Goal: Task Accomplishment & Management: Manage account settings

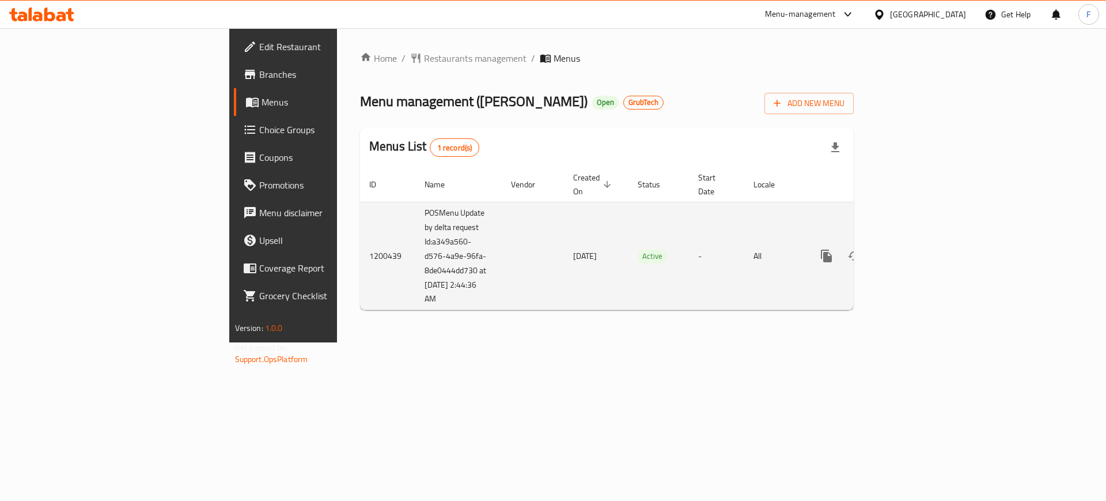
click at [917, 249] on icon "enhanced table" at bounding box center [910, 256] width 14 height 14
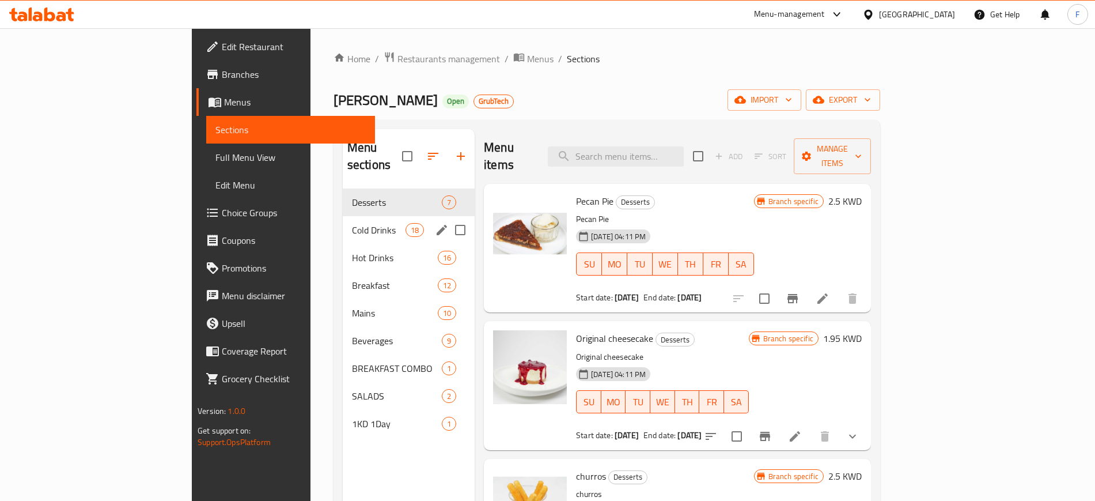
click at [343, 216] on div "Cold Drinks 18" at bounding box center [409, 230] width 132 height 28
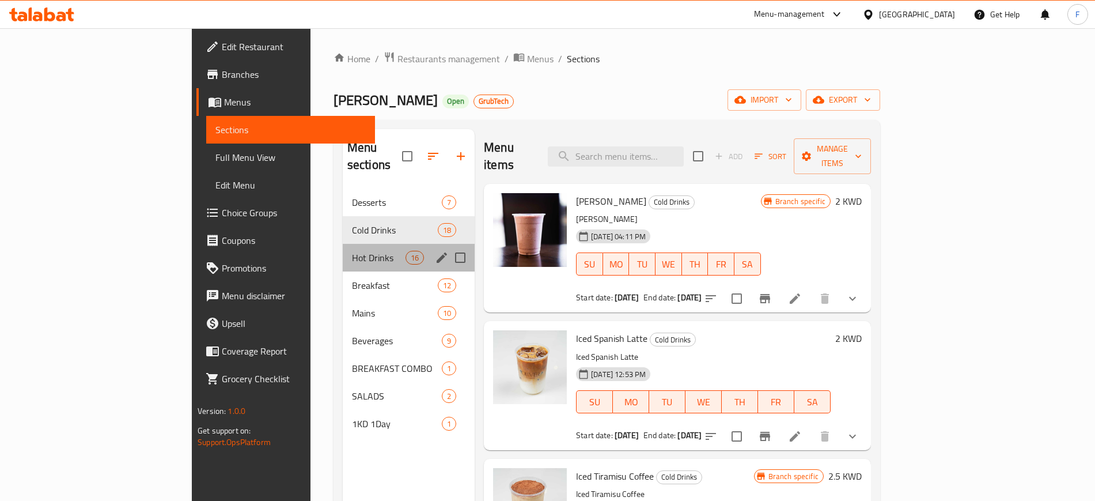
click at [343, 244] on div "Hot Drinks 16" at bounding box center [409, 258] width 132 height 28
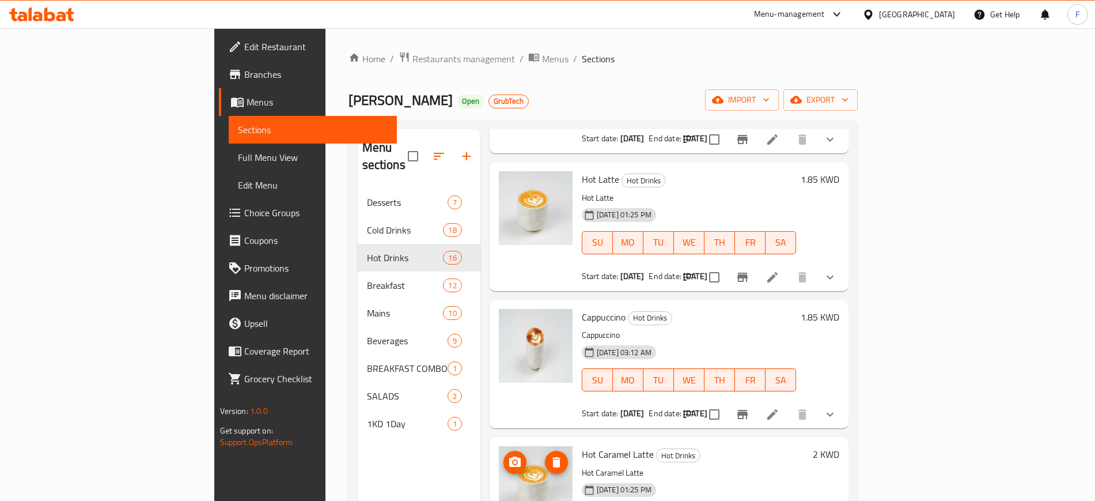
scroll to position [360, 0]
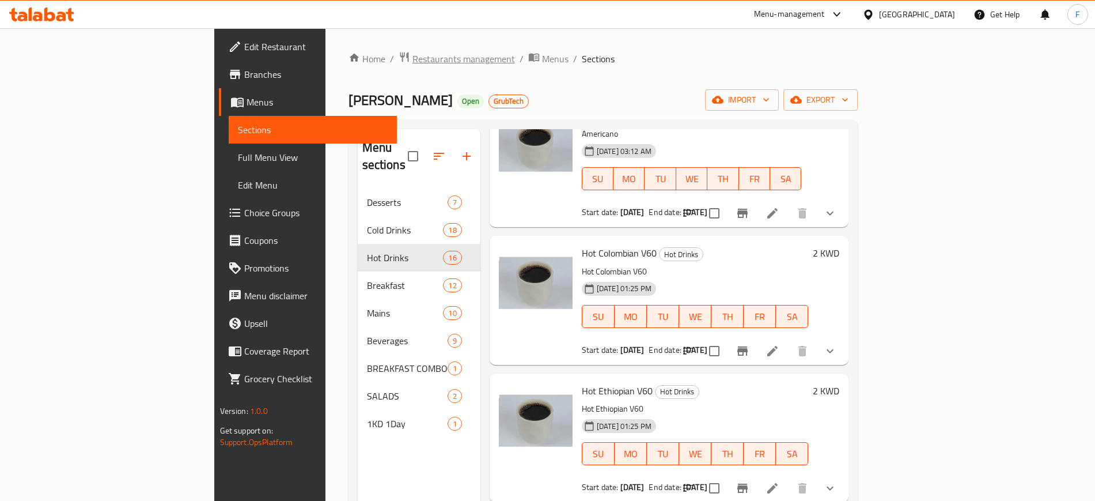
click at [412, 62] on span "Restaurants management" at bounding box center [463, 59] width 103 height 14
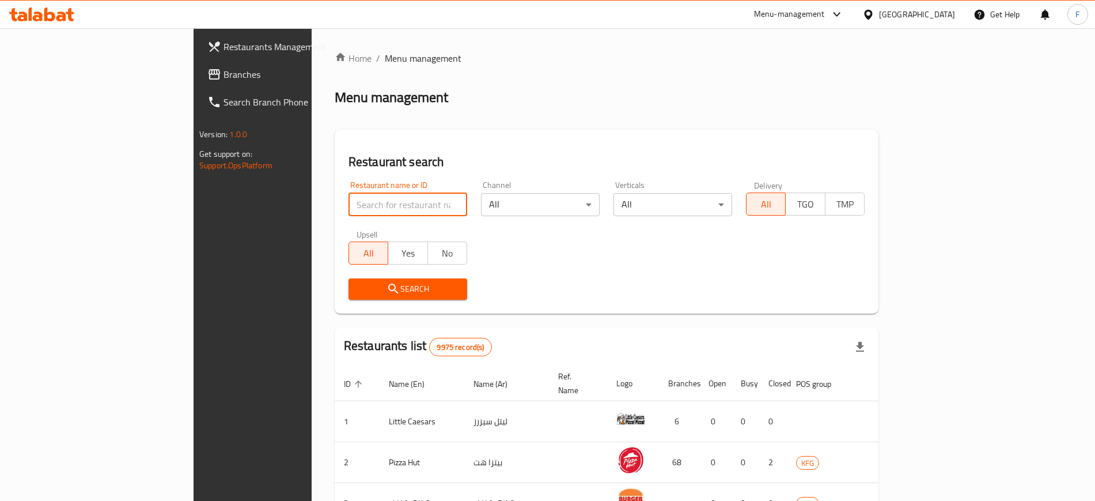
click at [357, 200] on input "search" at bounding box center [408, 204] width 119 height 23
type input "romana"
click button "Search" at bounding box center [408, 288] width 119 height 21
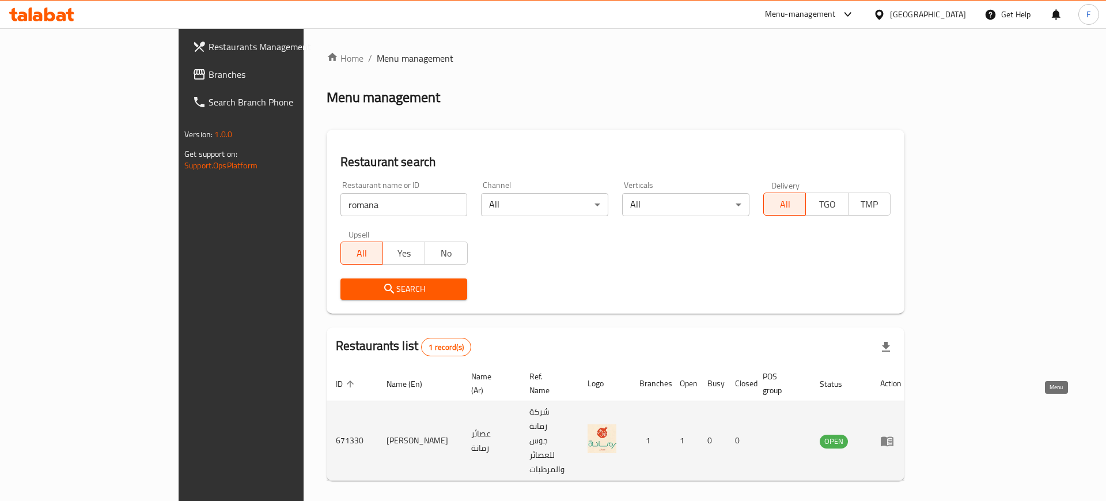
click at [902, 434] on link "enhanced table" at bounding box center [890, 441] width 21 height 14
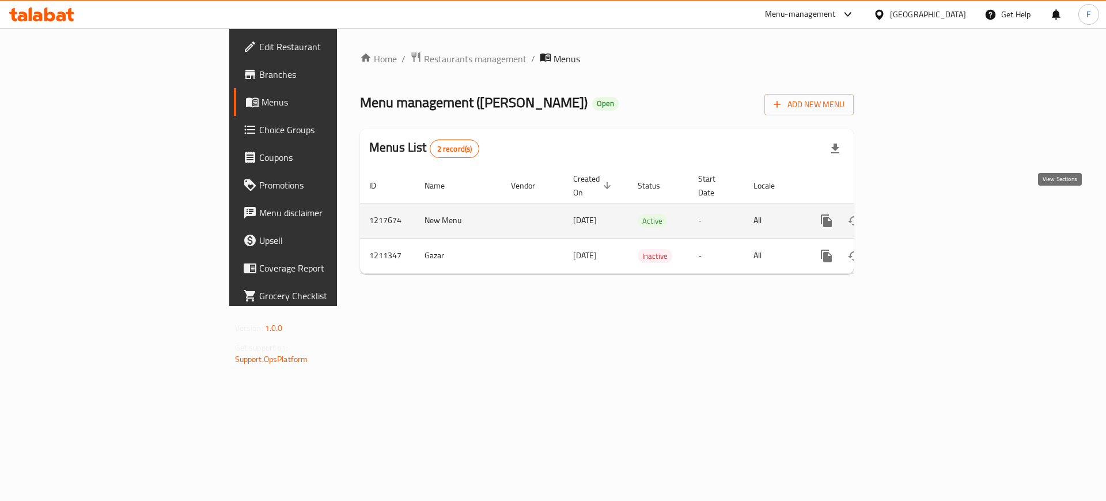
click at [923, 207] on link "enhanced table" at bounding box center [910, 221] width 28 height 28
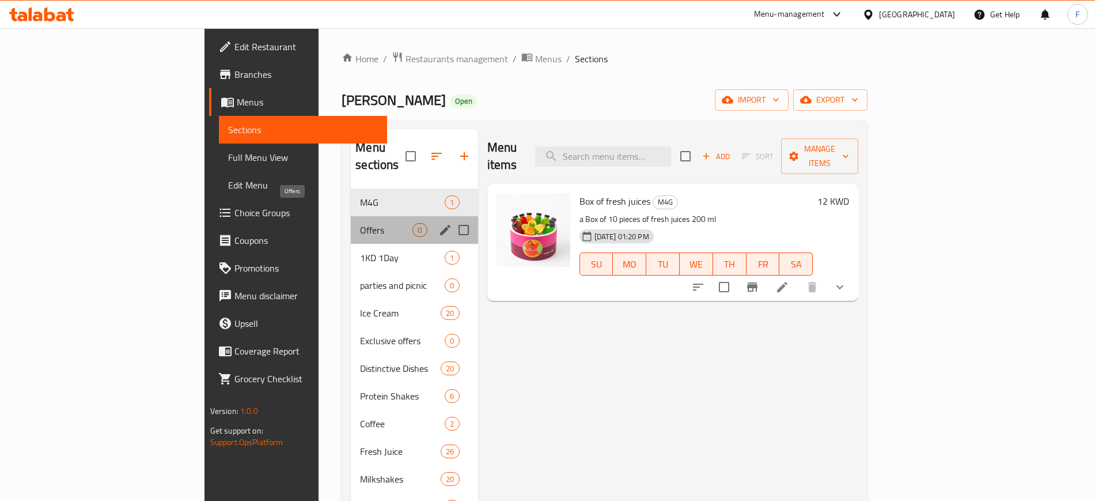
click at [360, 223] on span "Offers" at bounding box center [386, 230] width 52 height 14
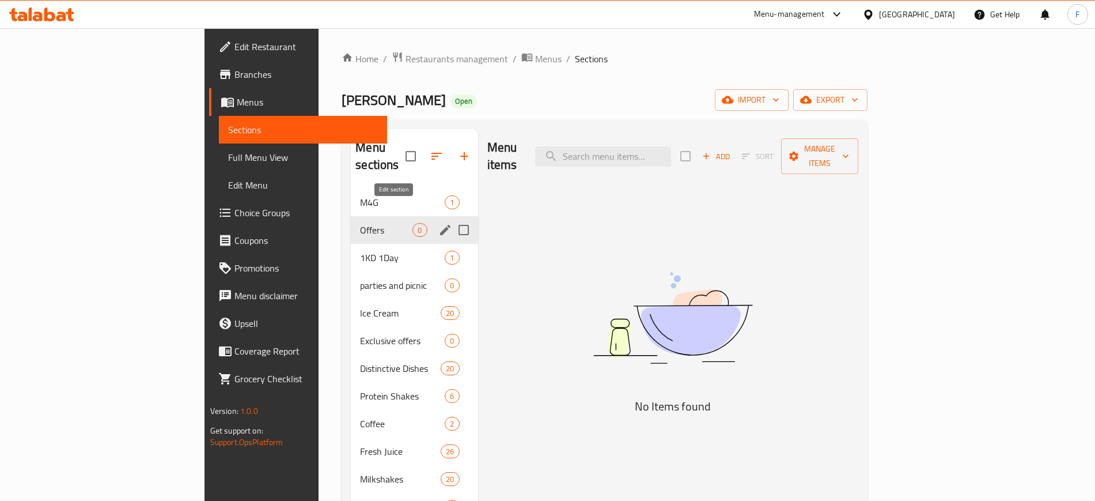
click at [440, 225] on icon "edit" at bounding box center [445, 230] width 10 height 10
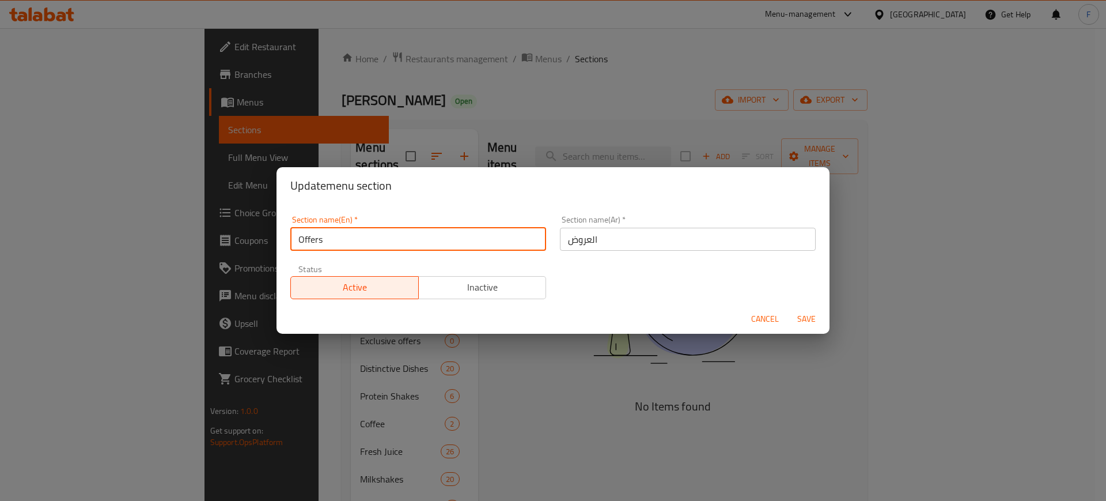
drag, startPoint x: 445, startPoint y: 238, endPoint x: 274, endPoint y: 248, distance: 171.4
click at [260, 251] on div "Update menu section Section name(En)   * Offers Section name(En) * Section name…" at bounding box center [553, 250] width 1106 height 501
type input "Coffee"
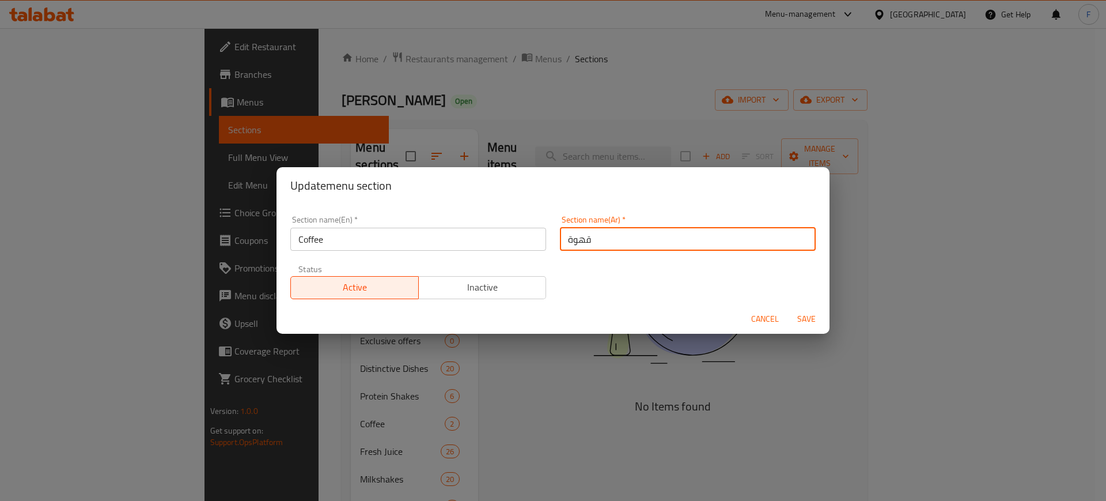
type input "قهوة"
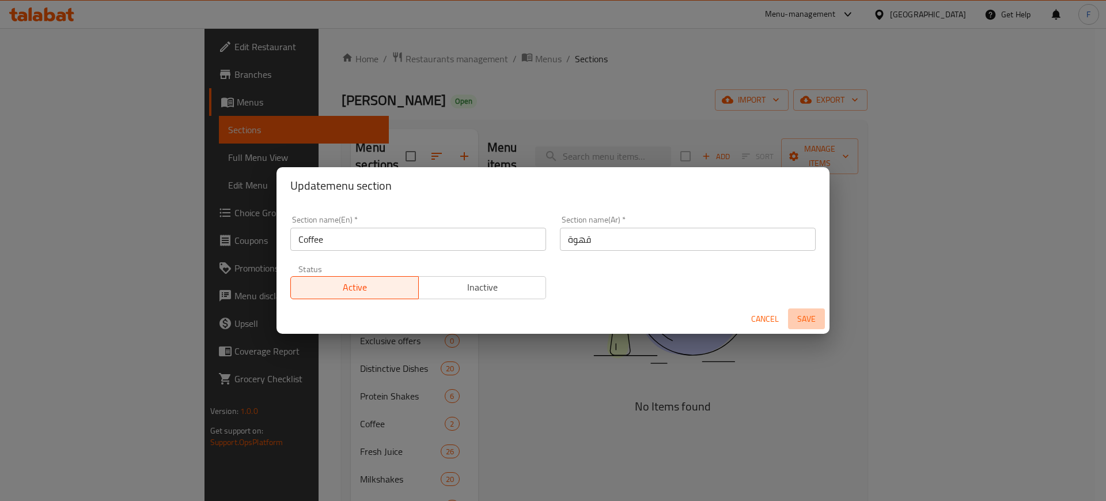
click at [809, 318] on span "Save" at bounding box center [807, 319] width 28 height 14
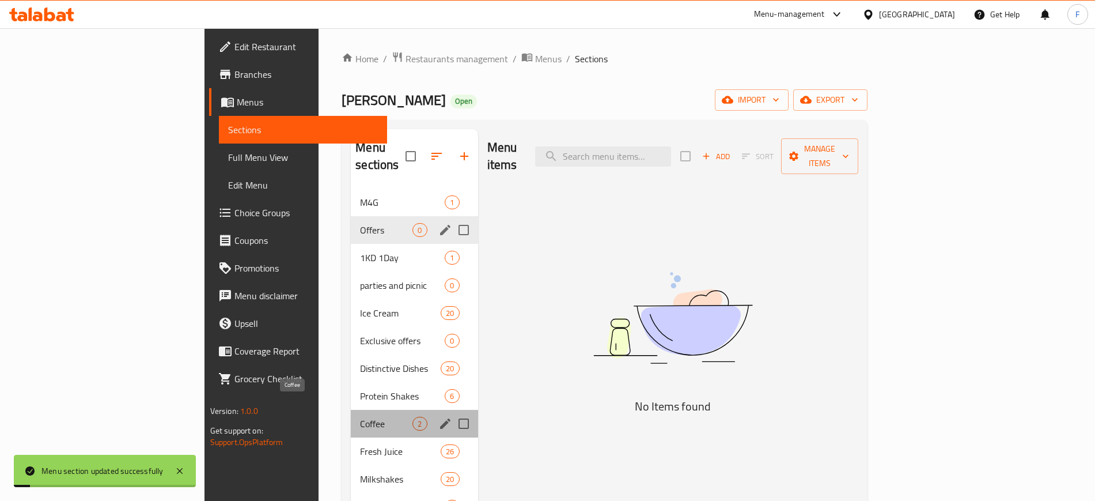
click at [360, 417] on span "Coffee" at bounding box center [386, 424] width 52 height 14
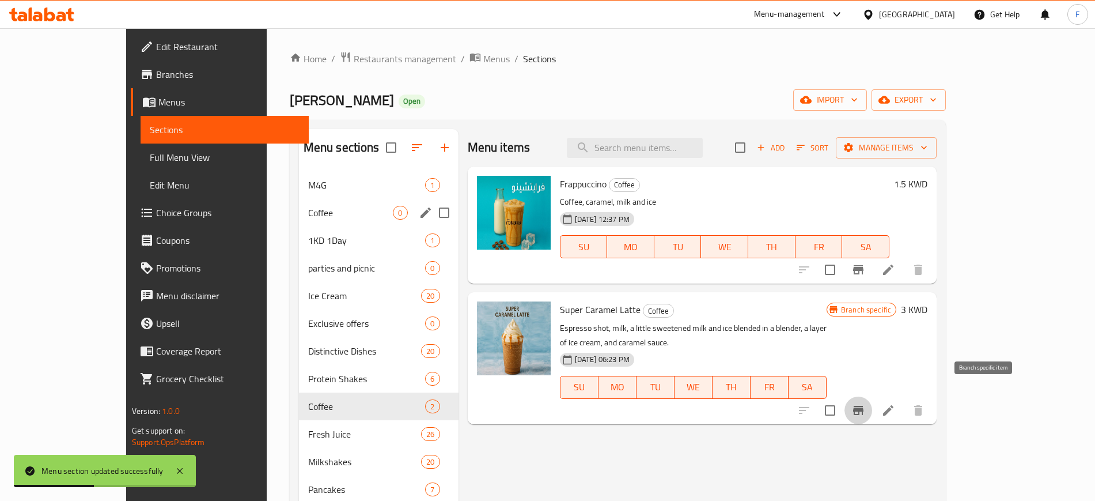
click at [864, 406] on icon "Branch-specific-item" at bounding box center [858, 410] width 10 height 9
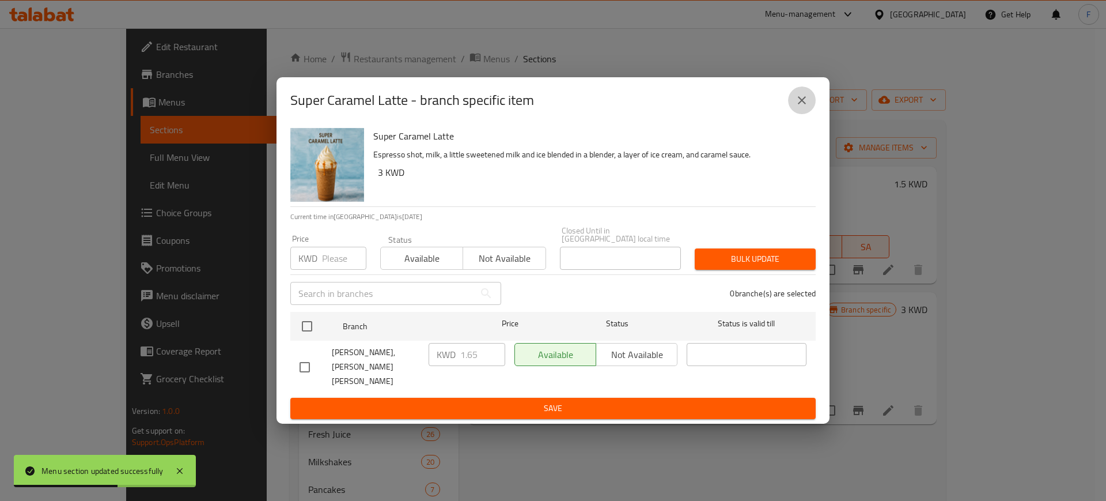
click at [801, 107] on icon "close" at bounding box center [802, 100] width 14 height 14
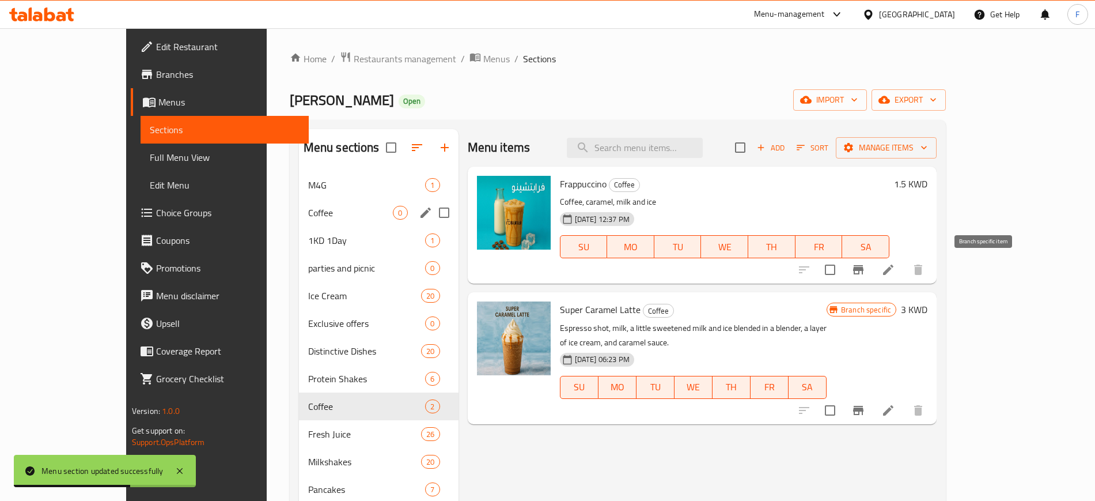
click at [864, 268] on icon "Branch-specific-item" at bounding box center [858, 269] width 10 height 9
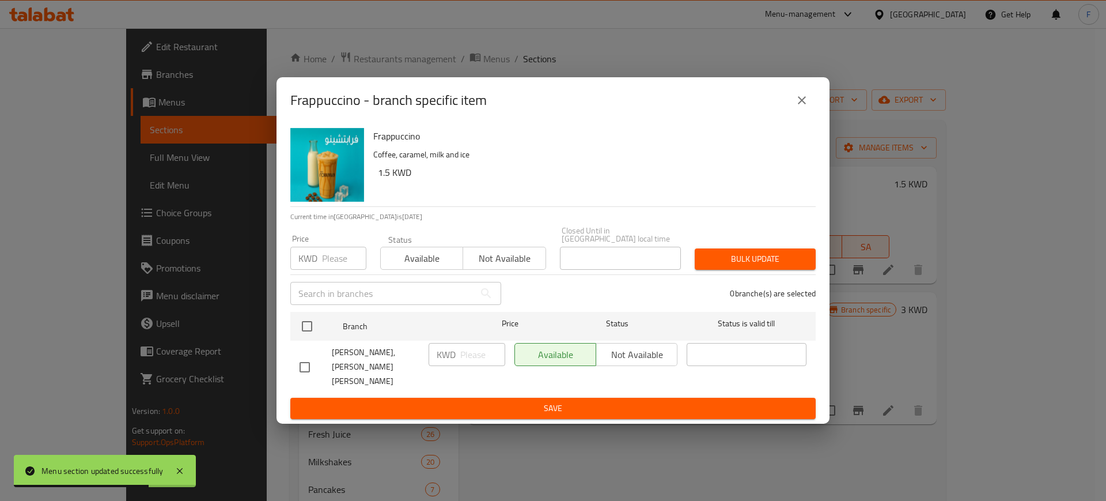
click at [810, 104] on button "close" at bounding box center [802, 100] width 28 height 28
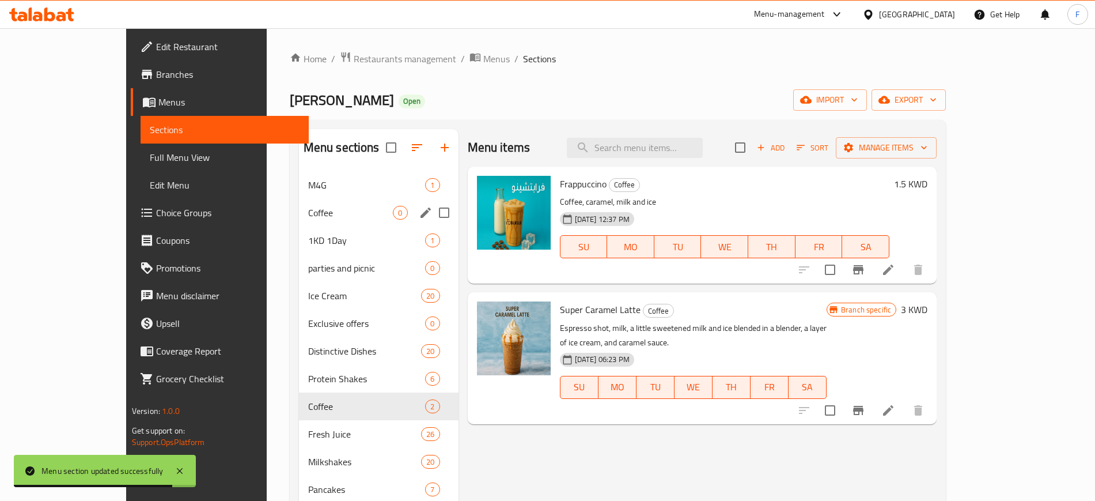
click at [419, 211] on icon "edit" at bounding box center [426, 213] width 14 height 14
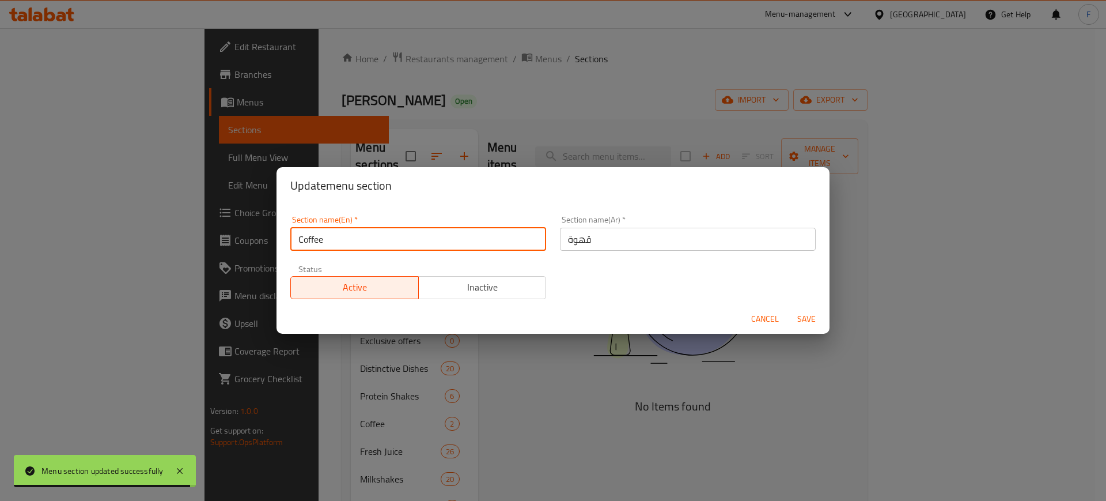
drag, startPoint x: 298, startPoint y: 249, endPoint x: 219, endPoint y: 265, distance: 81.0
click at [211, 264] on div "Update menu section Section name(En)   * Coffee Section name(En) * Section name…" at bounding box center [553, 250] width 1106 height 501
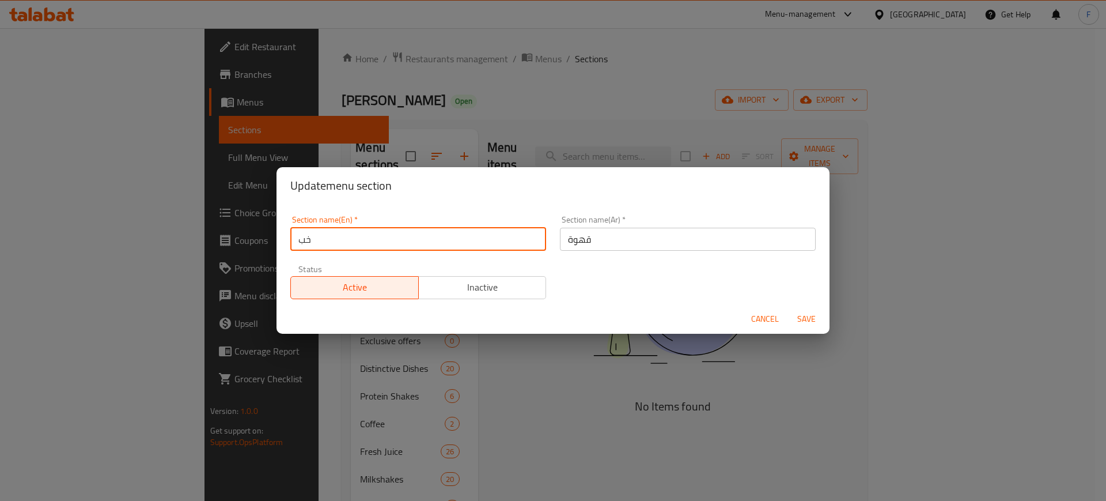
type input "خ"
type input "Offers"
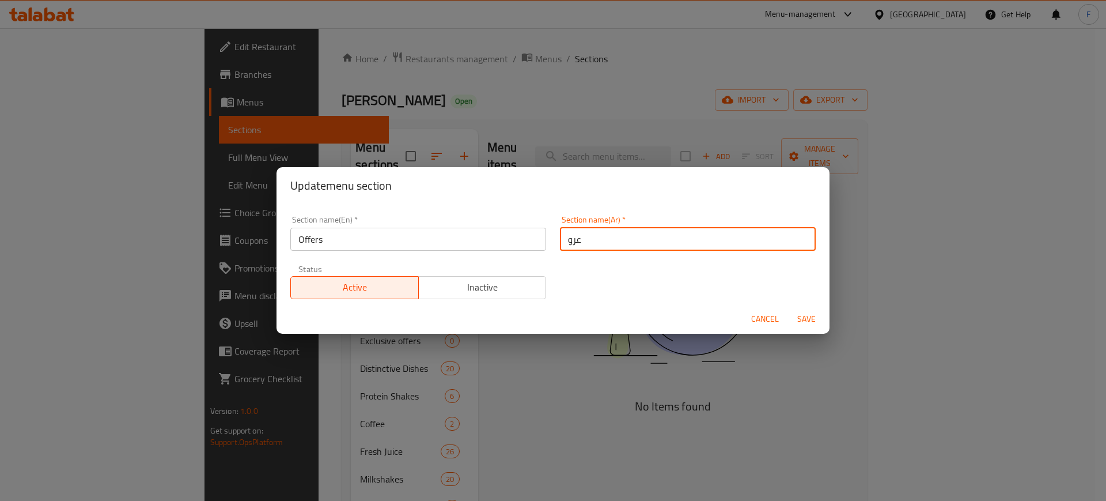
type input "عروض"
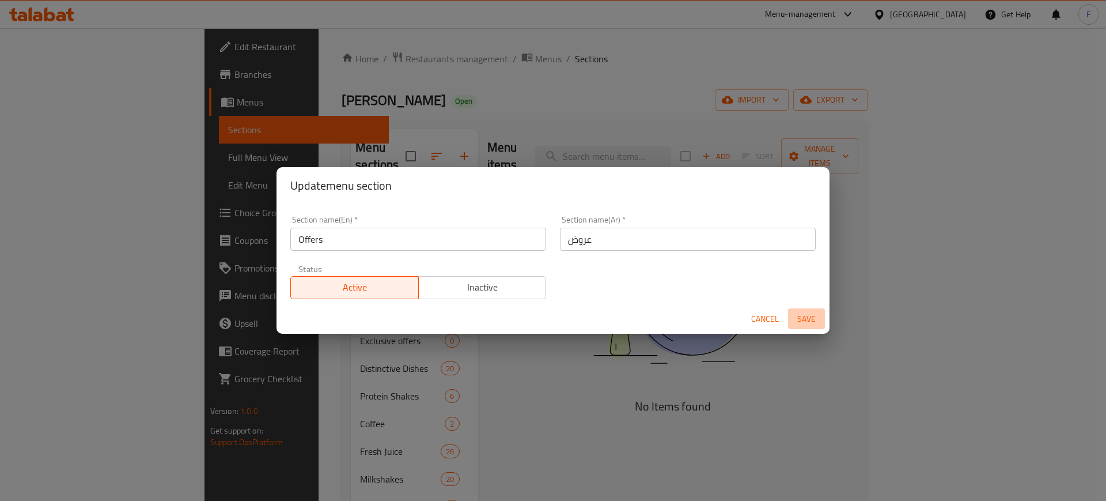
click at [804, 312] on span "Save" at bounding box center [807, 319] width 28 height 14
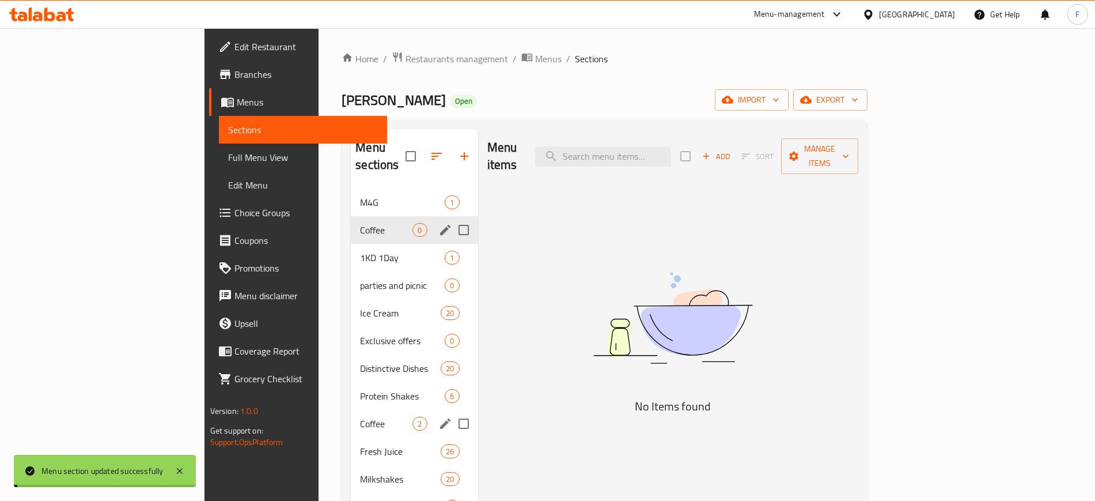
click at [360, 417] on span "Coffee" at bounding box center [386, 424] width 52 height 14
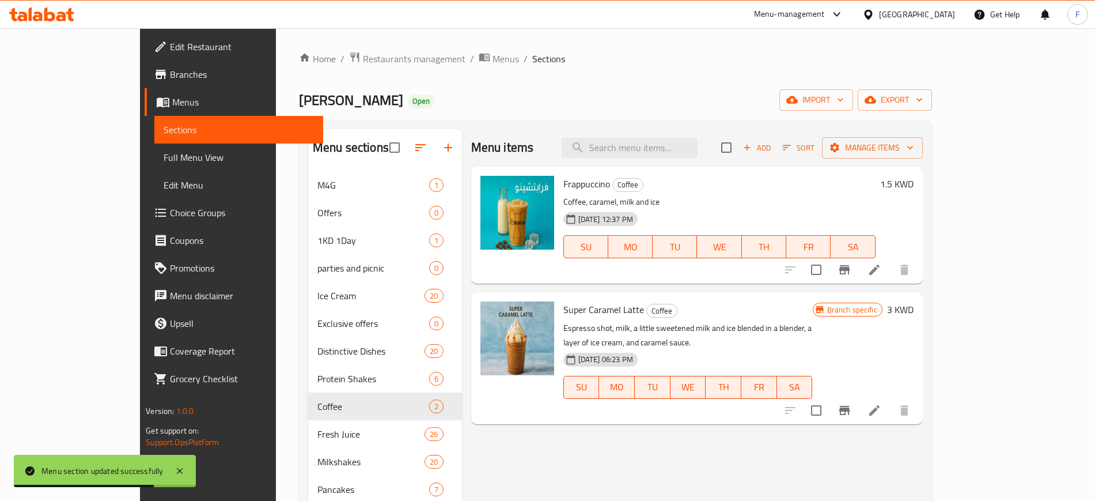
click at [773, 148] on span "Add" at bounding box center [756, 147] width 31 height 13
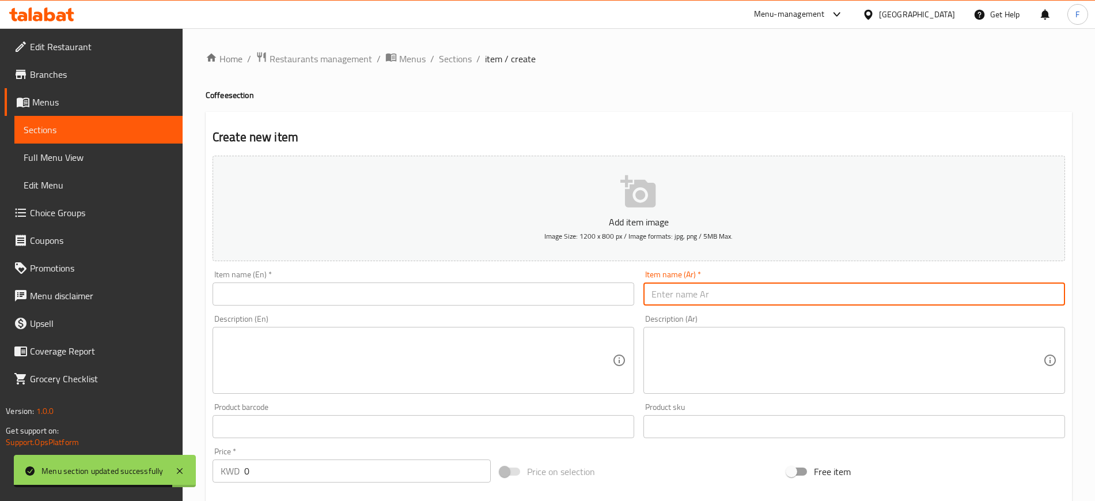
click at [713, 293] on input "text" at bounding box center [855, 293] width 422 height 23
paste input "736110"
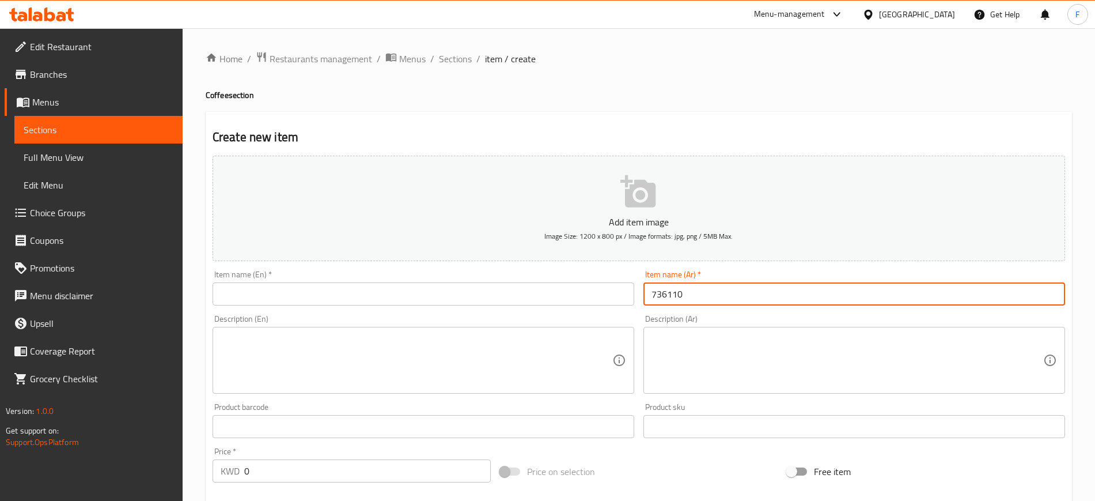
drag, startPoint x: 720, startPoint y: 283, endPoint x: 516, endPoint y: 203, distance: 218.6
click at [517, 274] on div "Add item image Image Size: 1200 x 800 px / Image formats: jpg, png / 5MB Max. I…" at bounding box center [639, 399] width 862 height 497
paste input "لاتيه حار"
type input "لاتيه حار"
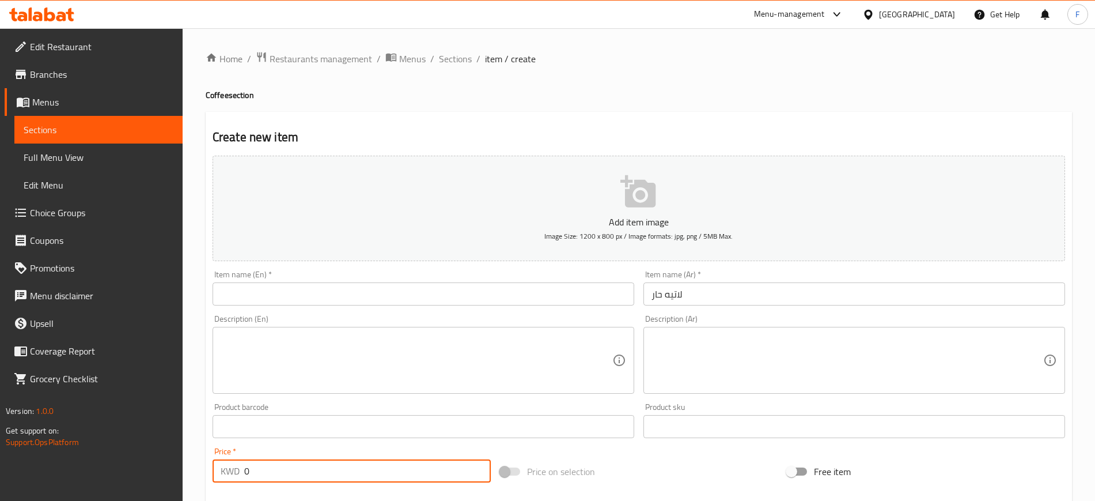
drag, startPoint x: 297, startPoint y: 471, endPoint x: 214, endPoint y: 447, distance: 85.7
click at [214, 447] on div "Price   * KWD 0 Price *" at bounding box center [352, 464] width 278 height 35
type input "1.5"
click at [268, 289] on input "text" at bounding box center [424, 293] width 422 height 23
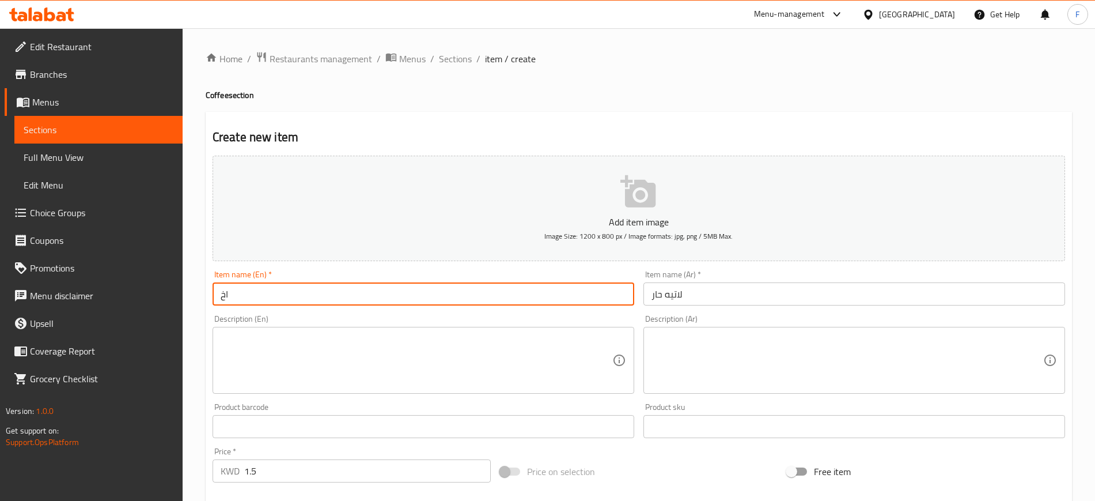
type input "ا"
type input "Hot Latte"
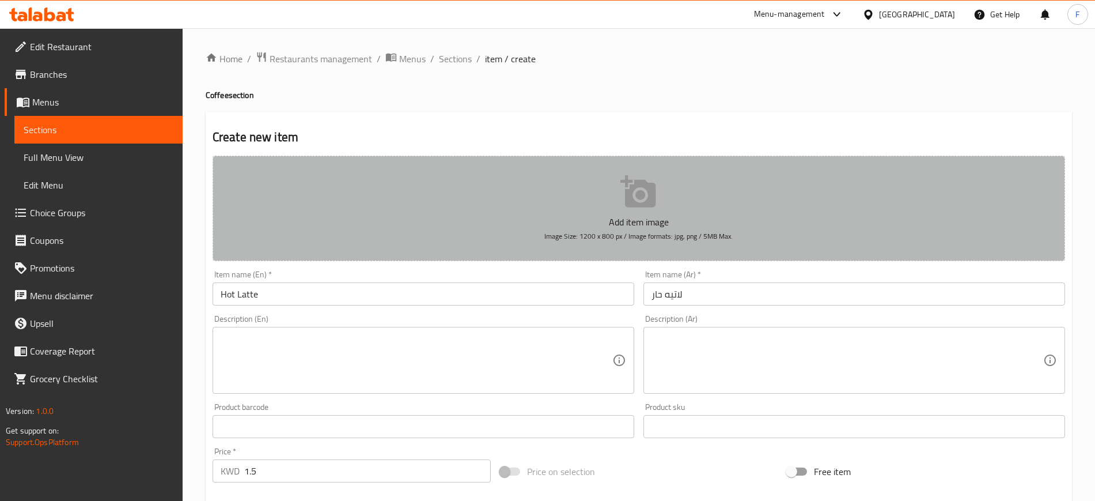
click at [605, 212] on button "Add item image Image Size: 1200 x 800 px / Image formats: jpg, png / 5MB Max." at bounding box center [639, 208] width 853 height 105
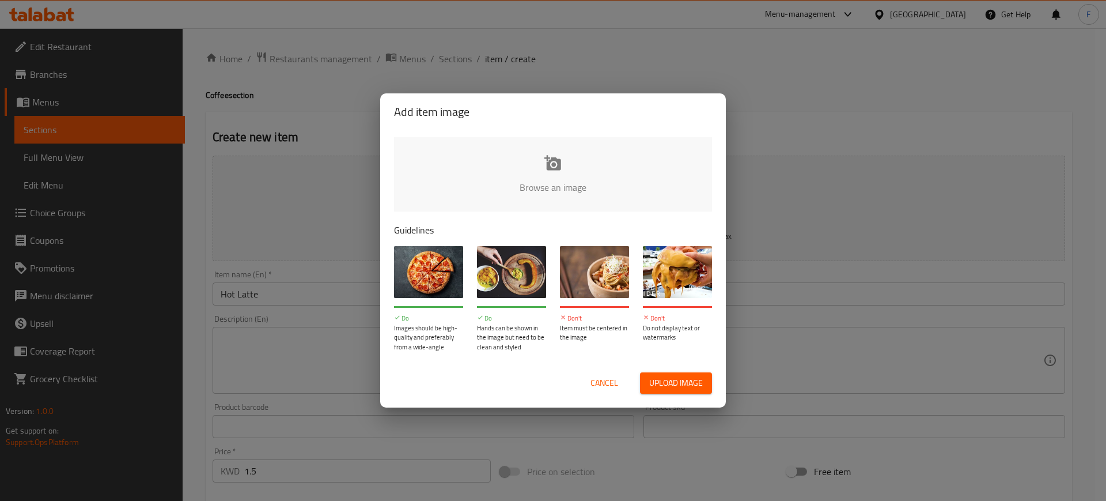
click at [581, 226] on p "Guidelines" at bounding box center [553, 230] width 318 height 14
click at [541, 157] on input "file" at bounding box center [942, 191] width 1097 height 108
type input "C:\fakepath\WhatsApp Image [DATE] 1.50.55 PM.jpeg"
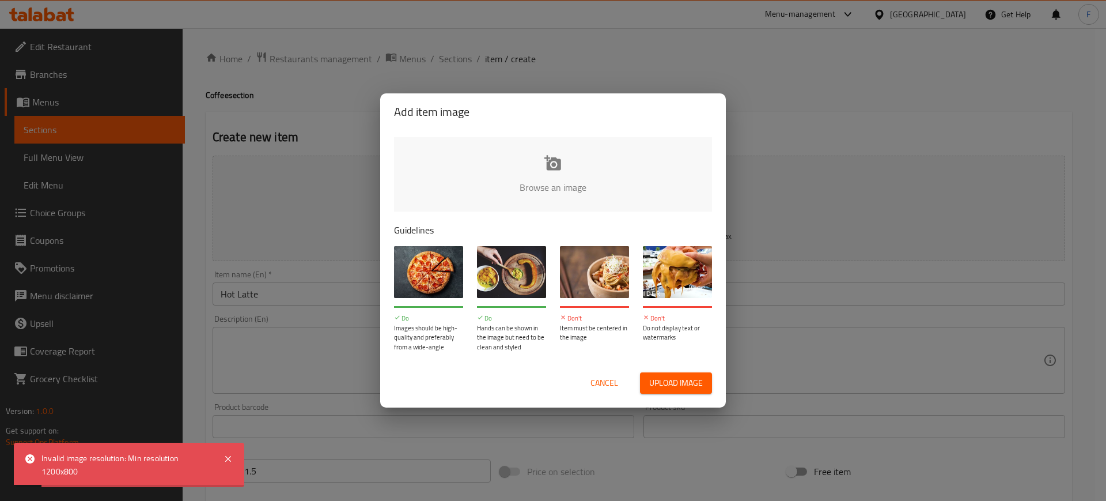
click at [605, 385] on span "Cancel" at bounding box center [605, 383] width 28 height 14
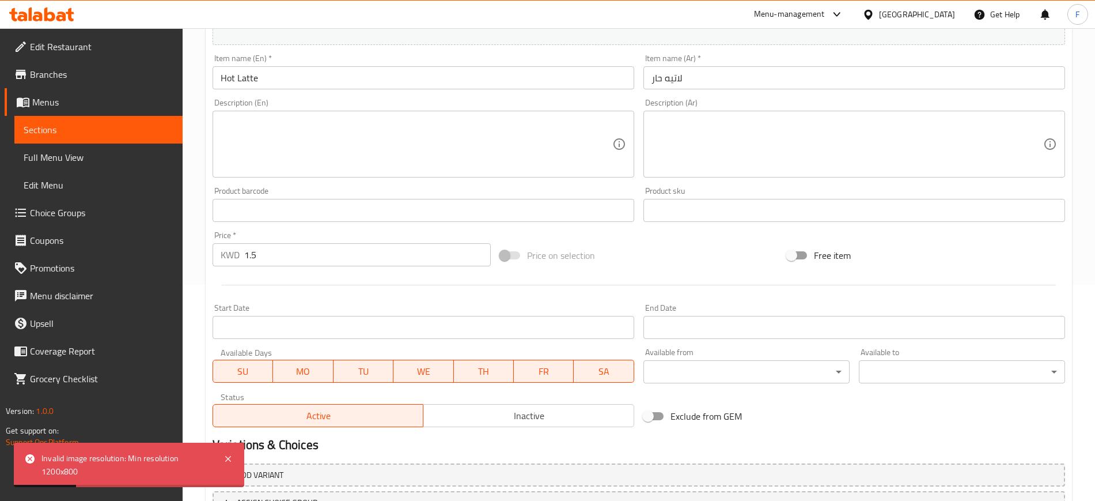
scroll to position [313, 0]
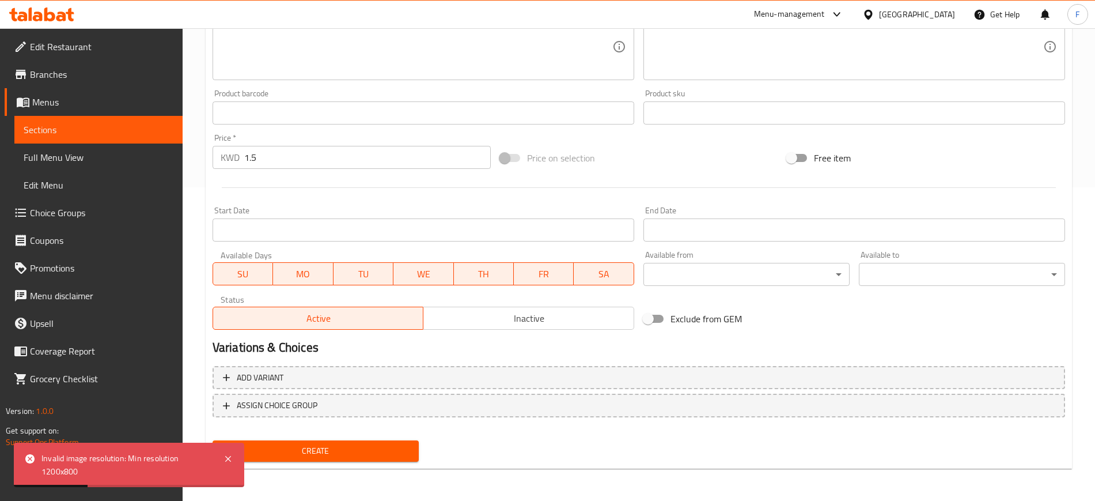
click at [335, 448] on span "Create" at bounding box center [316, 451] width 188 height 14
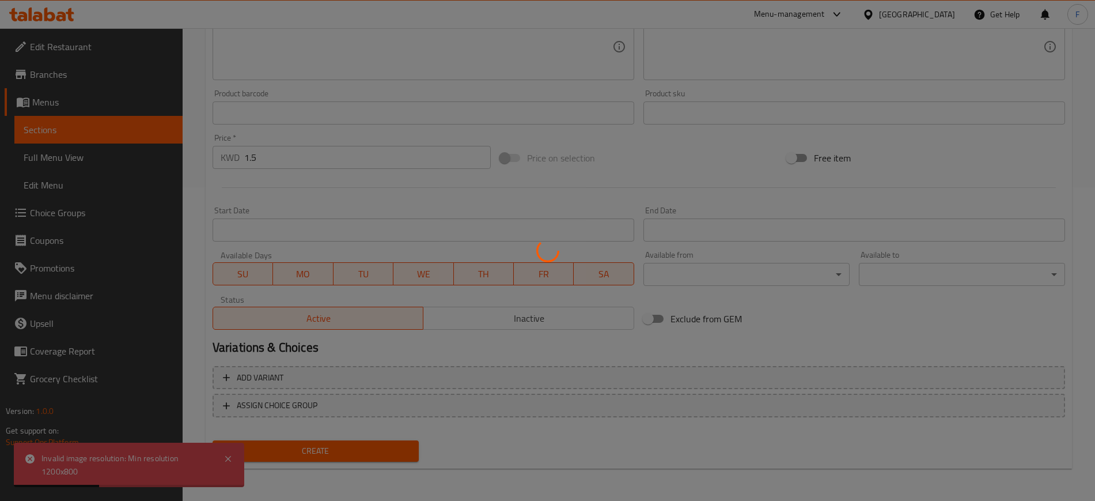
scroll to position [25, 0]
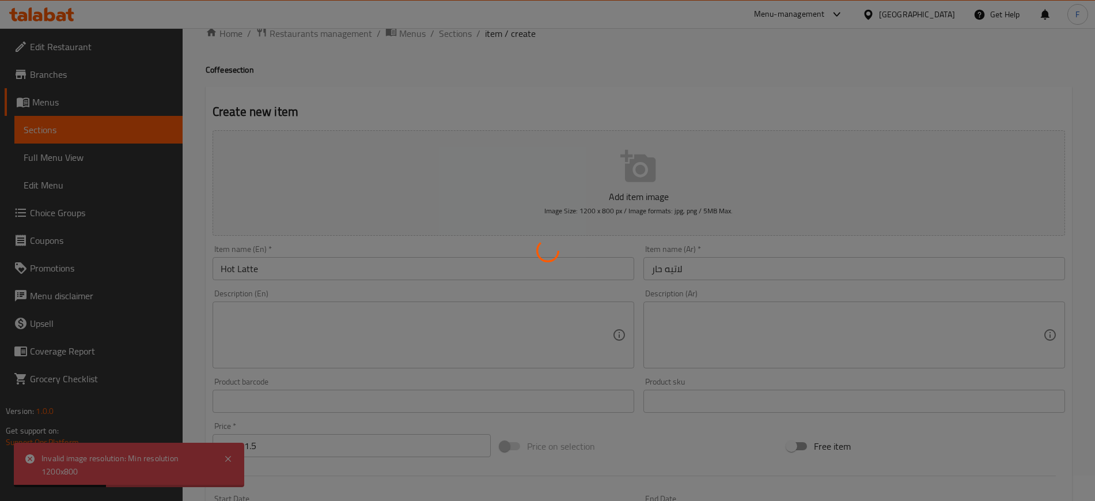
type input "0"
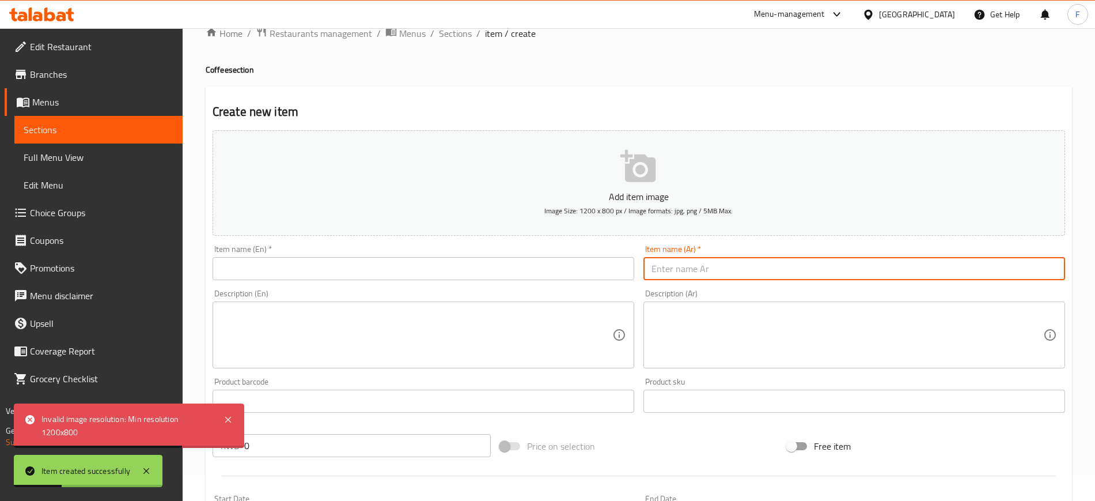
click at [692, 275] on input "text" at bounding box center [855, 268] width 422 height 23
paste input "سبانش لاتية حار"
type input "سبانش لاتية حار"
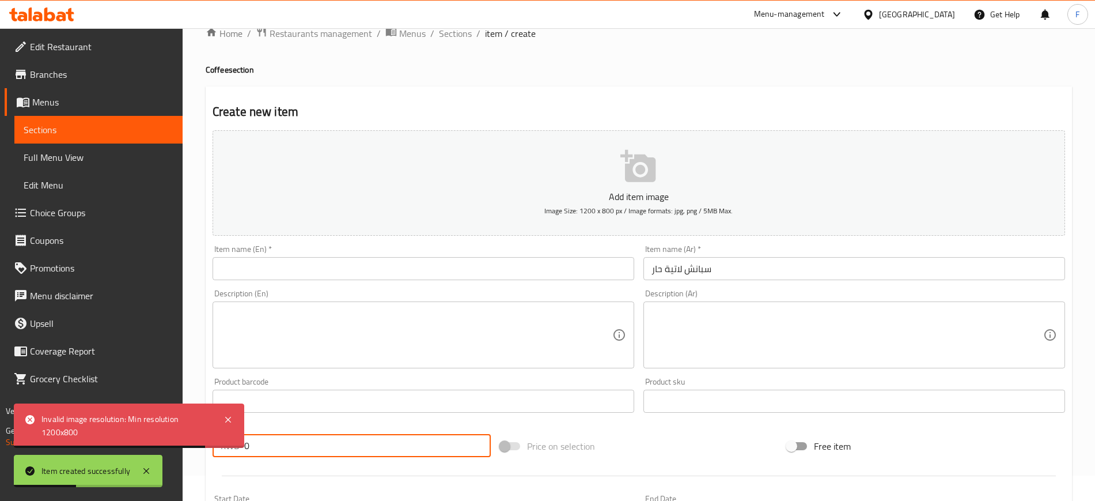
drag, startPoint x: 277, startPoint y: 446, endPoint x: 203, endPoint y: 456, distance: 73.7
click at [203, 456] on div "Home / Restaurants management / Menus / Sections / item / create Coffee section…" at bounding box center [639, 396] width 913 height 786
type input "1.5"
click at [382, 270] on input "text" at bounding box center [424, 268] width 422 height 23
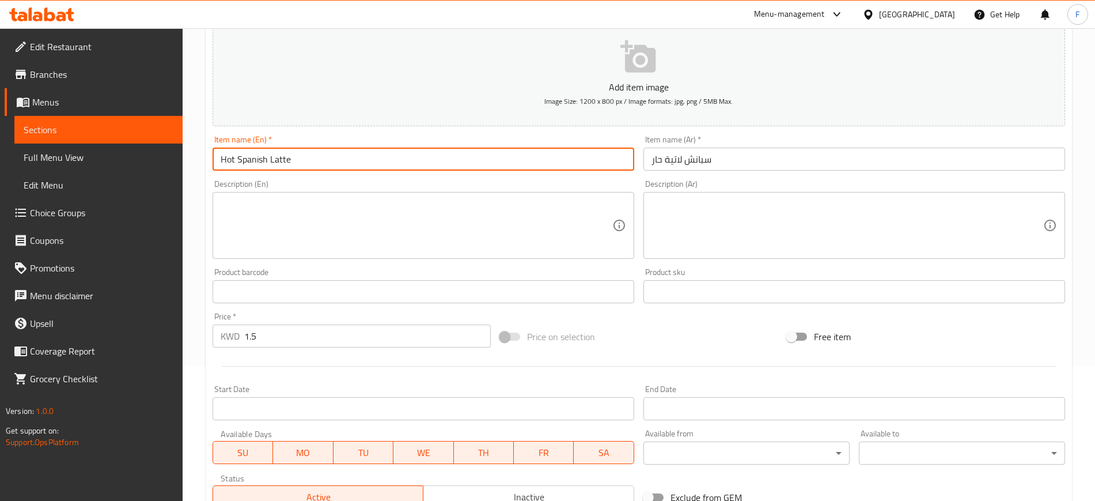
scroll to position [313, 0]
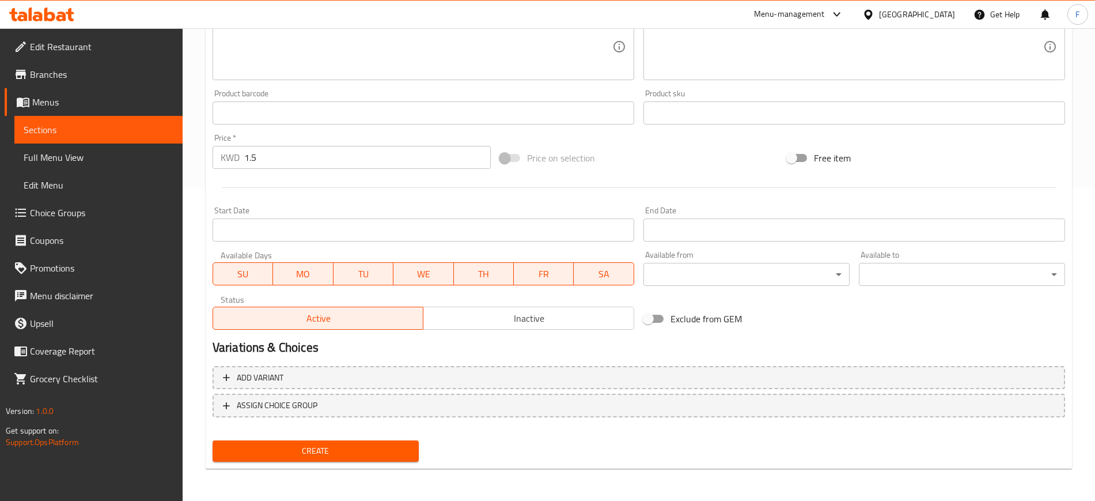
type input "Hot Spanish Latte"
click at [377, 455] on span "Create" at bounding box center [316, 451] width 188 height 14
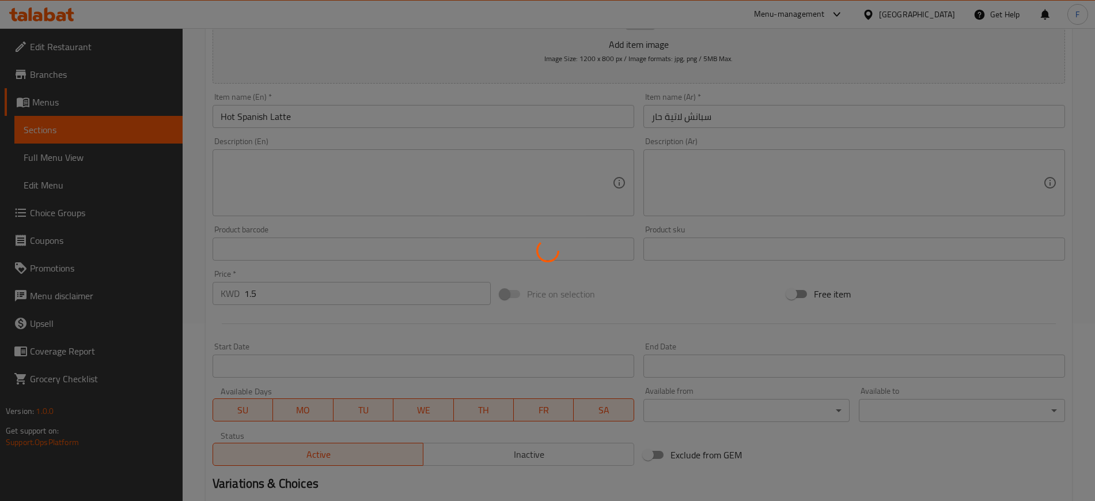
scroll to position [25, 0]
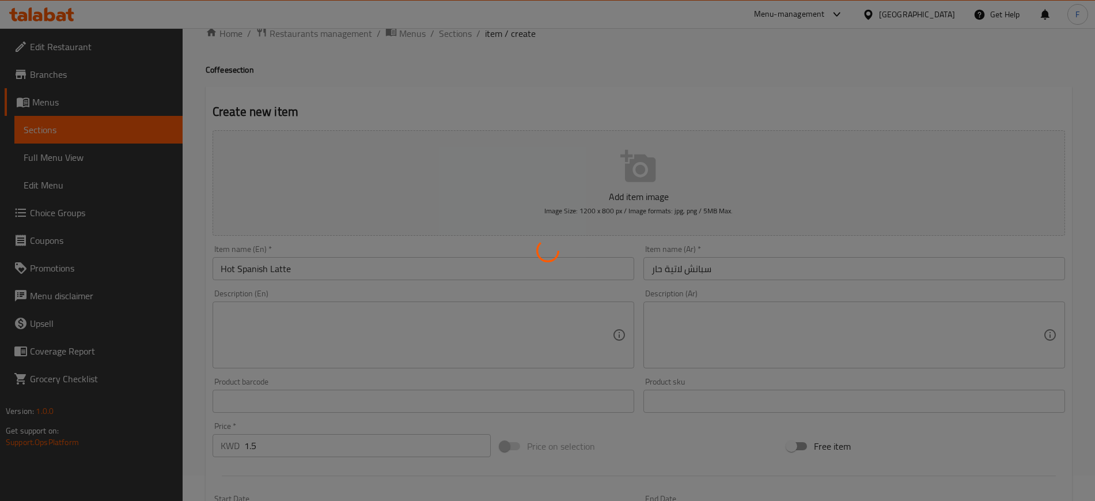
type input "0"
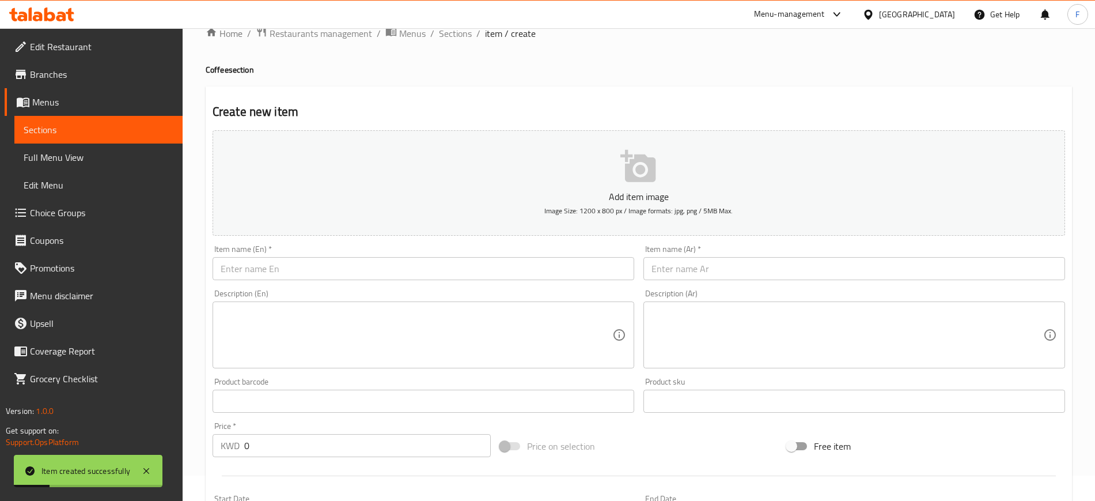
drag, startPoint x: 686, startPoint y: 264, endPoint x: 266, endPoint y: 442, distance: 455.6
click at [684, 264] on input "text" at bounding box center [855, 268] width 422 height 23
paste input "[PERSON_NAME]"
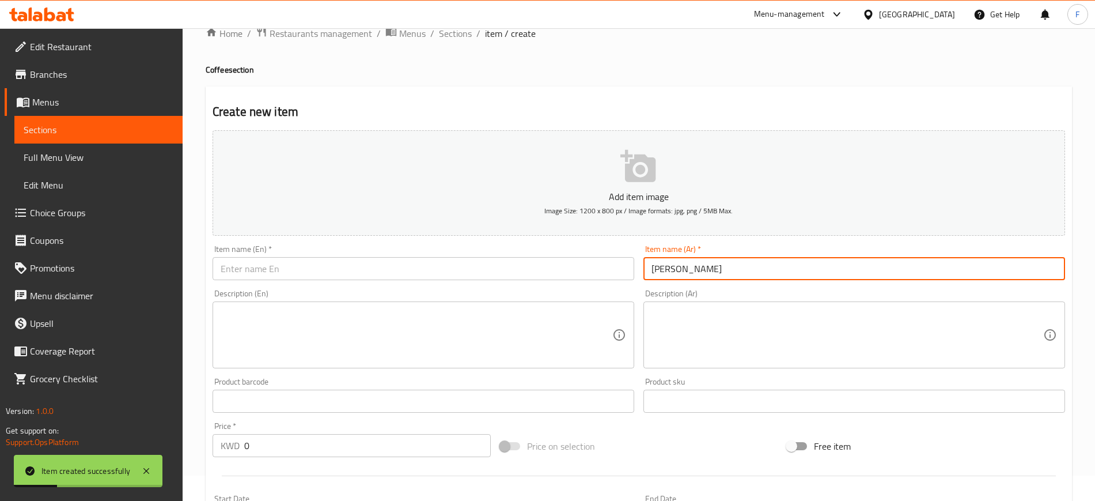
type input "[PERSON_NAME]"
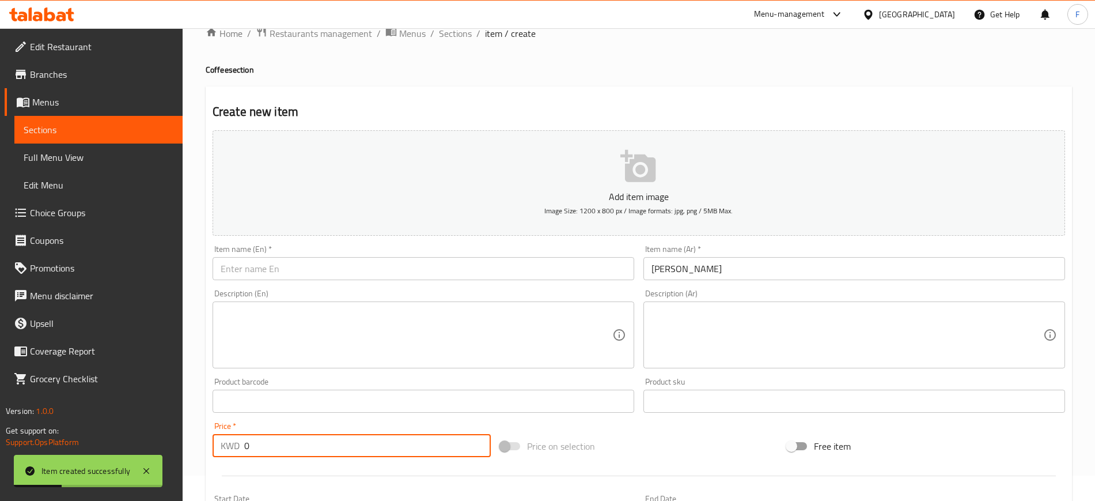
drag, startPoint x: 262, startPoint y: 450, endPoint x: 208, endPoint y: 442, distance: 54.7
click at [208, 442] on div "Price   * KWD 0 Price *" at bounding box center [351, 439] width 287 height 44
type input "1.5"
click at [273, 268] on input "text" at bounding box center [424, 268] width 422 height 23
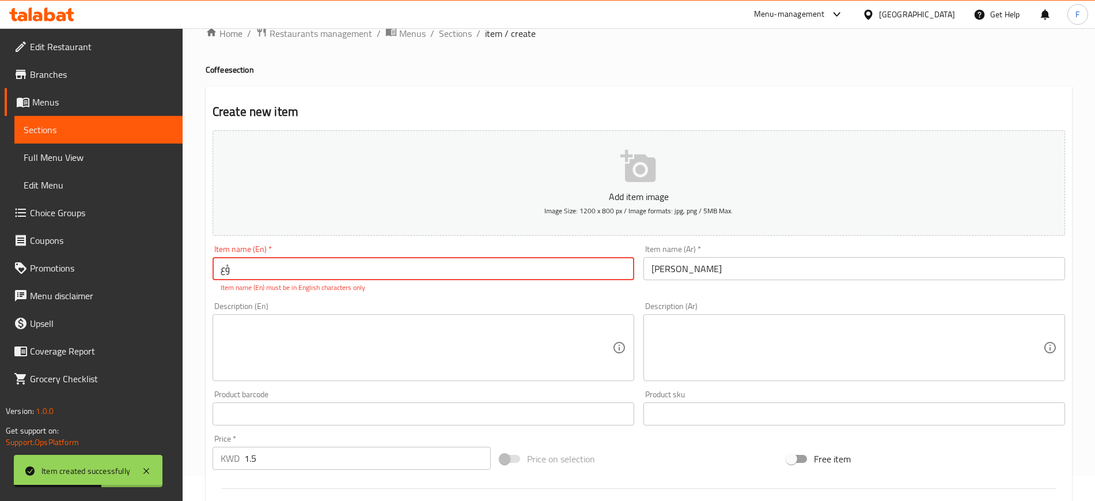
type input "ؤ"
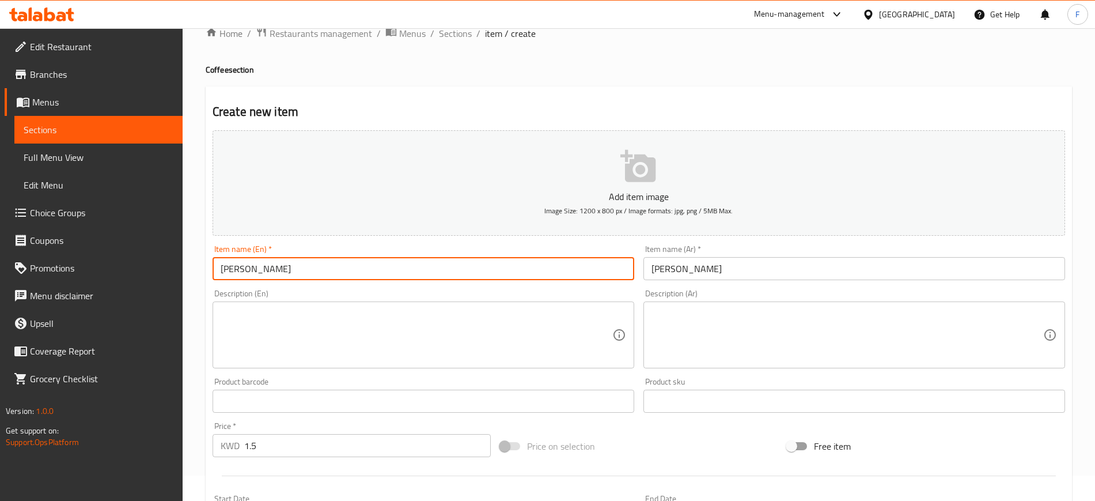
drag, startPoint x: 245, startPoint y: 270, endPoint x: 155, endPoint y: 263, distance: 90.1
click at [162, 264] on div "Edit Restaurant Branches Menus Sections Full Menu View Edit Menu Choice Groups …" at bounding box center [547, 396] width 1095 height 786
type input "H"
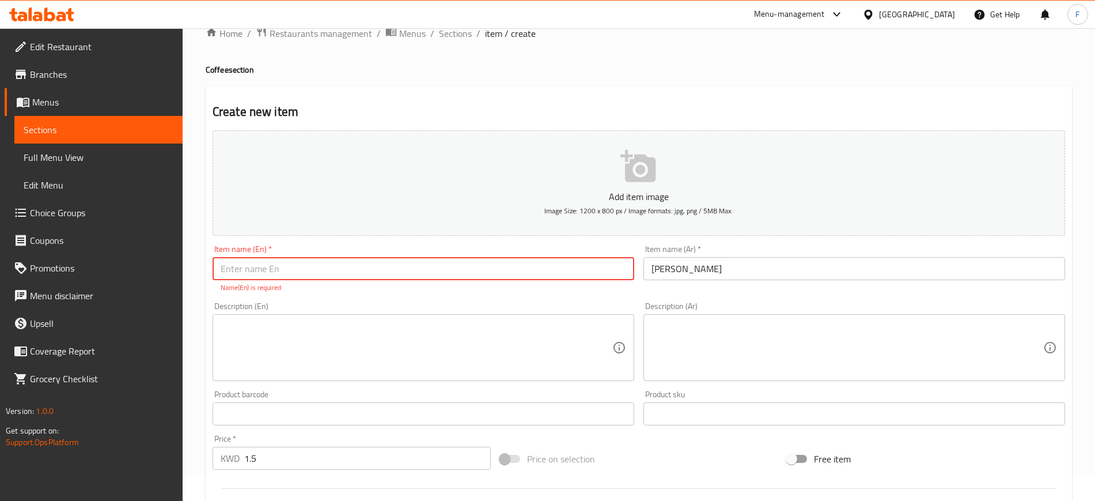
paste input "cappuccino"
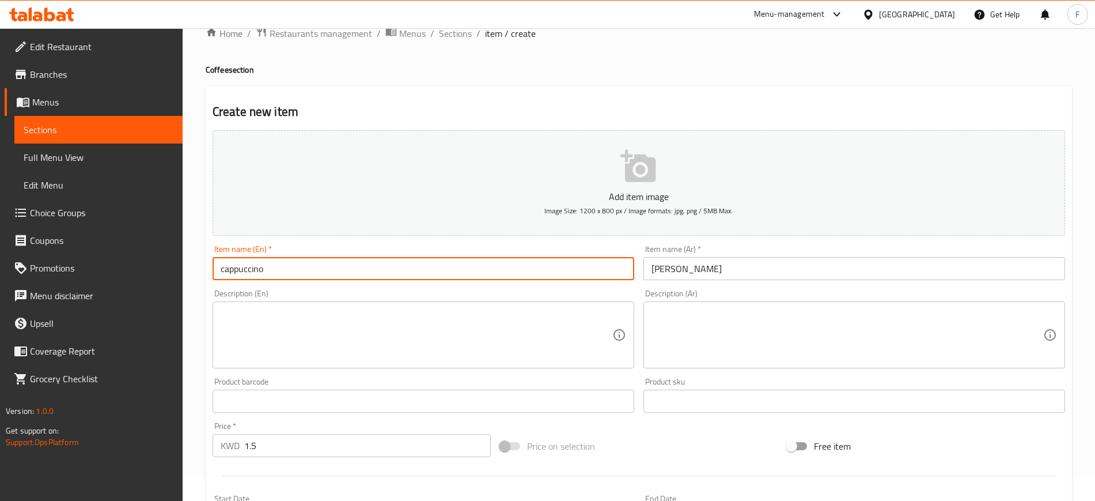
drag, startPoint x: 224, startPoint y: 270, endPoint x: 215, endPoint y: 267, distance: 9.7
click at [215, 267] on input "cappuccino" at bounding box center [424, 268] width 422 height 23
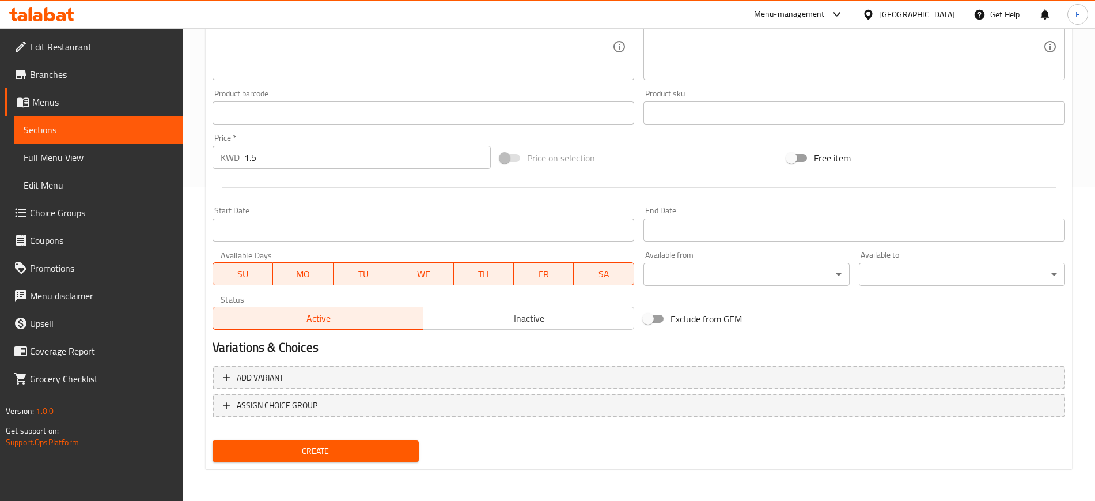
type input "Cappuccino"
click at [313, 454] on span "Create" at bounding box center [316, 451] width 188 height 14
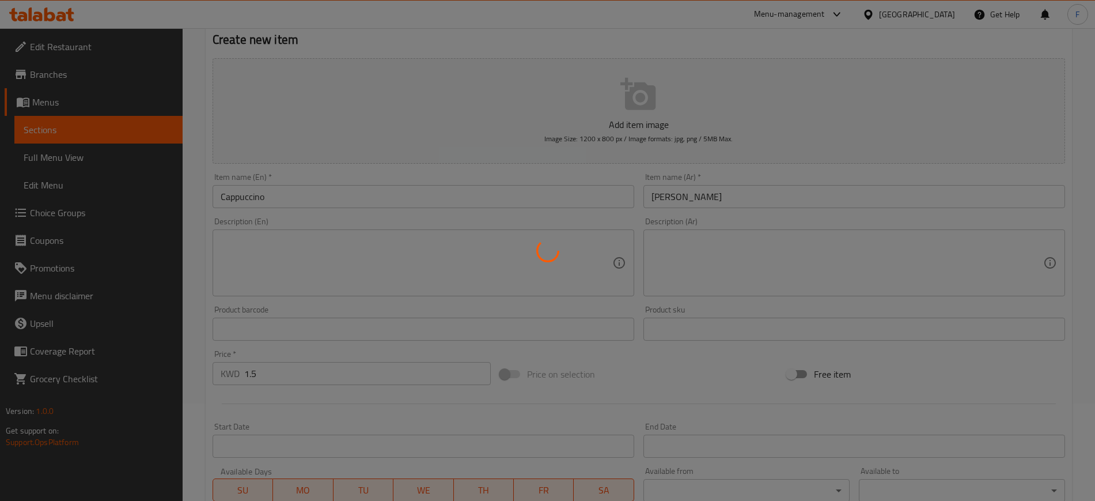
scroll to position [0, 0]
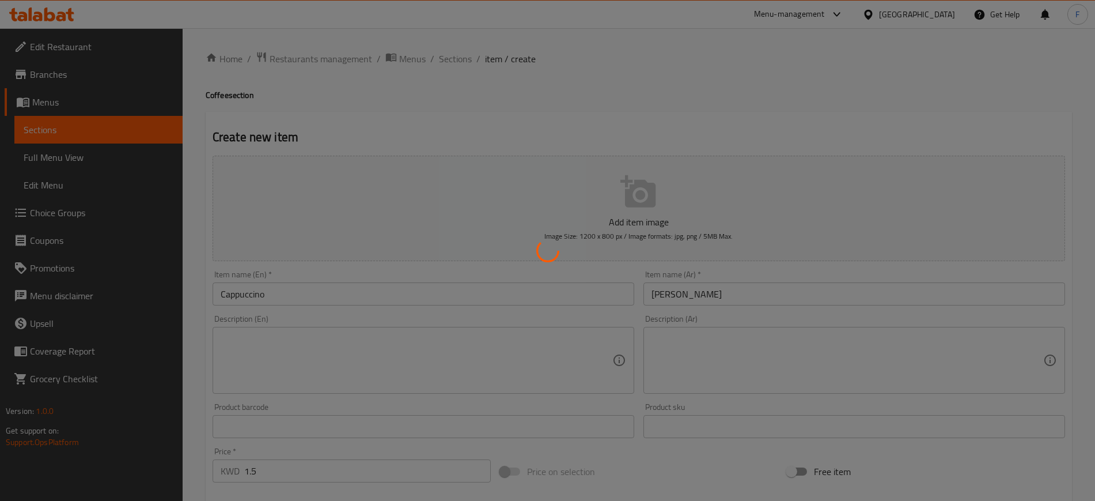
type input "0"
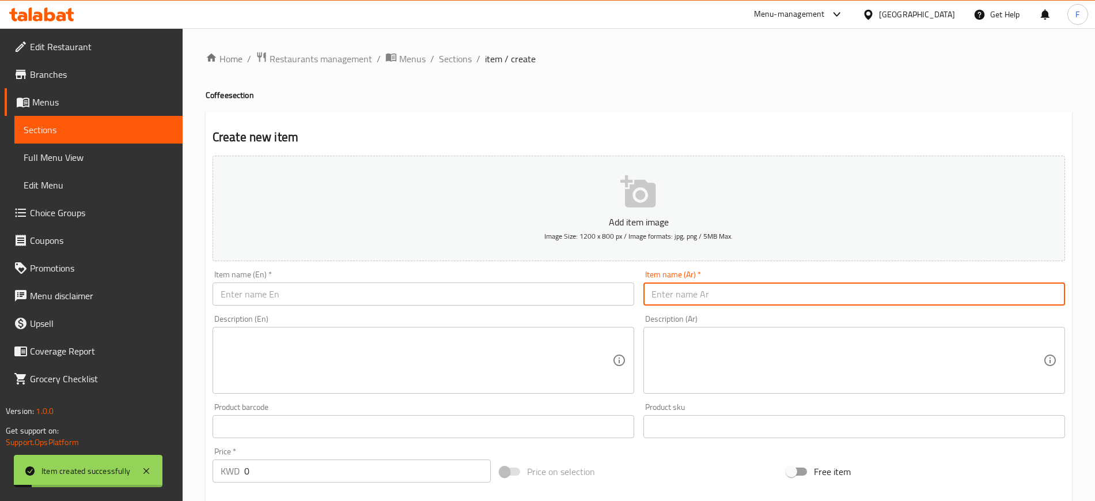
click at [739, 294] on input "text" at bounding box center [855, 293] width 422 height 23
paste input "ايس سبنش لاتيه"
type input "ايس سبنش لاتيه"
click at [551, 290] on input "text" at bounding box center [424, 293] width 422 height 23
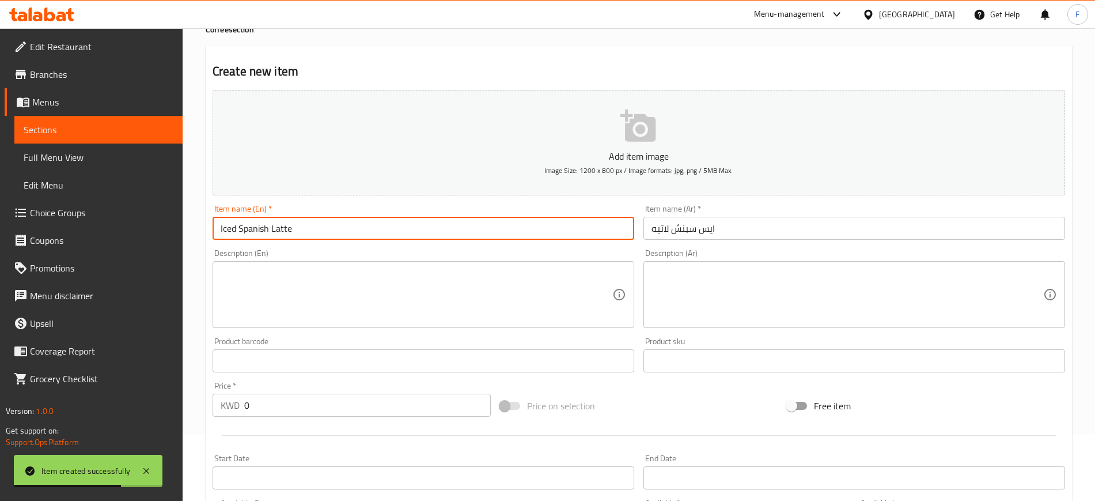
scroll to position [144, 0]
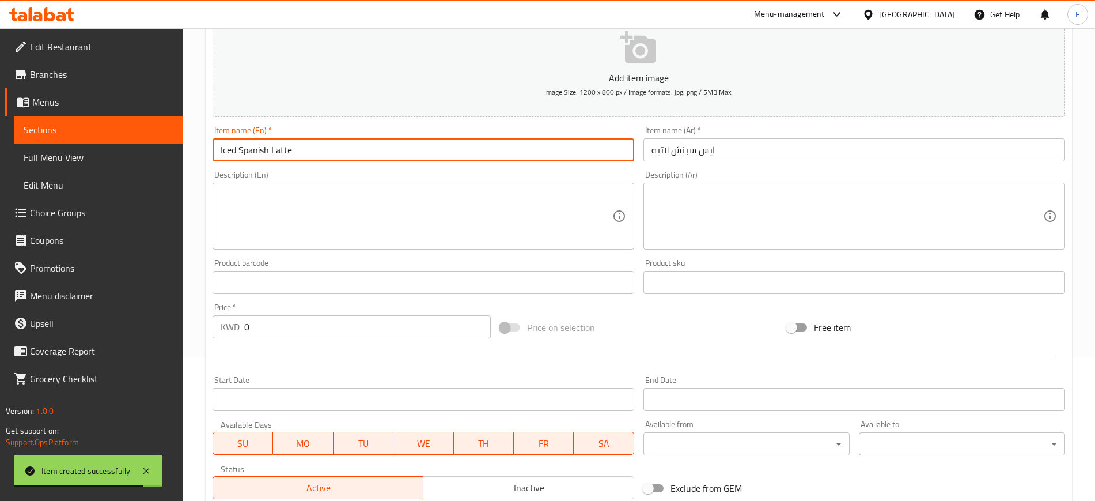
click at [267, 150] on input "Iced Spanish Latte" at bounding box center [424, 149] width 422 height 23
type input "Iced Spanish Latte"
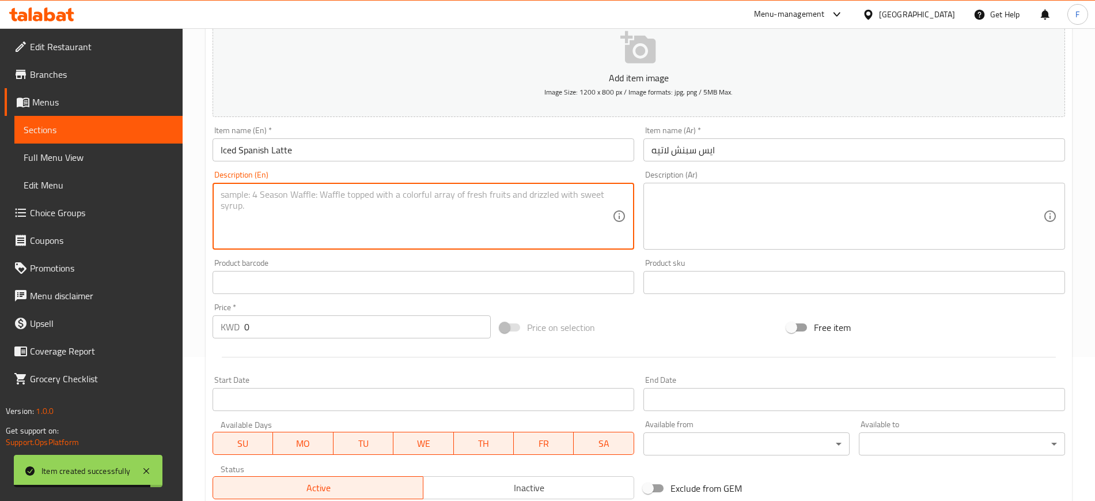
click at [281, 218] on textarea at bounding box center [417, 216] width 392 height 55
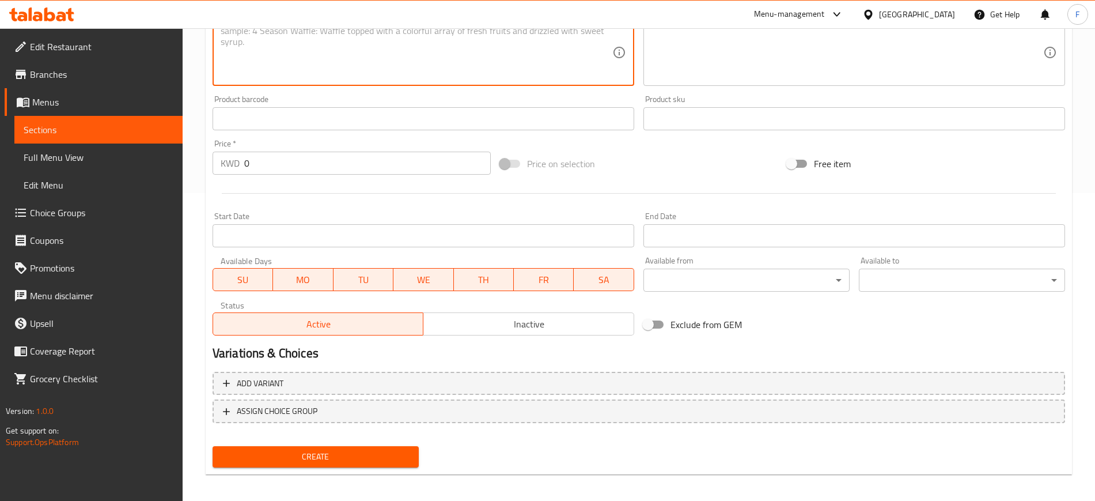
scroll to position [313, 0]
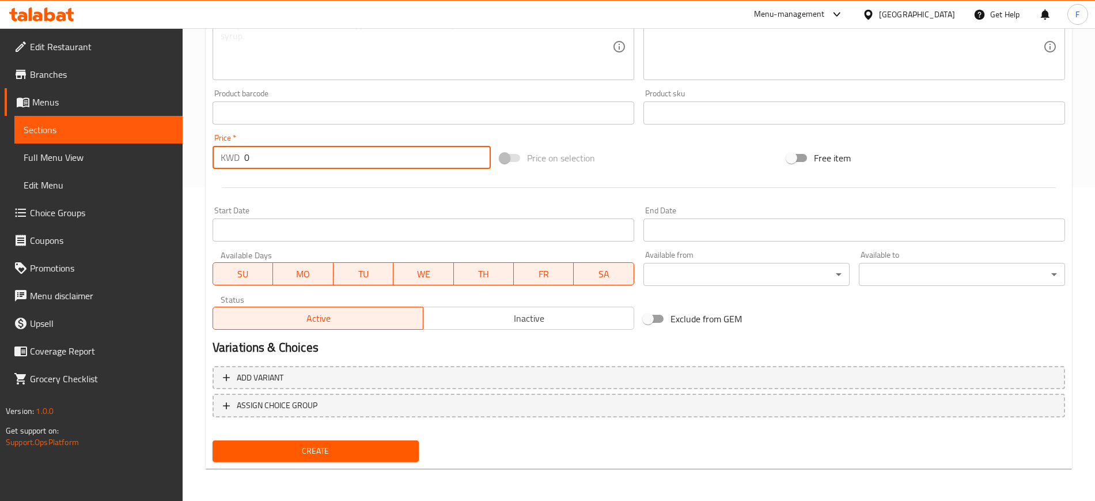
drag, startPoint x: 252, startPoint y: 152, endPoint x: 217, endPoint y: 148, distance: 35.4
click at [217, 148] on div "KWD 0 Price *" at bounding box center [352, 157] width 278 height 23
type input "1.5"
click at [330, 452] on span "Create" at bounding box center [316, 451] width 188 height 14
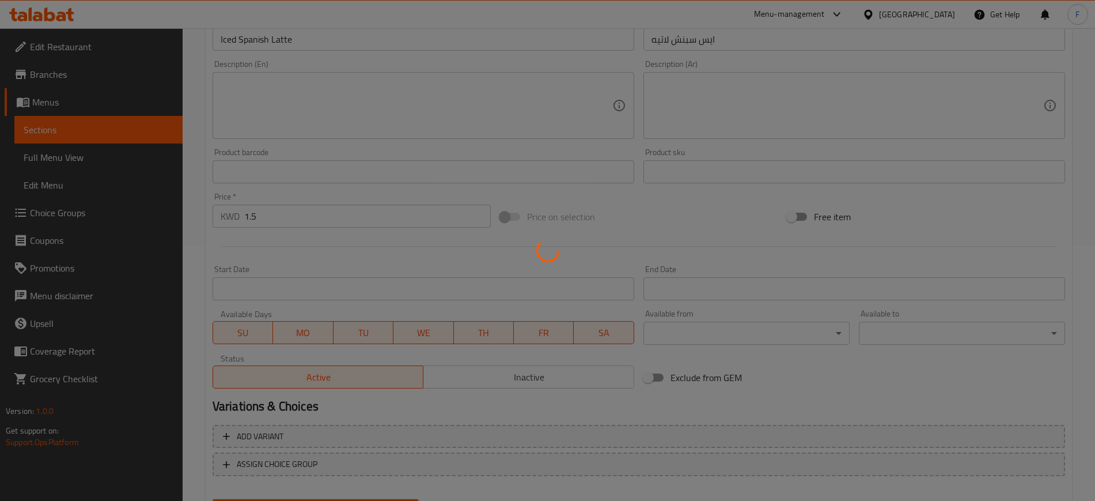
scroll to position [25, 0]
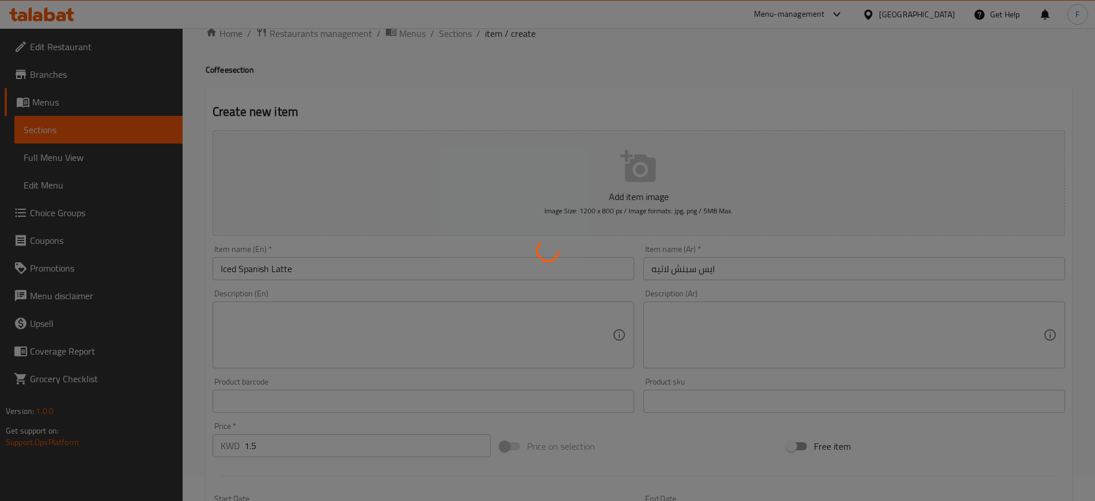
type input "0"
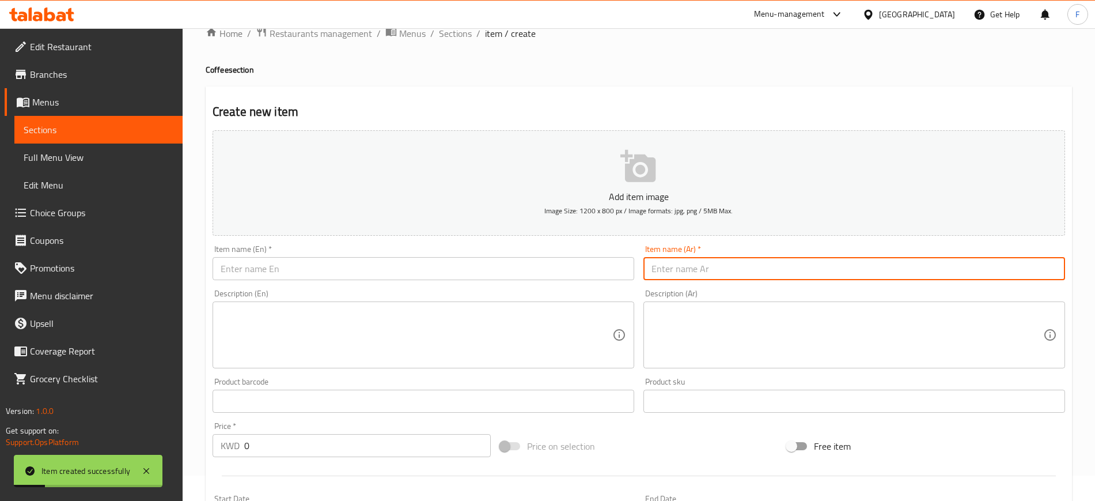
click at [730, 262] on input "text" at bounding box center [855, 268] width 422 height 23
paste input "ايس امريكانه"
type input "ايس امريكانه"
click at [517, 264] on input "text" at bounding box center [424, 268] width 422 height 23
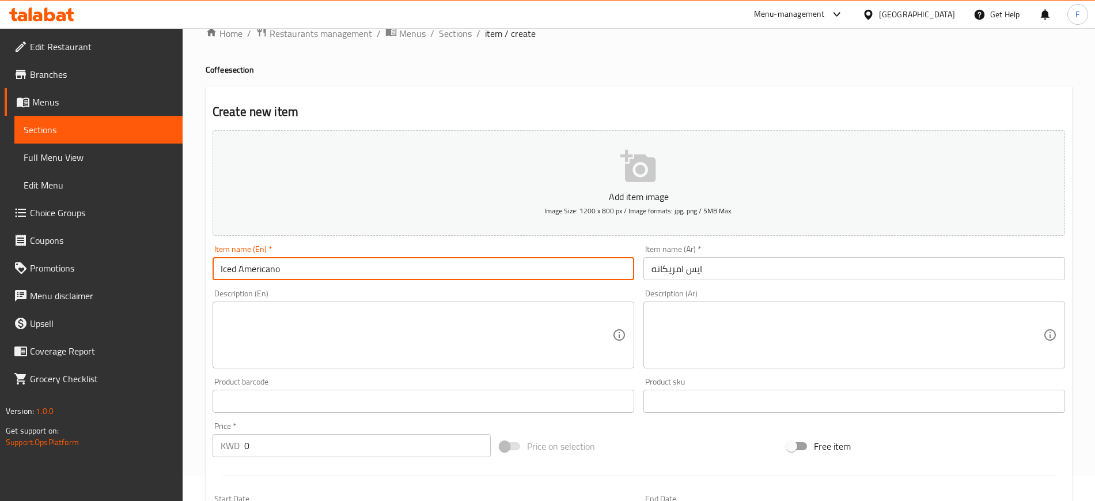
type input "Iced Americano"
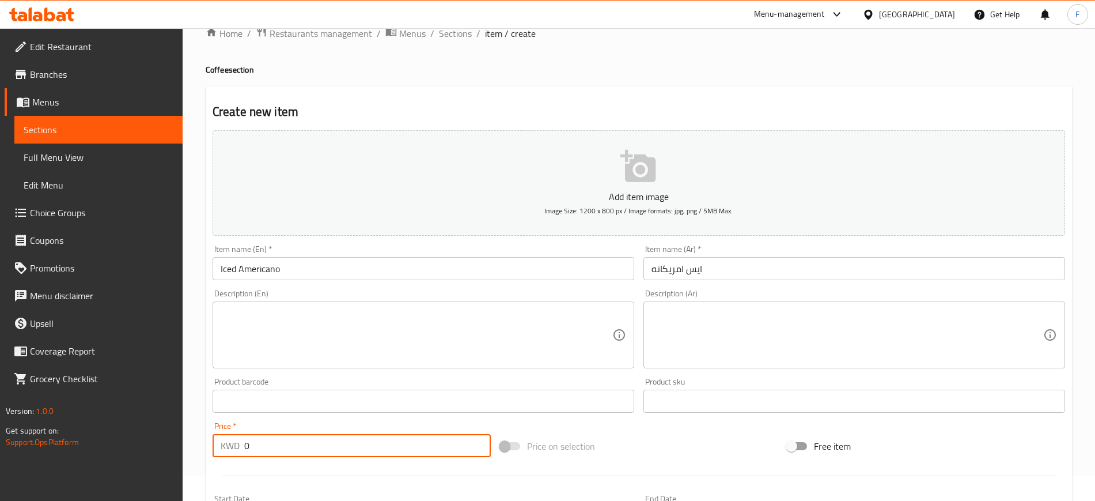
drag, startPoint x: 259, startPoint y: 446, endPoint x: 205, endPoint y: 444, distance: 54.2
click at [205, 444] on div "Home / Restaurants management / Menus / Sections / item / create Coffee section…" at bounding box center [639, 396] width 913 height 786
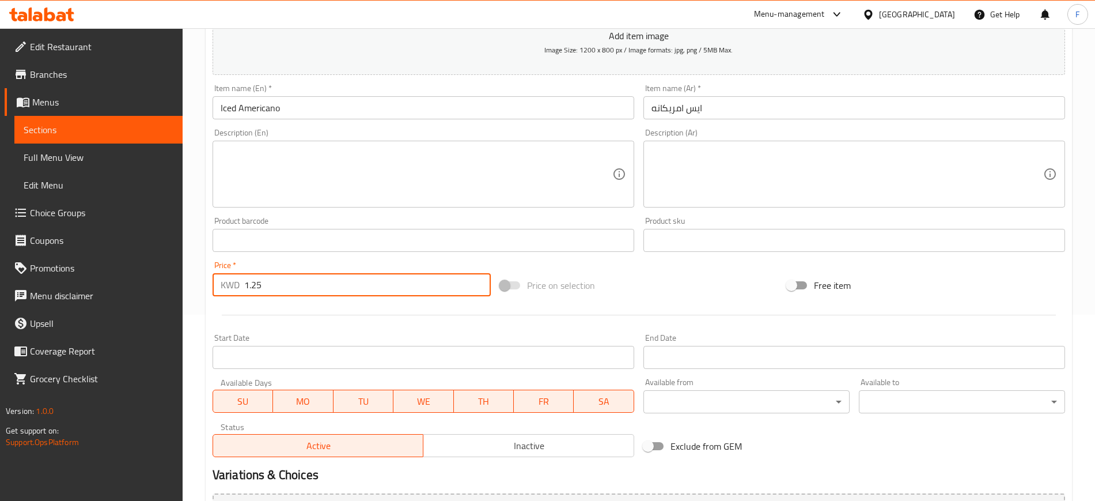
scroll to position [313, 0]
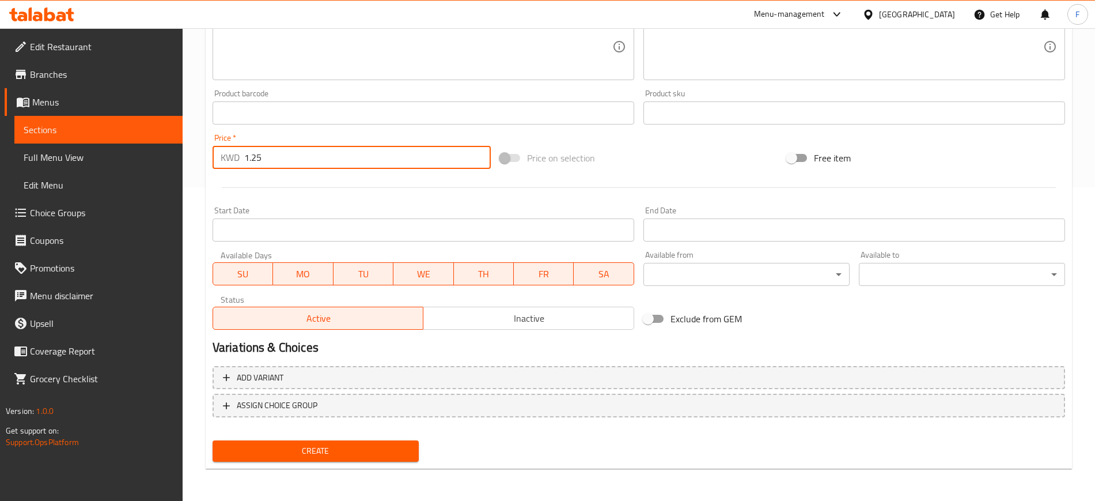
type input "1.25"
click at [281, 448] on span "Create" at bounding box center [316, 451] width 188 height 14
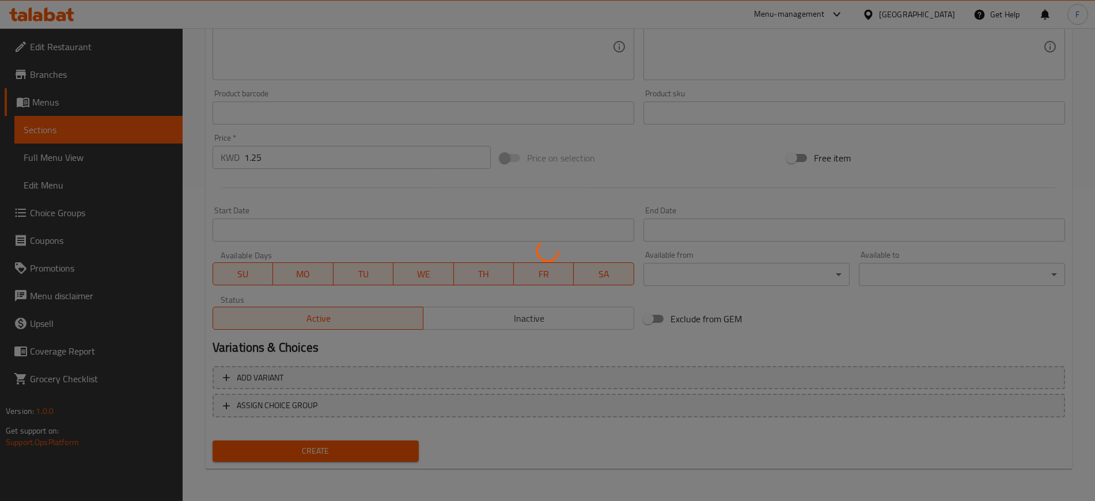
scroll to position [0, 0]
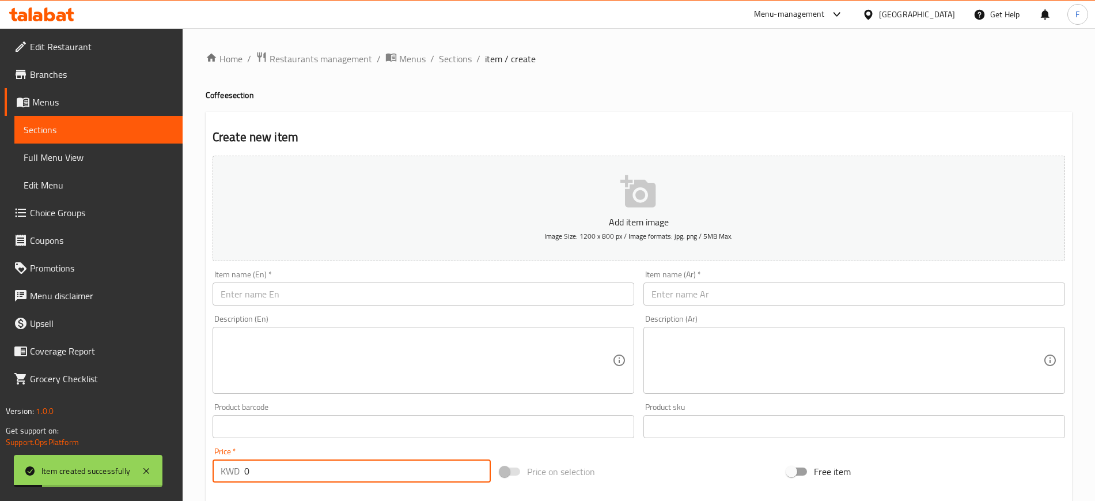
drag, startPoint x: 262, startPoint y: 479, endPoint x: 206, endPoint y: 465, distance: 57.7
click at [206, 465] on div "Create new item Add item image Image Size: 1200 x 800 px / Image formats: jpg, …" at bounding box center [639, 447] width 866 height 671
type input "1.5"
drag, startPoint x: 756, startPoint y: 264, endPoint x: 758, endPoint y: 281, distance: 16.8
click at [755, 266] on div "Add item image Image Size: 1200 x 800 px / Image formats: jpg, png / 5MB Max. I…" at bounding box center [639, 399] width 862 height 497
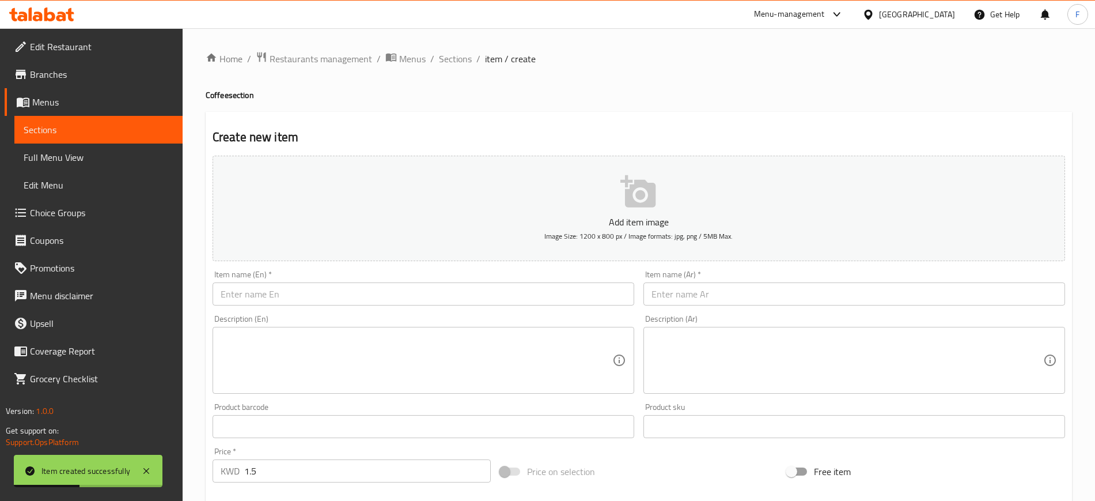
click at [752, 291] on input "text" at bounding box center [855, 293] width 422 height 23
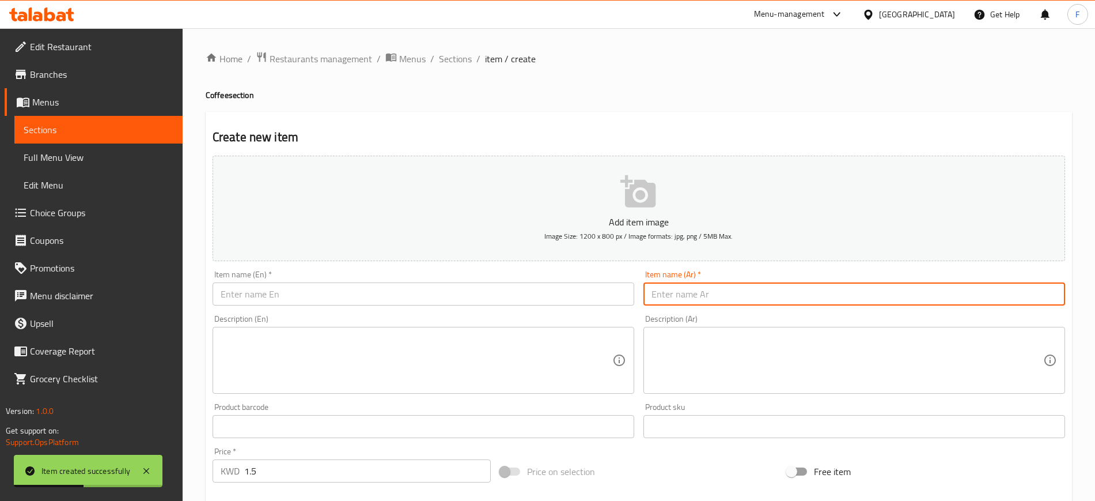
paste input "ايس بستاشيو لاتيه"
type input "ايس بستاشيو لاتيه"
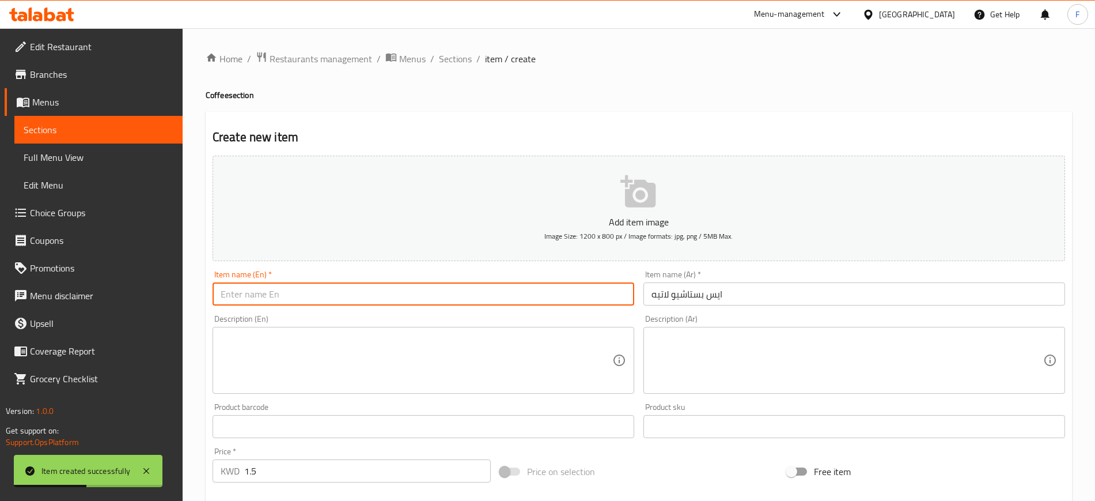
drag, startPoint x: 569, startPoint y: 302, endPoint x: 582, endPoint y: 314, distance: 17.6
click at [569, 302] on input "text" at bounding box center [424, 293] width 422 height 23
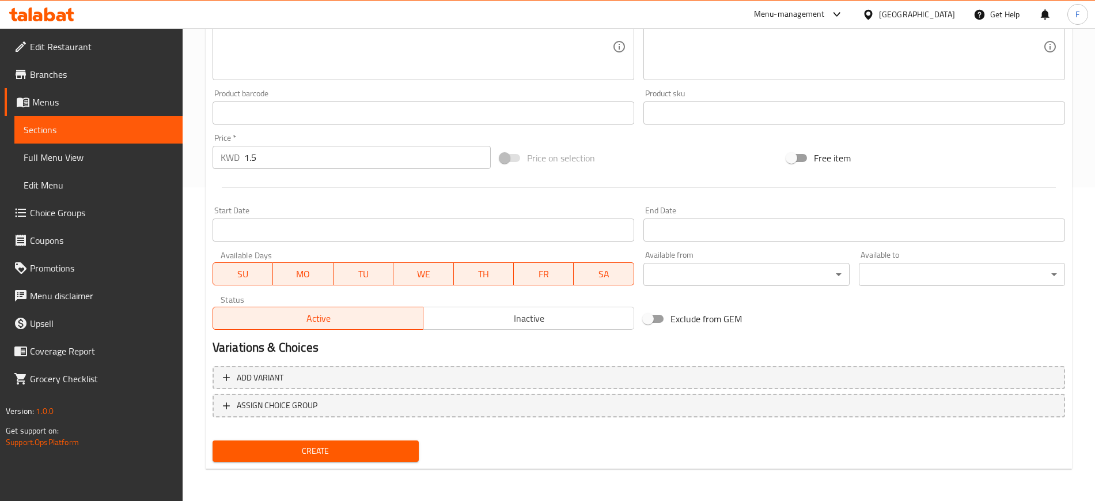
type input "Iced Pistachio Latte"
click at [371, 452] on span "Create" at bounding box center [316, 451] width 188 height 14
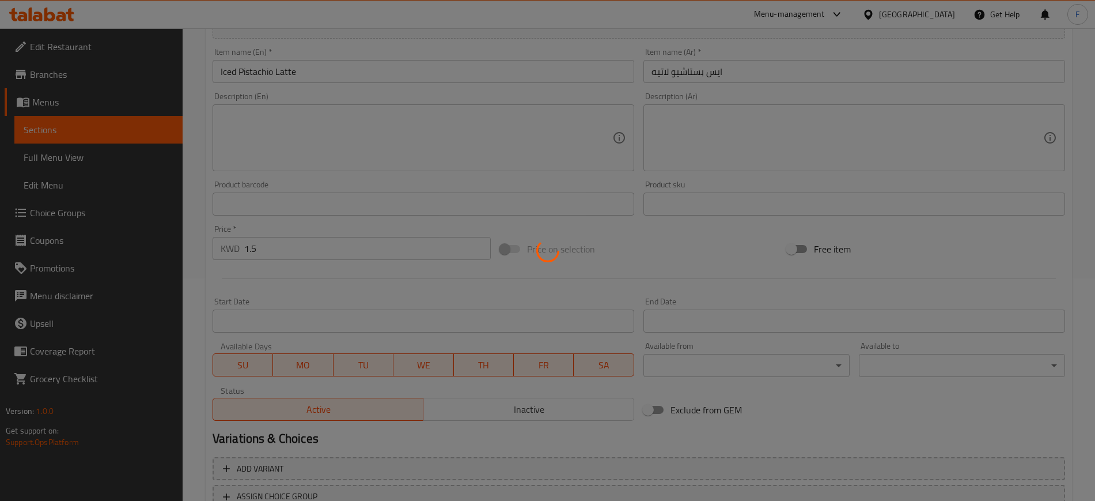
scroll to position [97, 0]
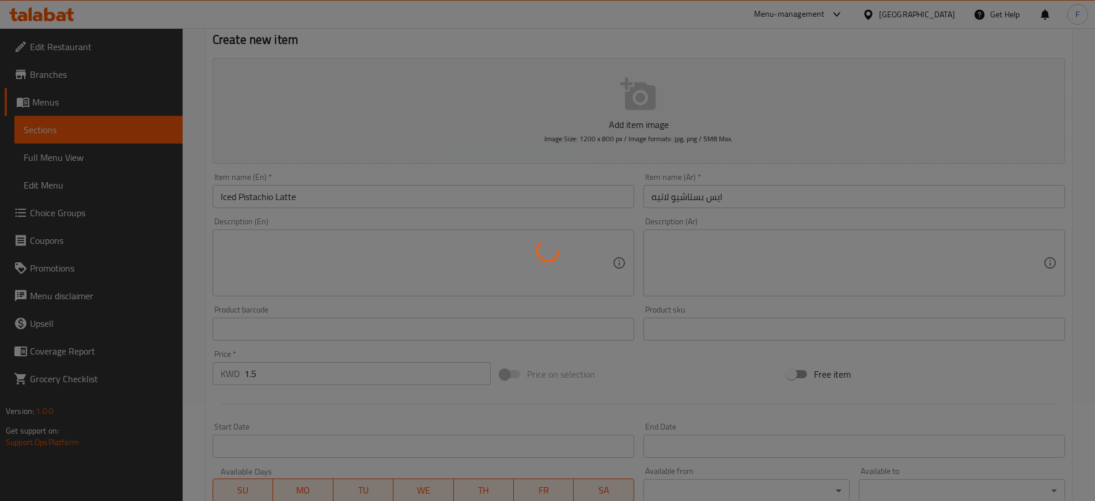
type input "0"
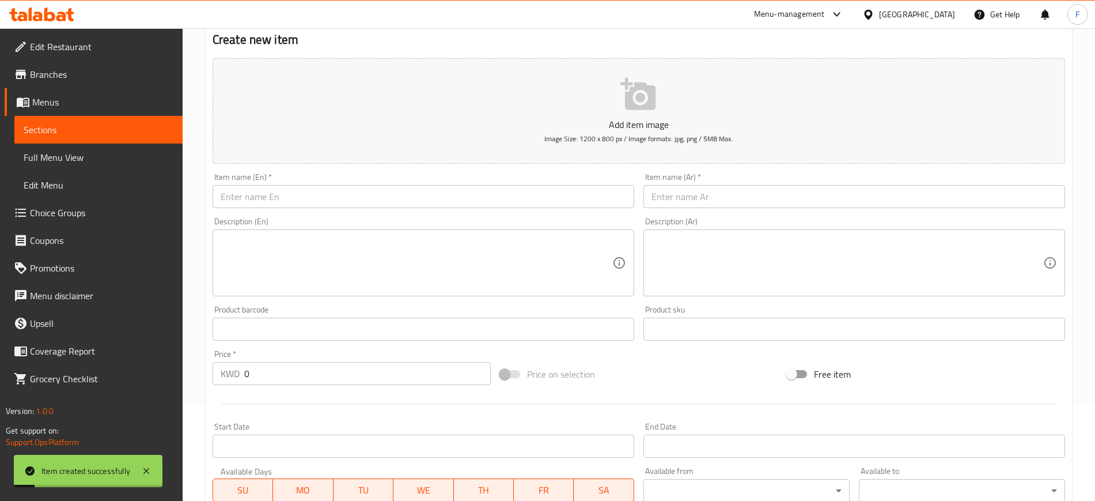
click at [266, 200] on input "text" at bounding box center [424, 196] width 422 height 23
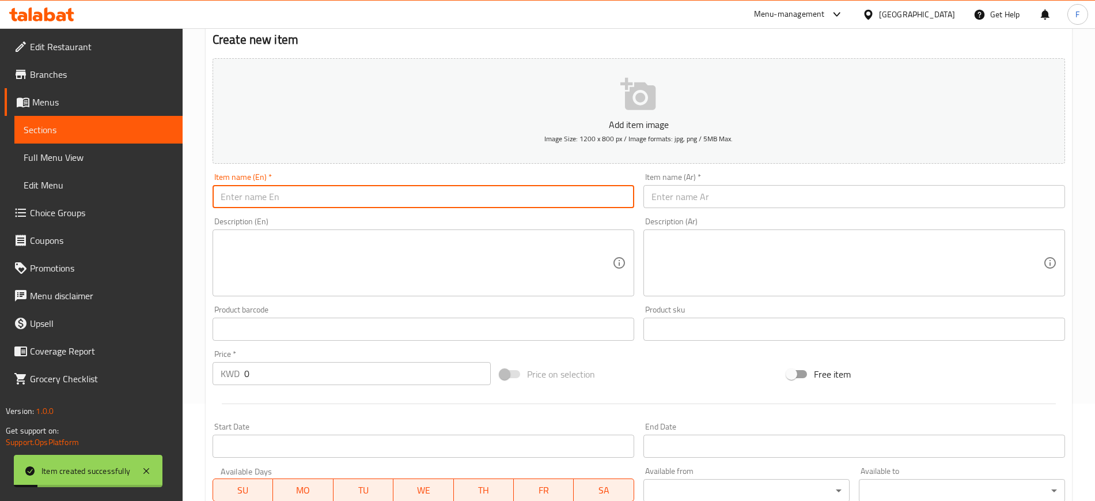
paste input "V60 hot"
type input "V60 hot"
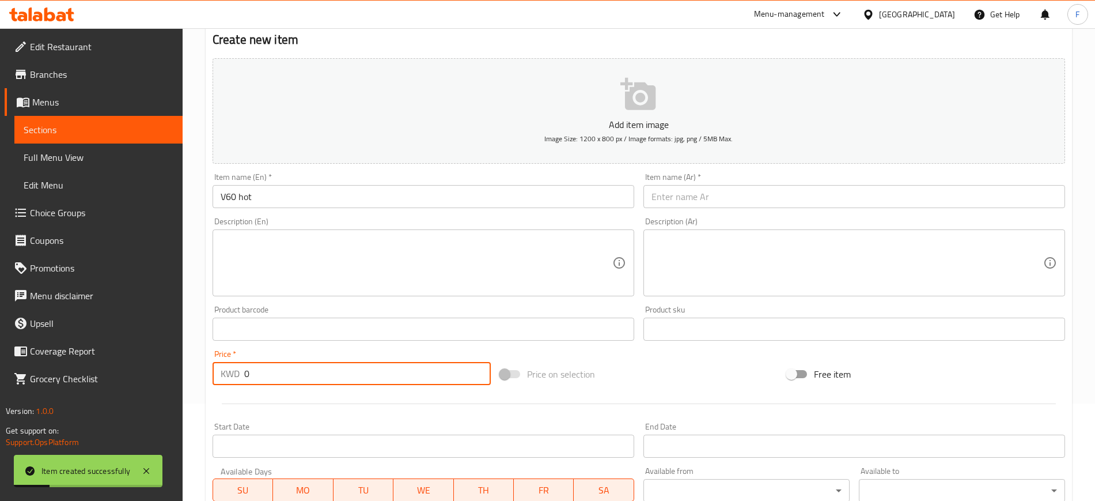
drag, startPoint x: 271, startPoint y: 379, endPoint x: 162, endPoint y: 383, distance: 108.4
click at [162, 383] on div "Edit Restaurant Branches Menus Sections Full Menu View Edit Menu Choice Groups …" at bounding box center [547, 324] width 1095 height 786
type input "1.25"
click at [721, 203] on input "text" at bounding box center [855, 196] width 422 height 23
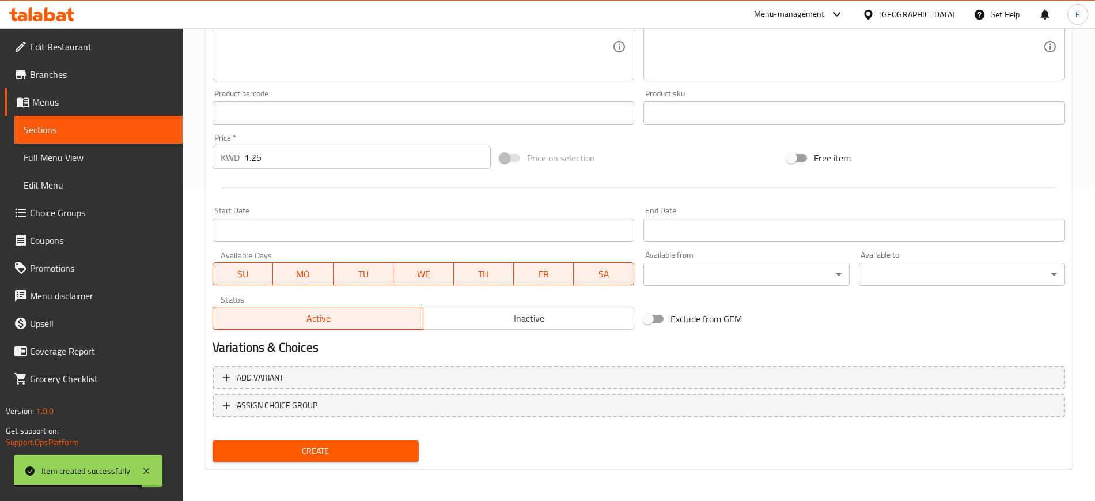
type input "في 60"
click at [329, 446] on span "Create" at bounding box center [316, 451] width 188 height 14
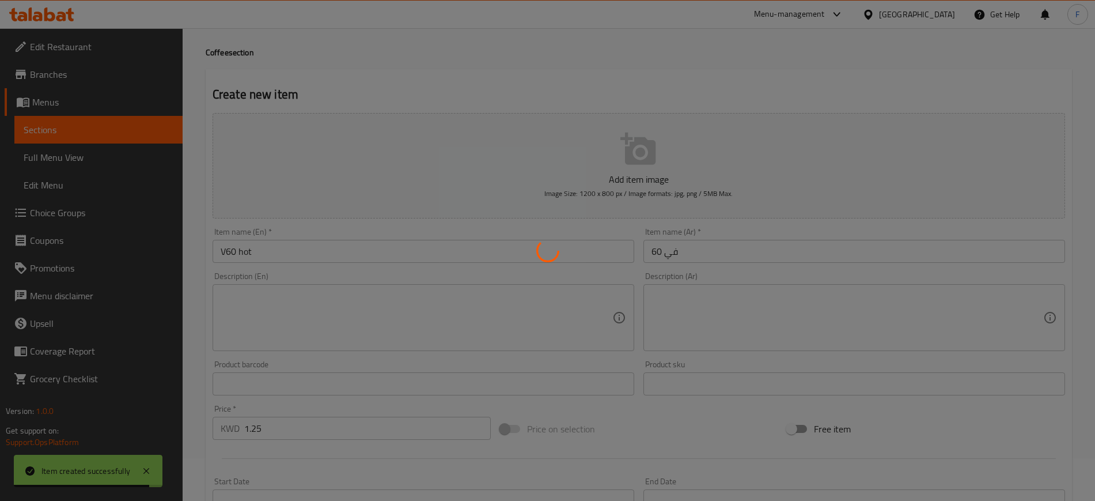
scroll to position [0, 0]
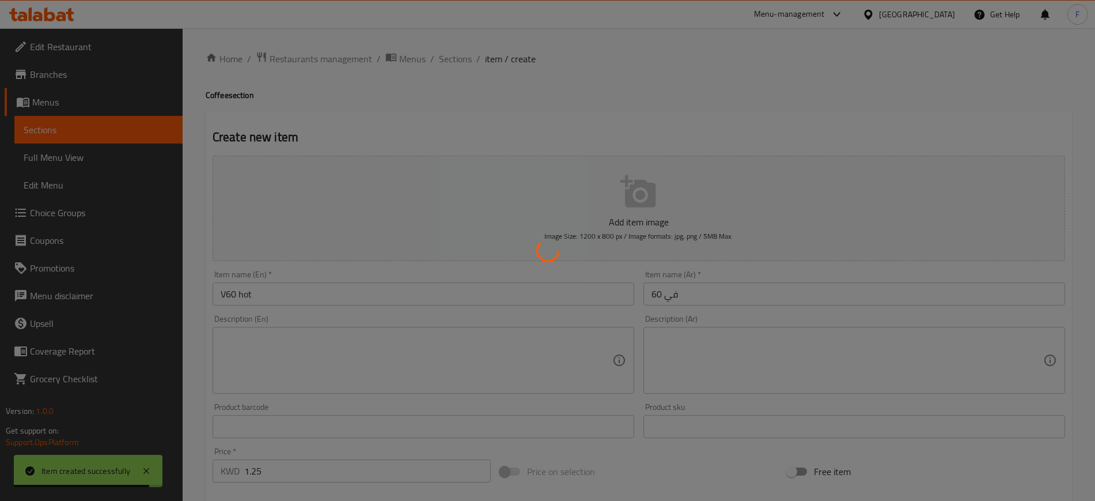
type input "0"
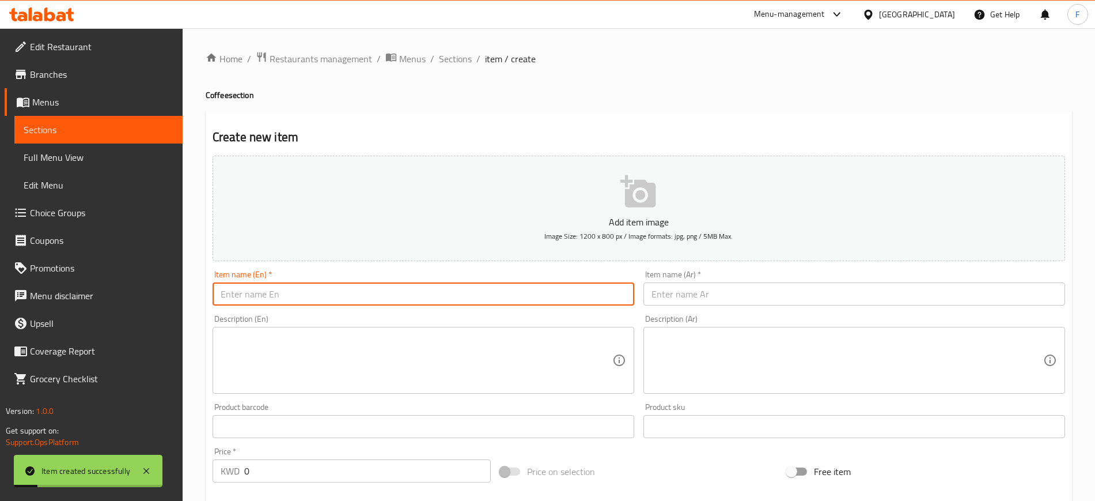
click at [386, 299] on input "text" at bounding box center [424, 293] width 422 height 23
paste input "V60 ice"
type input "V60 ice"
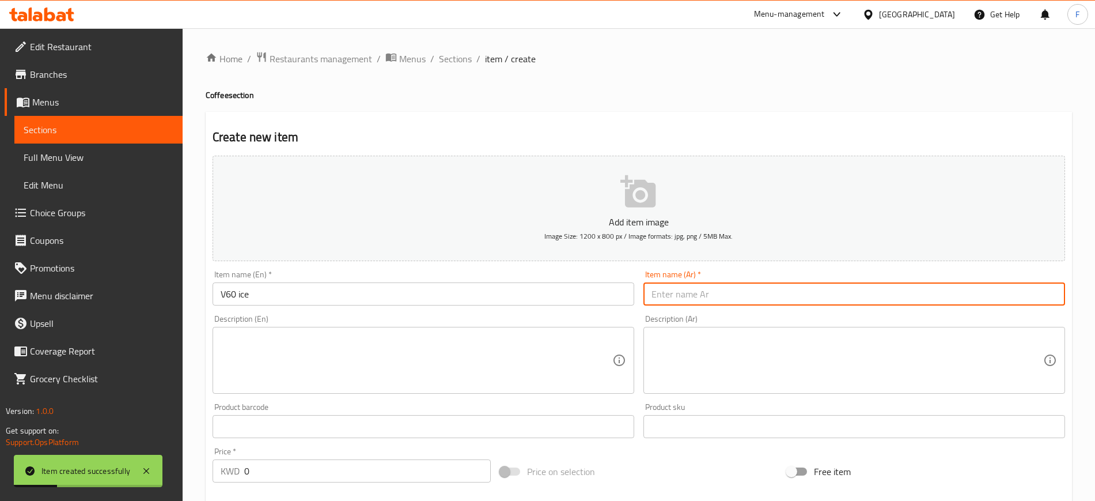
click at [702, 296] on input "text" at bounding box center [855, 293] width 422 height 23
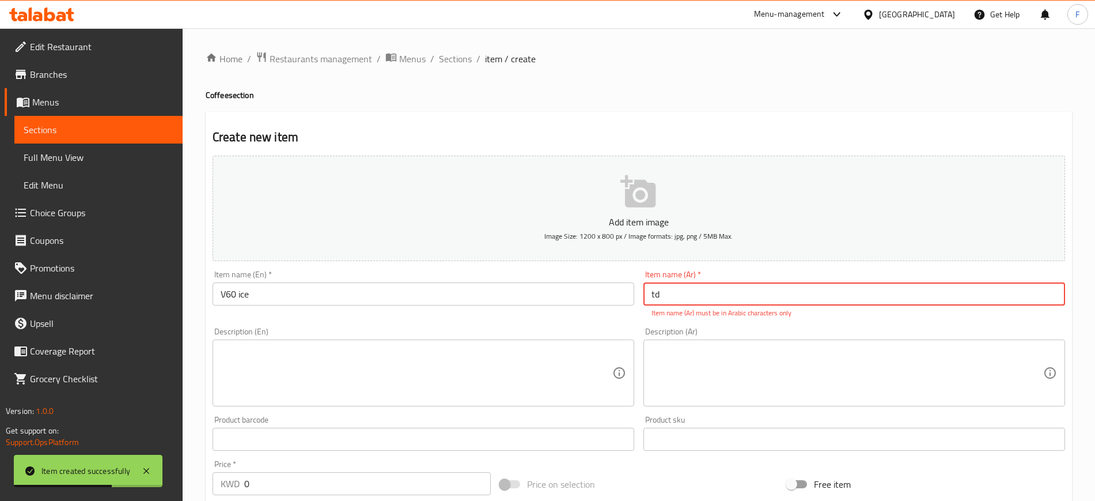
type input "t"
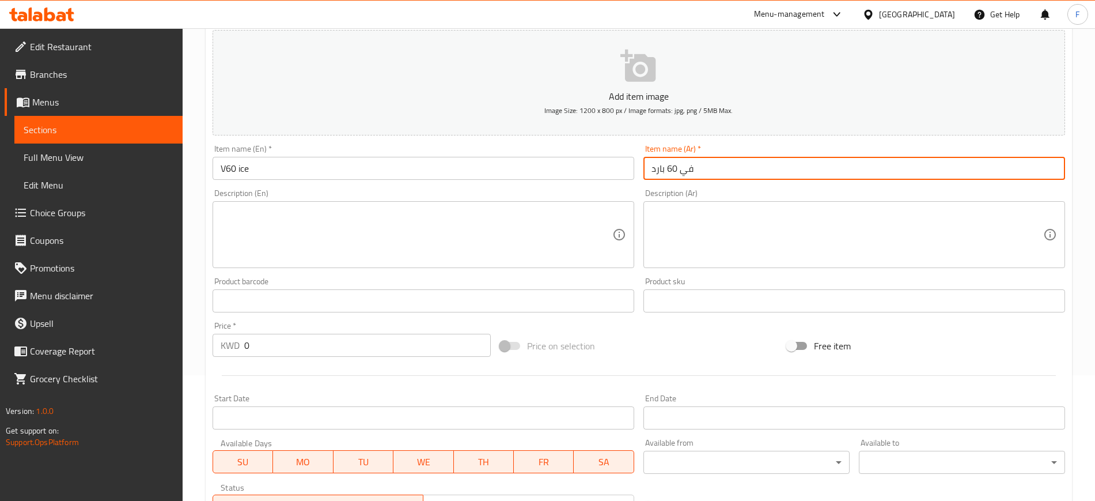
scroll to position [288, 0]
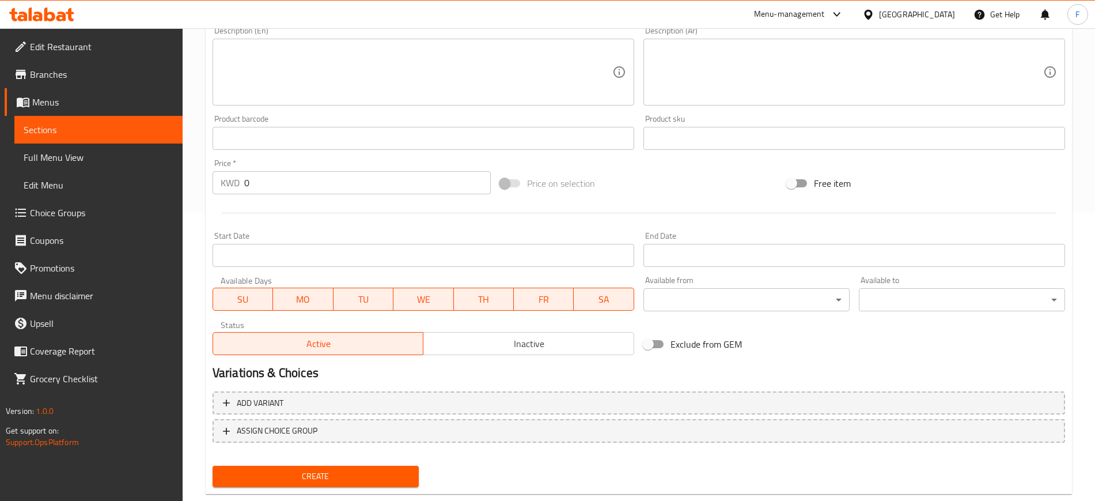
type input "في 60 بارد"
drag, startPoint x: 191, startPoint y: 179, endPoint x: 179, endPoint y: 177, distance: 11.6
click at [179, 177] on div "Edit Restaurant Branches Menus Sections Full Menu View Edit Menu Choice Groups …" at bounding box center [547, 133] width 1095 height 786
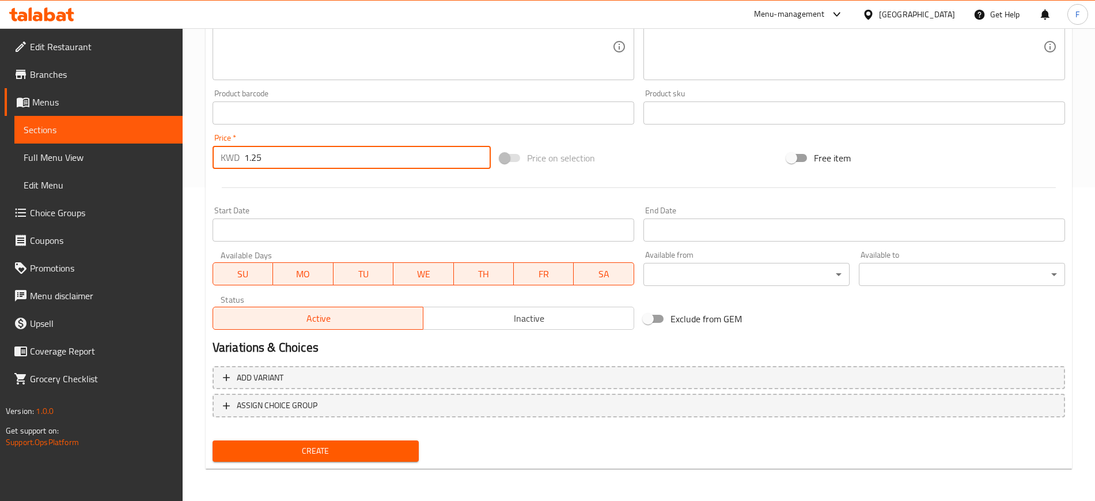
type input "1.25"
click at [409, 444] on span "Create" at bounding box center [316, 451] width 188 height 14
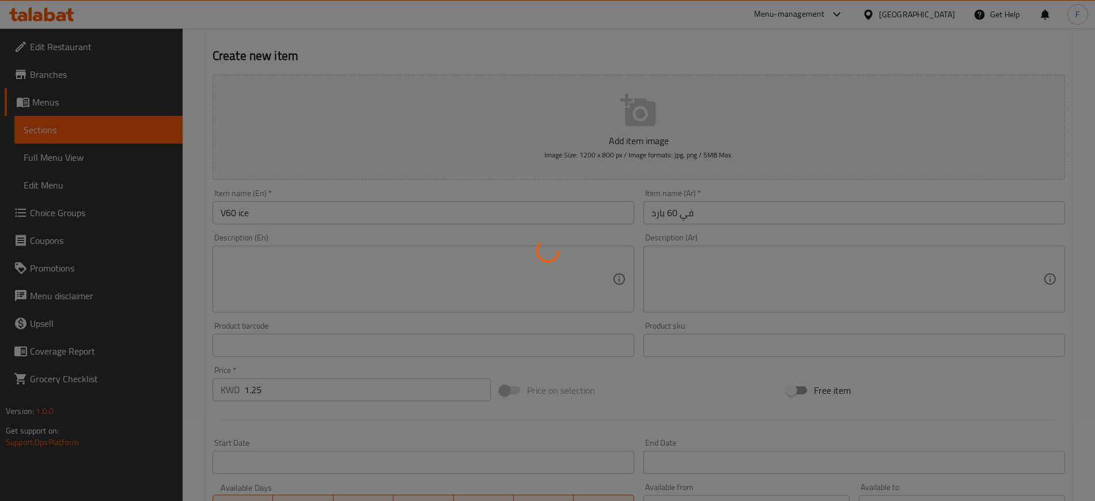
scroll to position [0, 0]
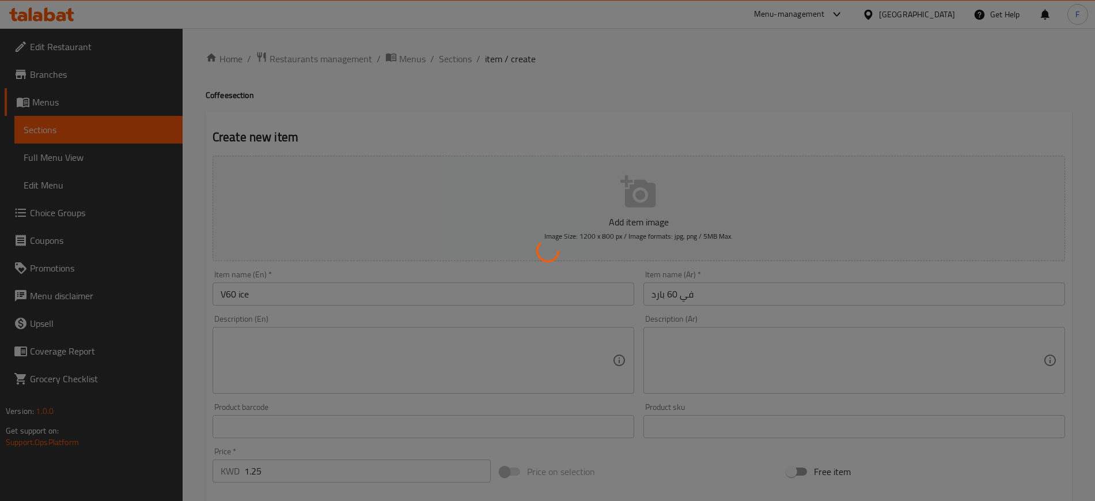
type input "0"
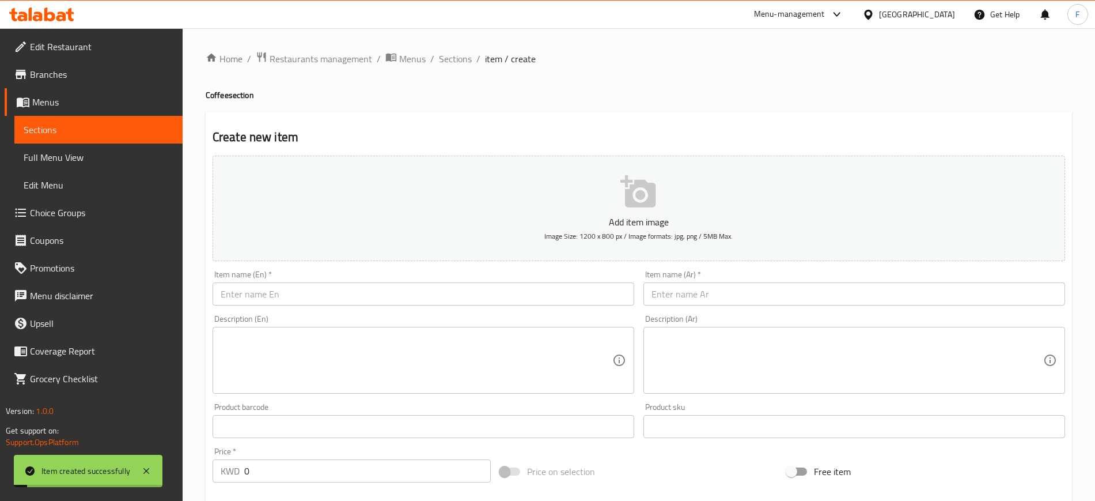
click at [697, 297] on input "text" at bounding box center [855, 293] width 422 height 23
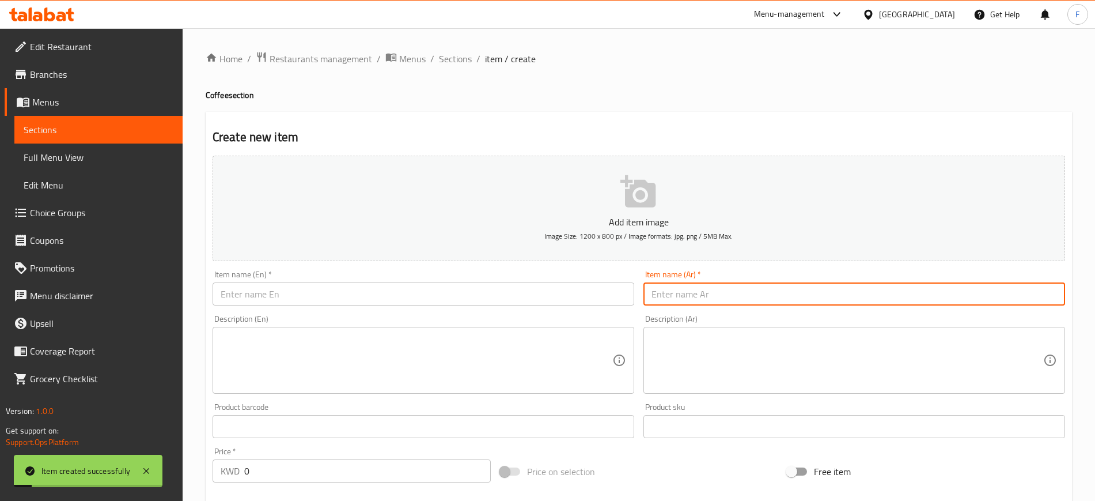
paste input "[PERSON_NAME]"
type input "[PERSON_NAME]"
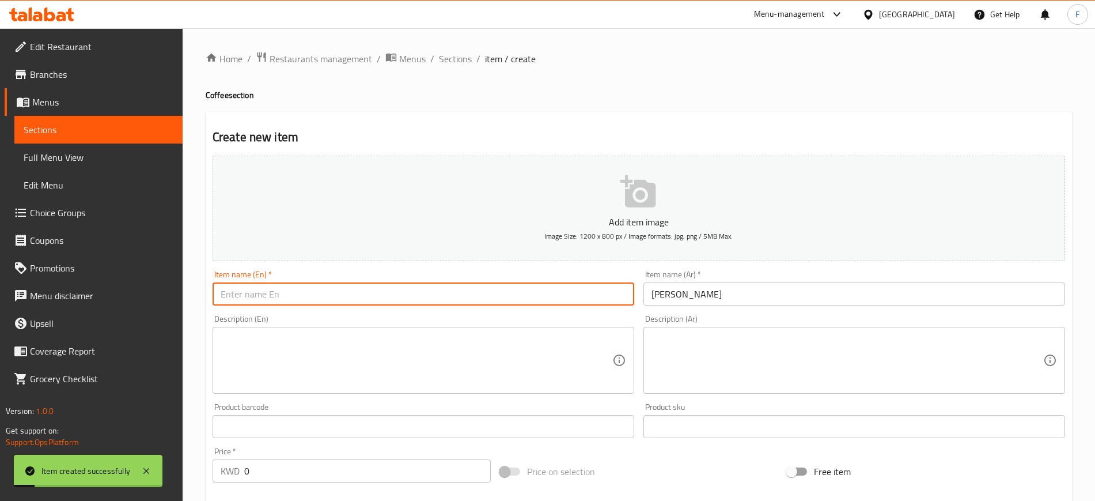
click at [563, 296] on input "text" at bounding box center [424, 293] width 422 height 23
type input "Hot Americano"
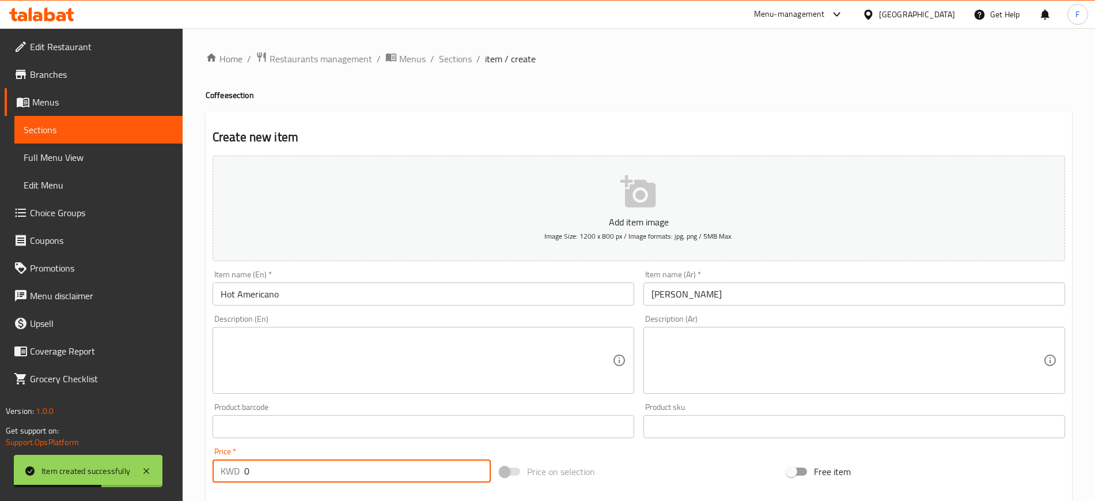
drag, startPoint x: 232, startPoint y: 466, endPoint x: 213, endPoint y: 470, distance: 19.4
click at [213, 470] on div "KWD 0 Price *" at bounding box center [352, 470] width 278 height 23
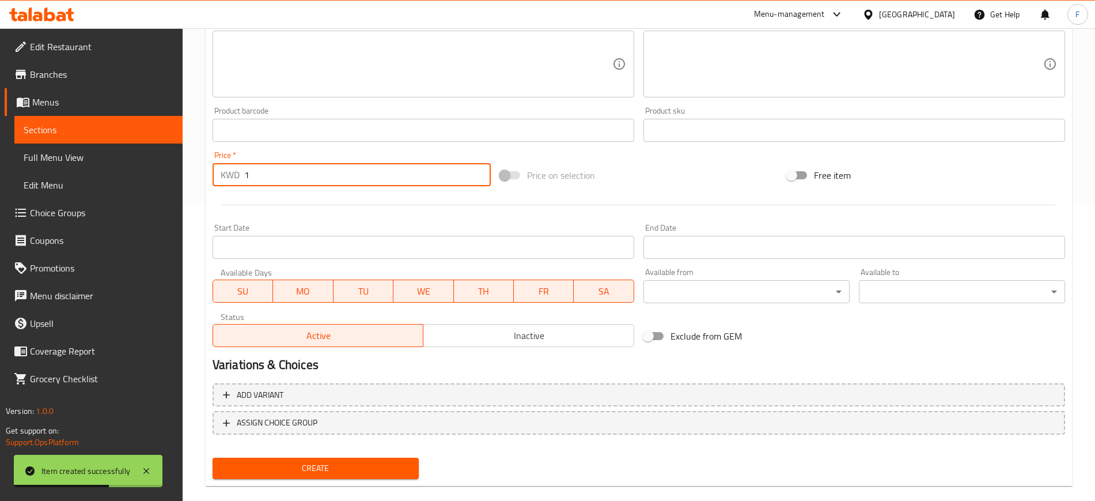
scroll to position [313, 0]
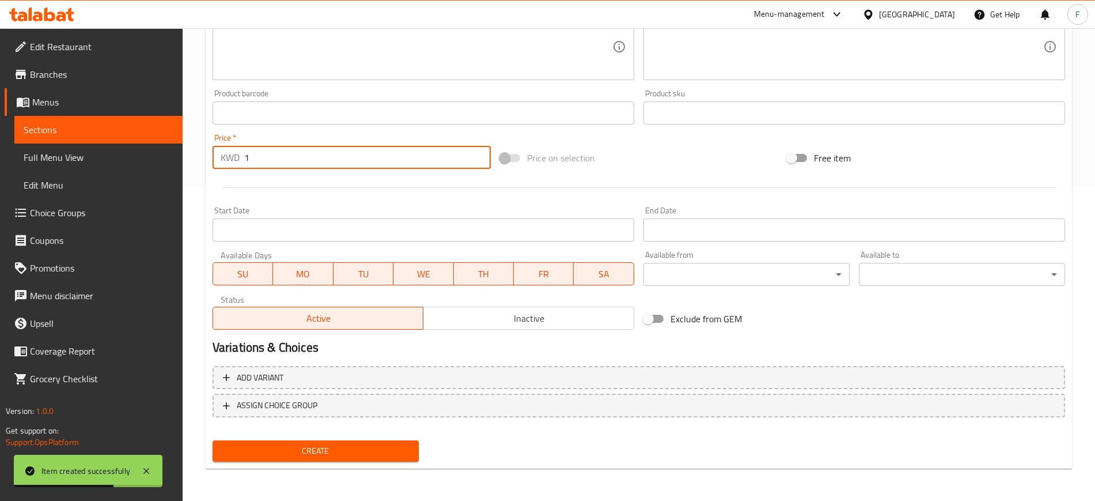
type input "1"
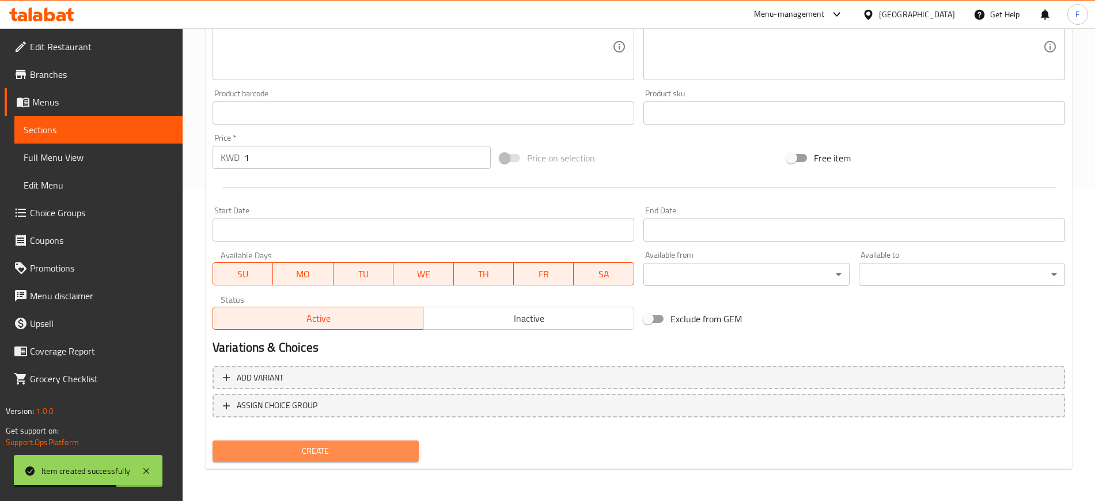
click at [374, 451] on span "Create" at bounding box center [316, 451] width 188 height 14
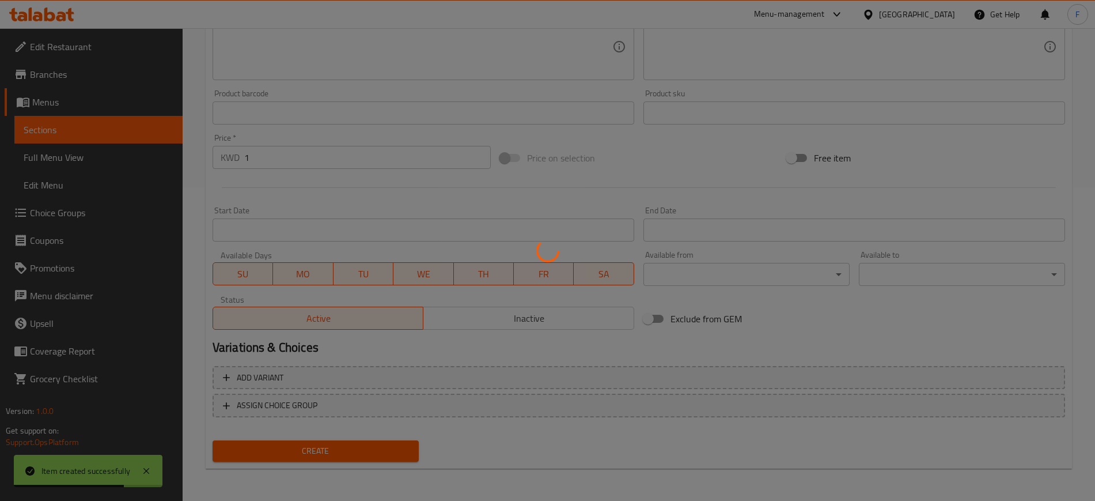
type input "0"
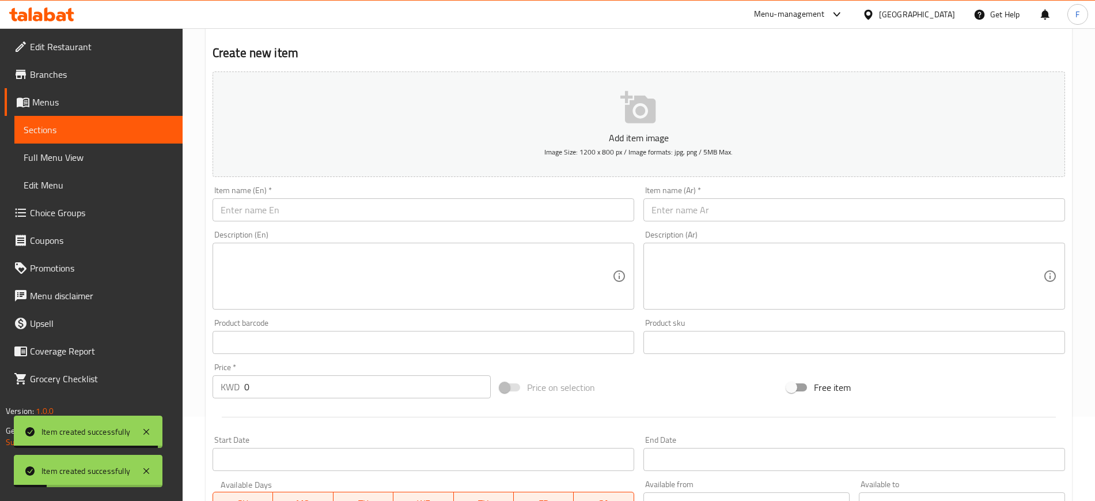
scroll to position [0, 0]
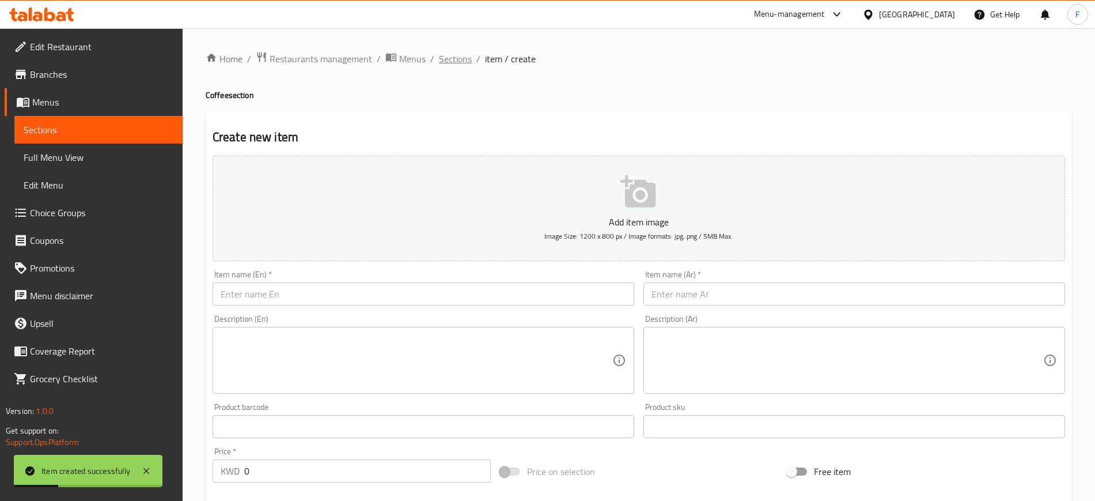
click at [461, 54] on span "Sections" at bounding box center [455, 59] width 33 height 14
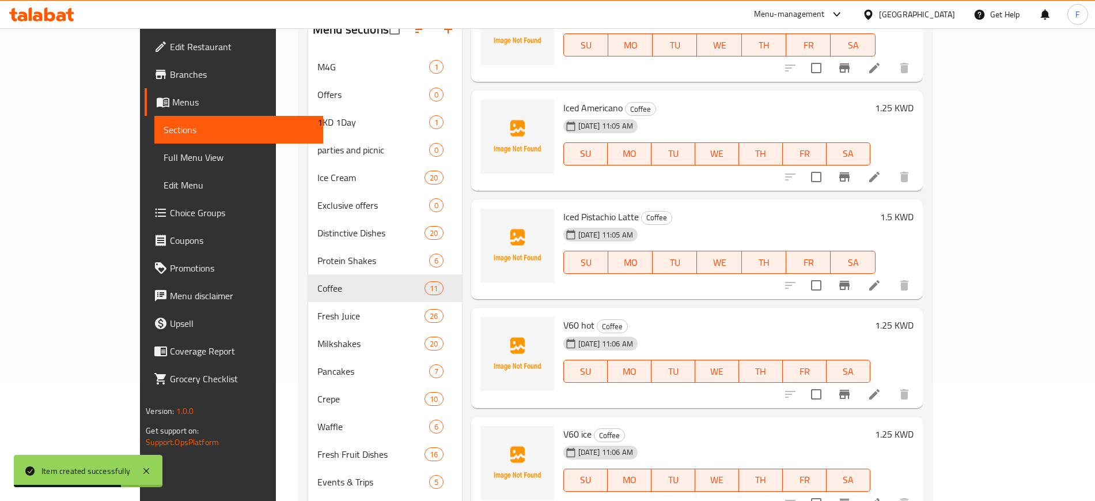
scroll to position [260, 0]
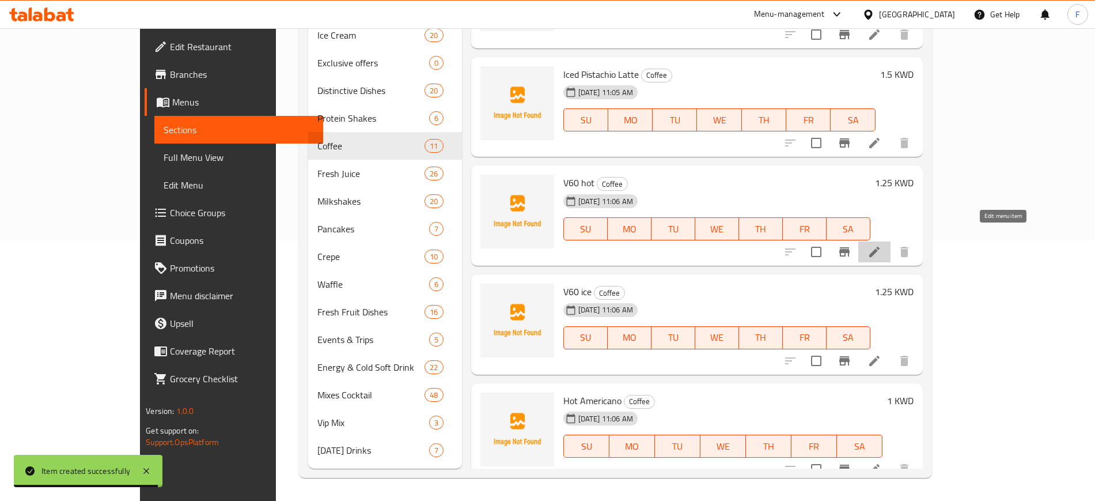
click at [881, 245] on icon at bounding box center [875, 252] width 14 height 14
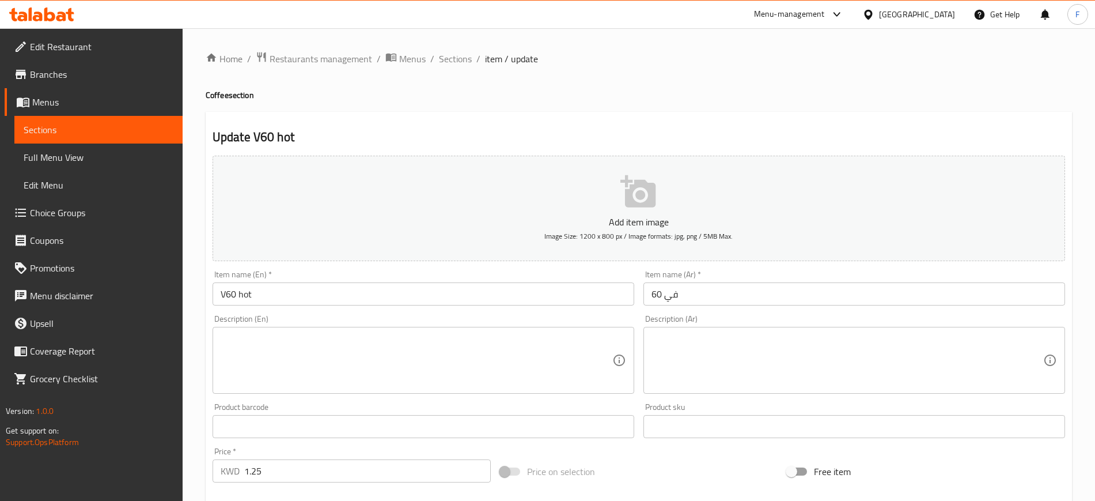
click at [714, 292] on input "في 60" at bounding box center [855, 293] width 422 height 23
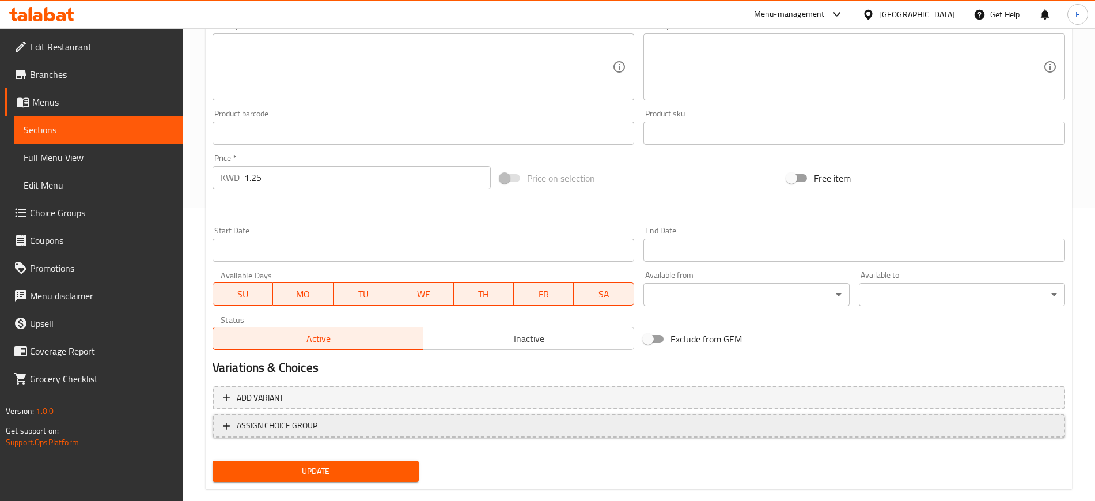
scroll to position [313, 0]
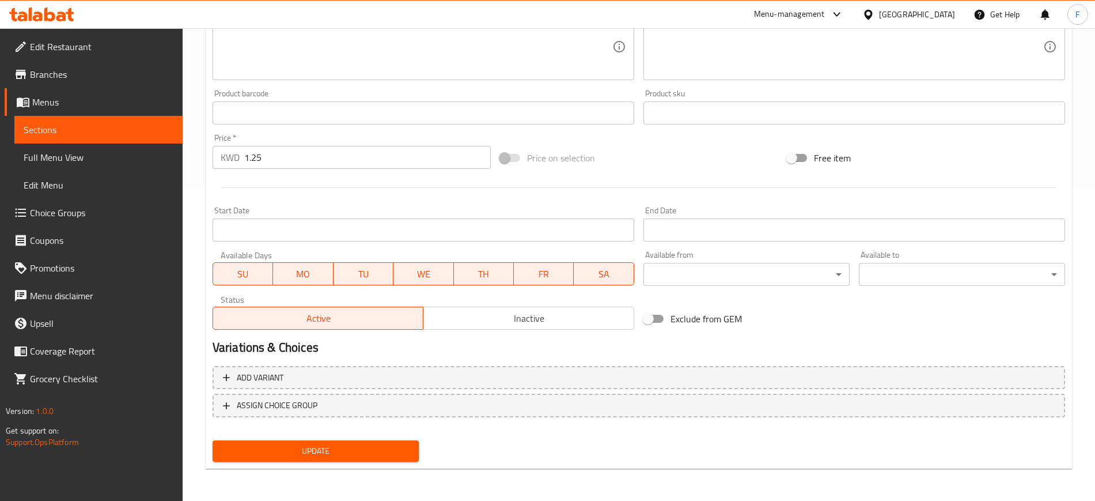
type input "في 60 حار"
click at [326, 452] on span "Update" at bounding box center [316, 451] width 188 height 14
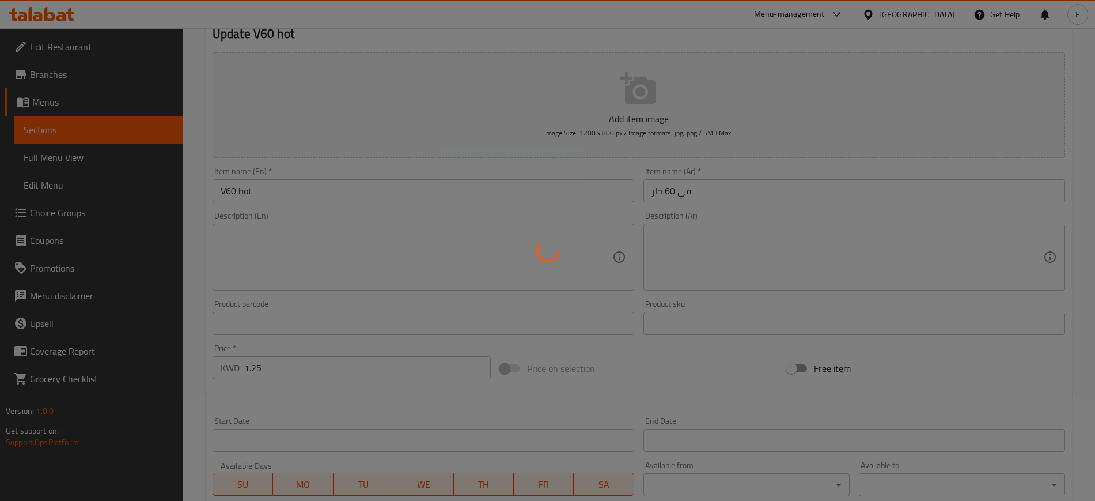
scroll to position [0, 0]
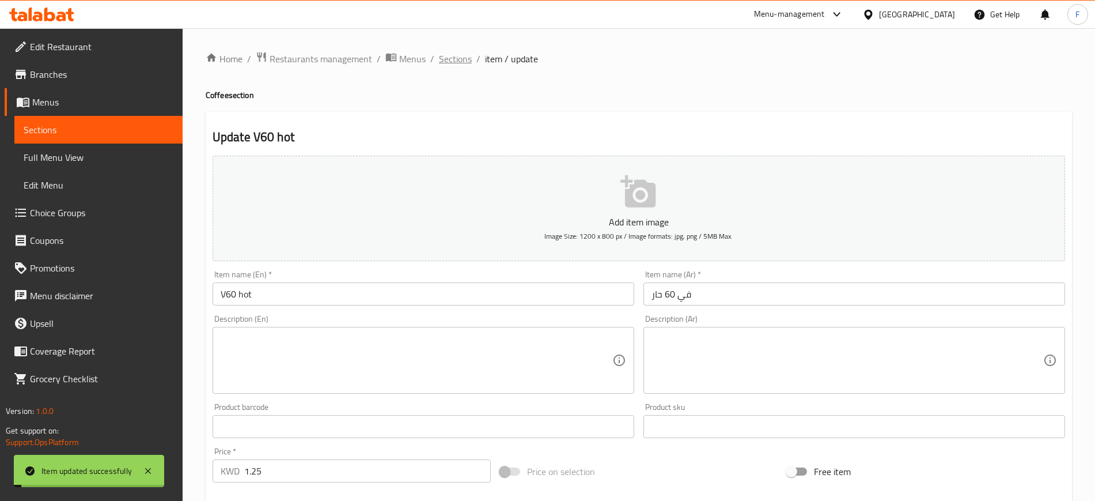
click at [449, 58] on span "Sections" at bounding box center [455, 59] width 33 height 14
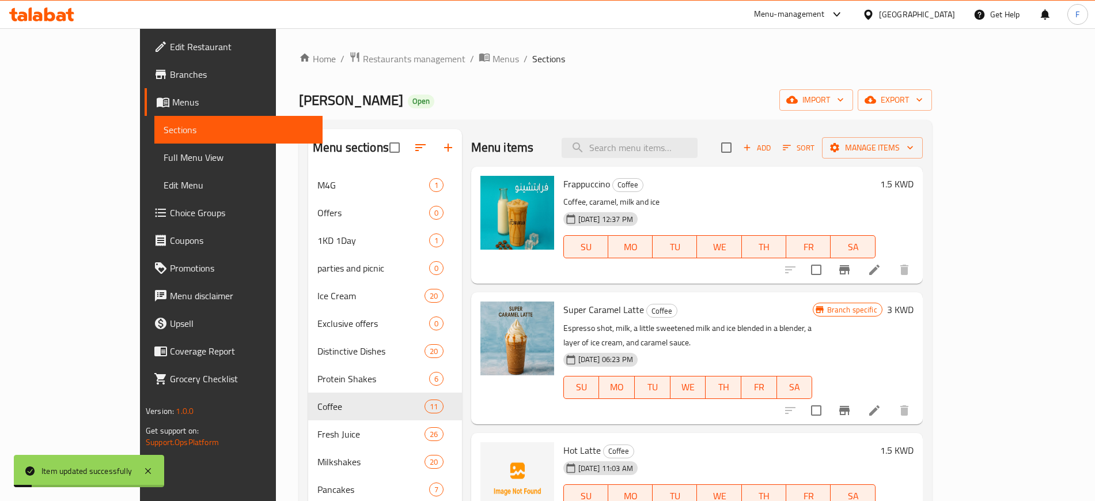
scroll to position [216, 0]
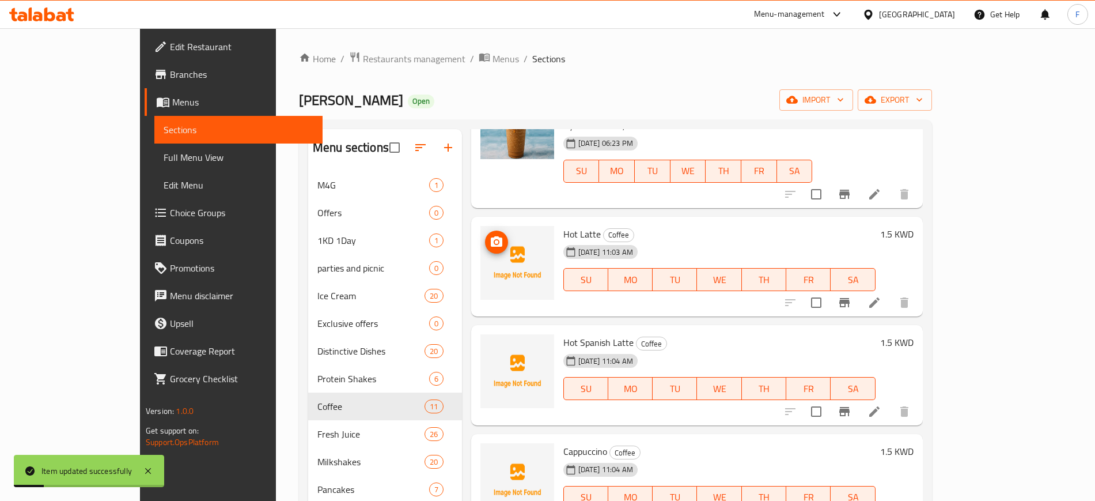
click at [485, 235] on span "upload picture" at bounding box center [496, 242] width 23 height 14
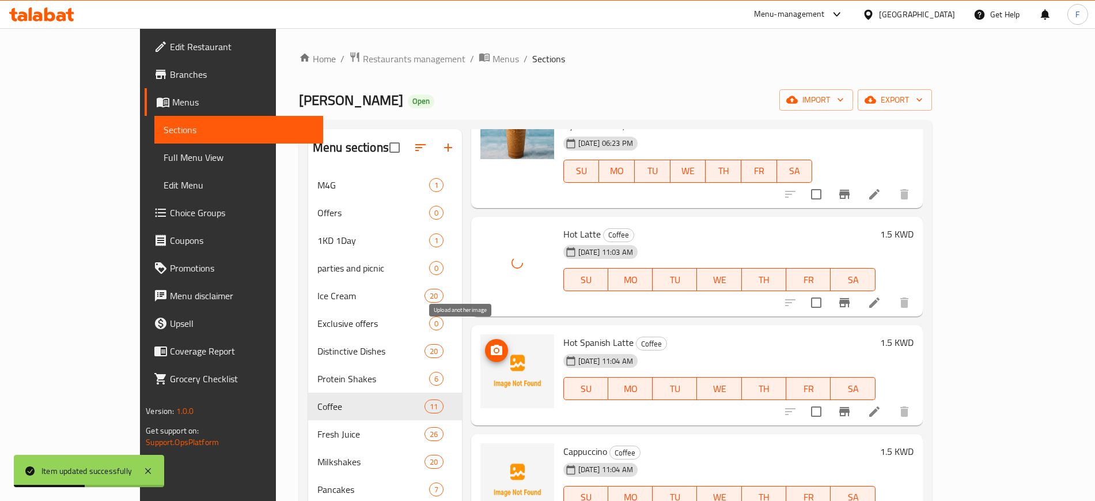
click at [490, 343] on icon "upload picture" at bounding box center [497, 350] width 14 height 14
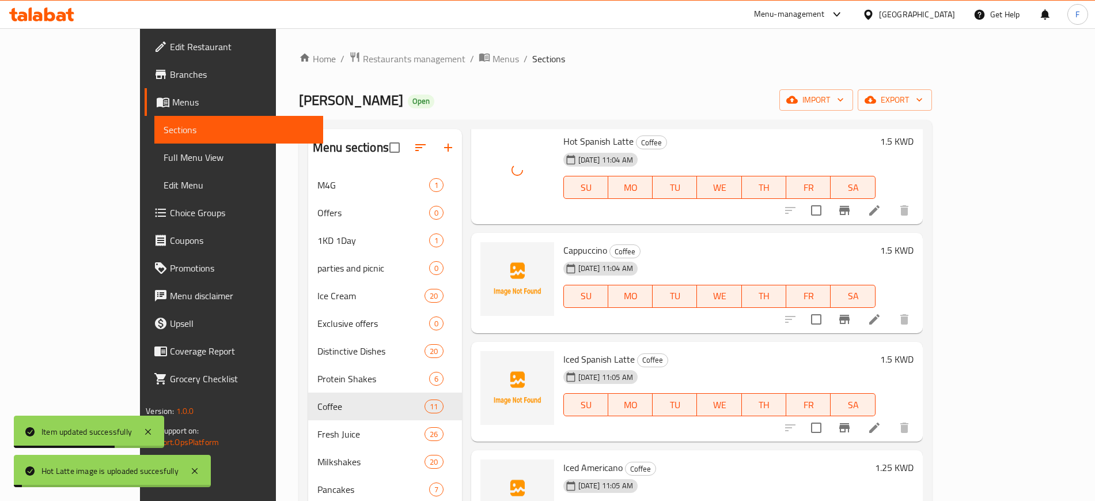
scroll to position [432, 0]
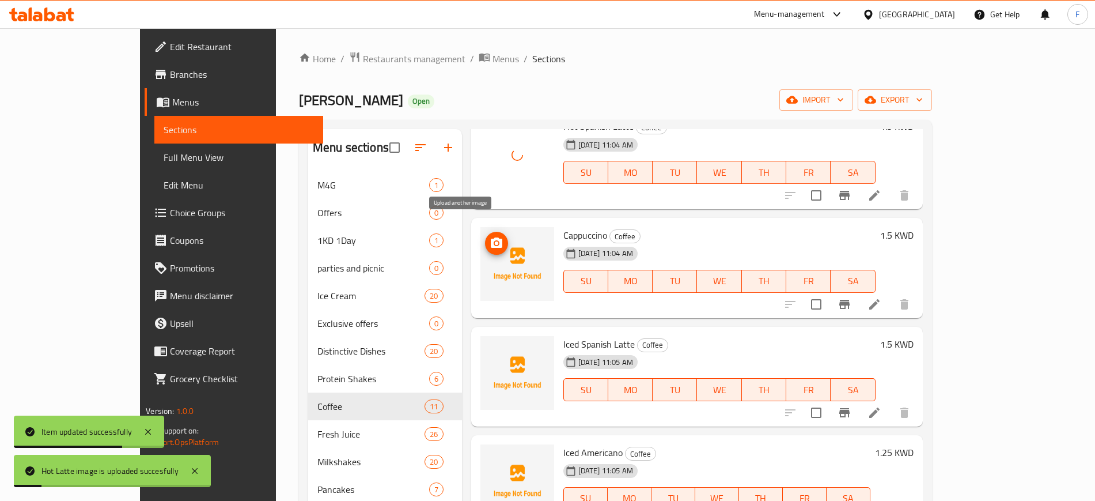
click at [490, 236] on icon "upload picture" at bounding box center [497, 243] width 14 height 14
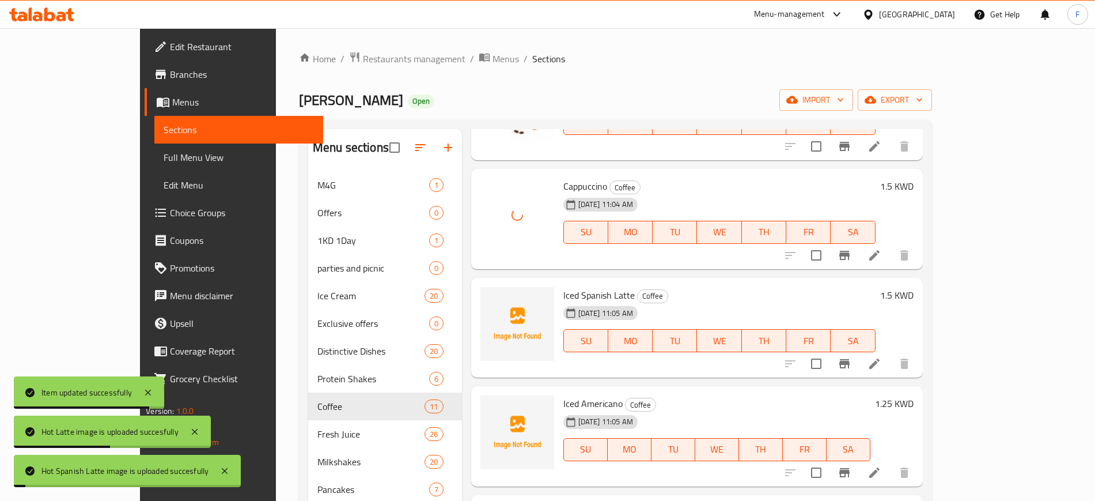
scroll to position [576, 0]
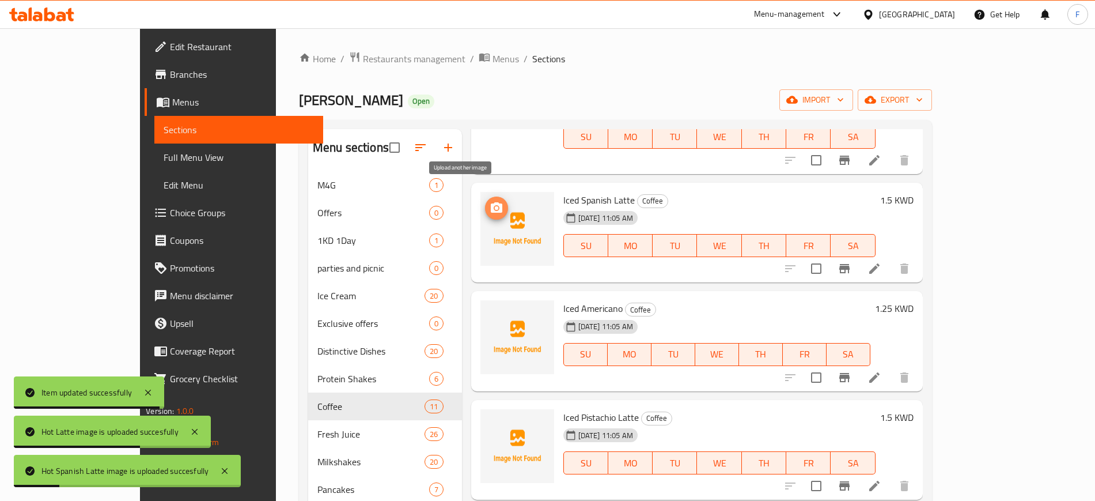
click at [490, 201] on icon "upload picture" at bounding box center [497, 208] width 14 height 14
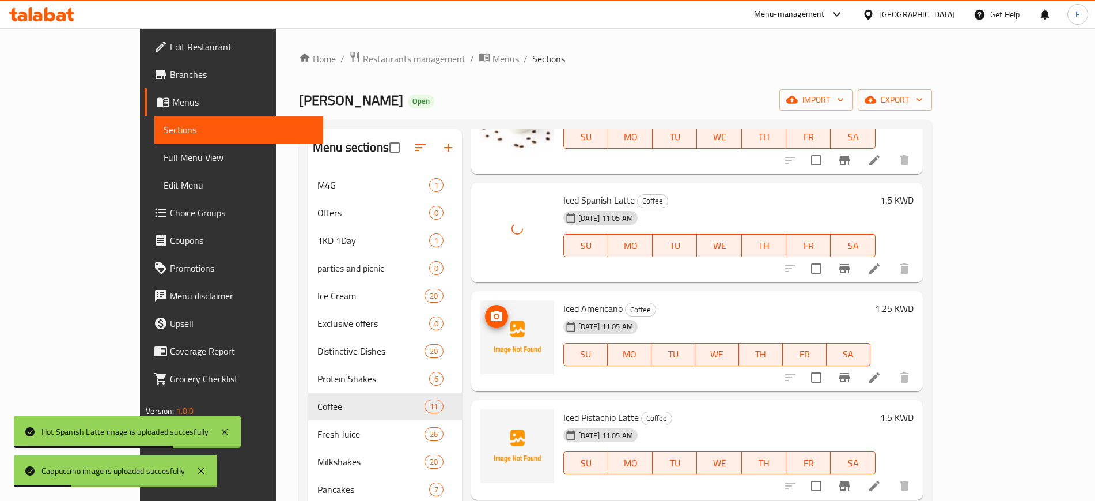
click at [490, 309] on icon "upload picture" at bounding box center [497, 316] width 14 height 14
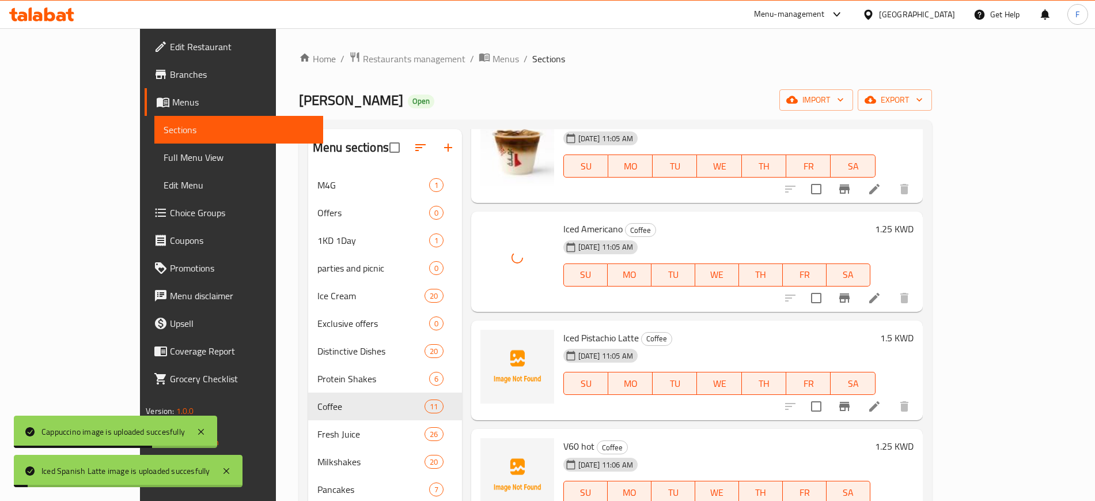
scroll to position [658, 0]
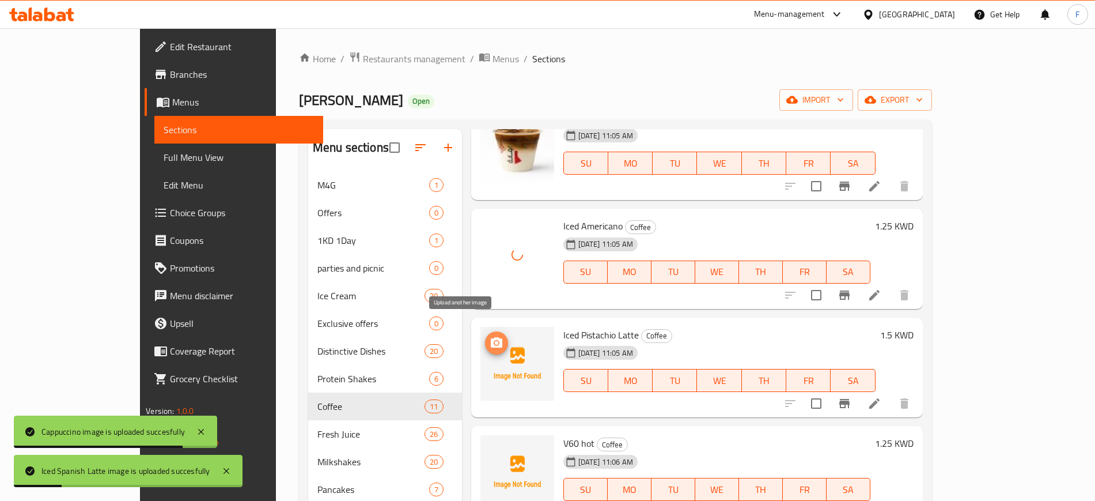
click at [490, 336] on icon "upload picture" at bounding box center [497, 343] width 14 height 14
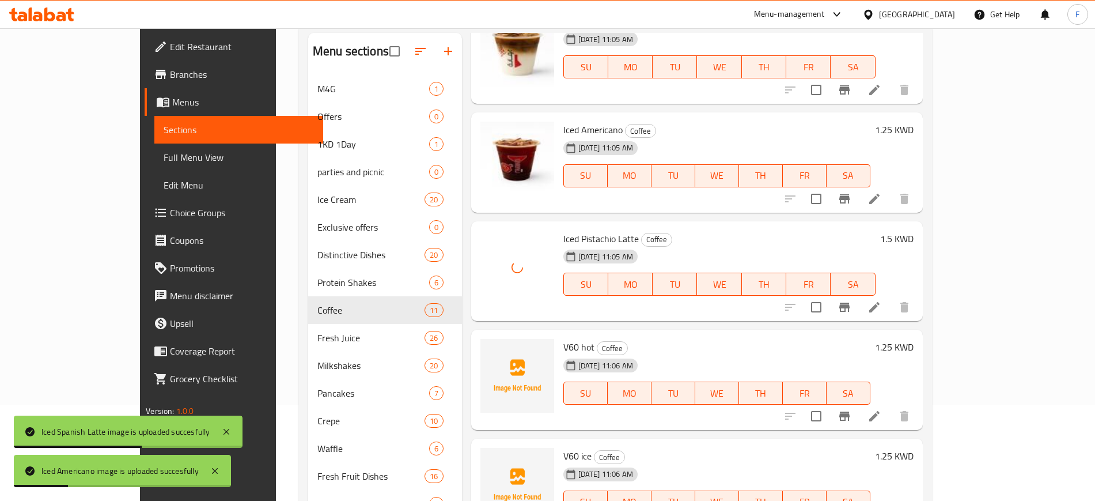
scroll to position [260, 0]
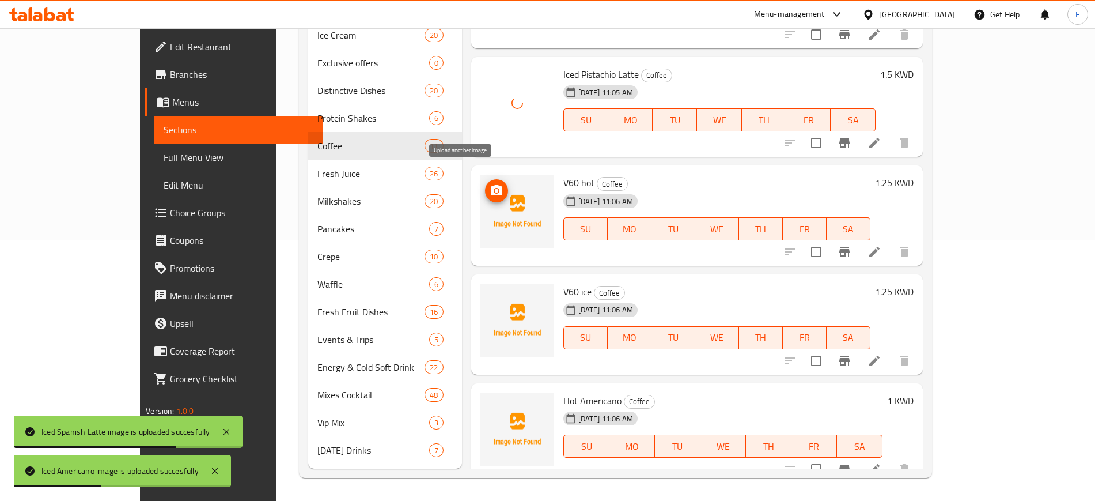
click at [490, 184] on icon "upload picture" at bounding box center [497, 191] width 14 height 14
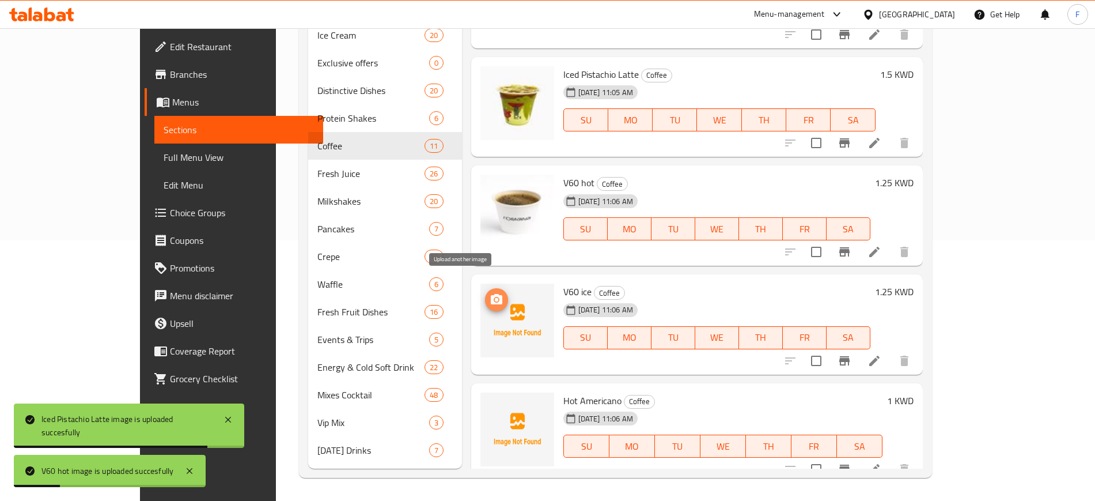
click at [485, 292] on button "upload picture" at bounding box center [496, 299] width 23 height 23
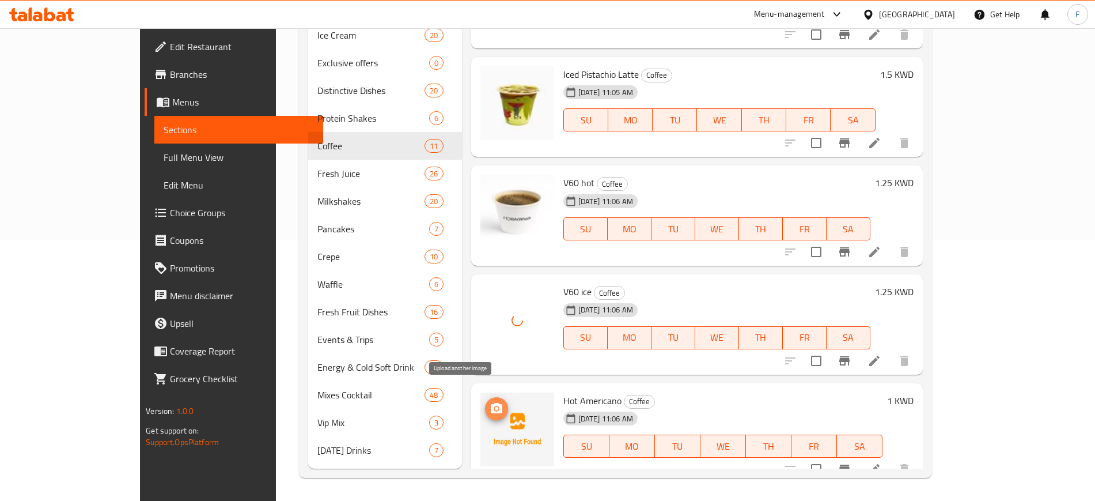
click at [491, 403] on icon "upload picture" at bounding box center [497, 408] width 12 height 10
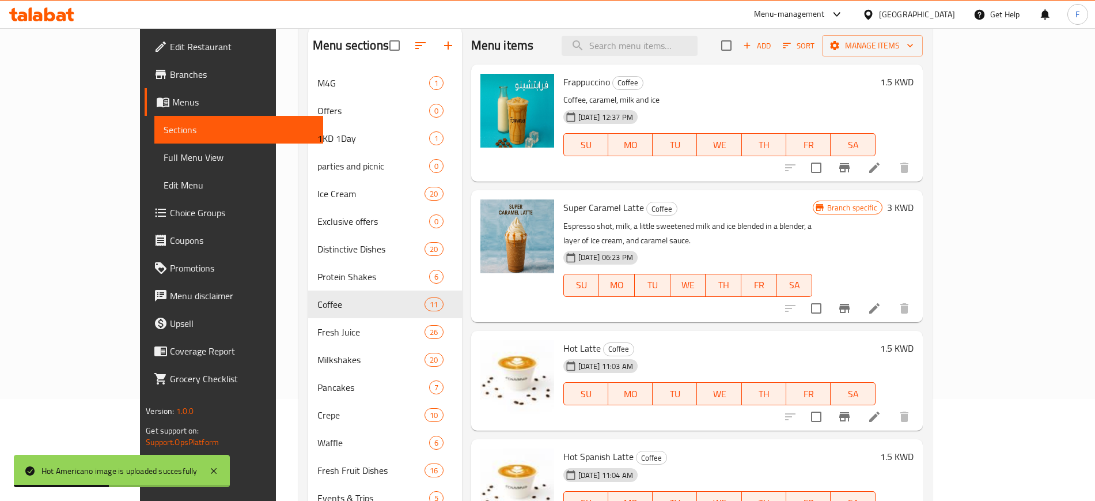
scroll to position [0, 0]
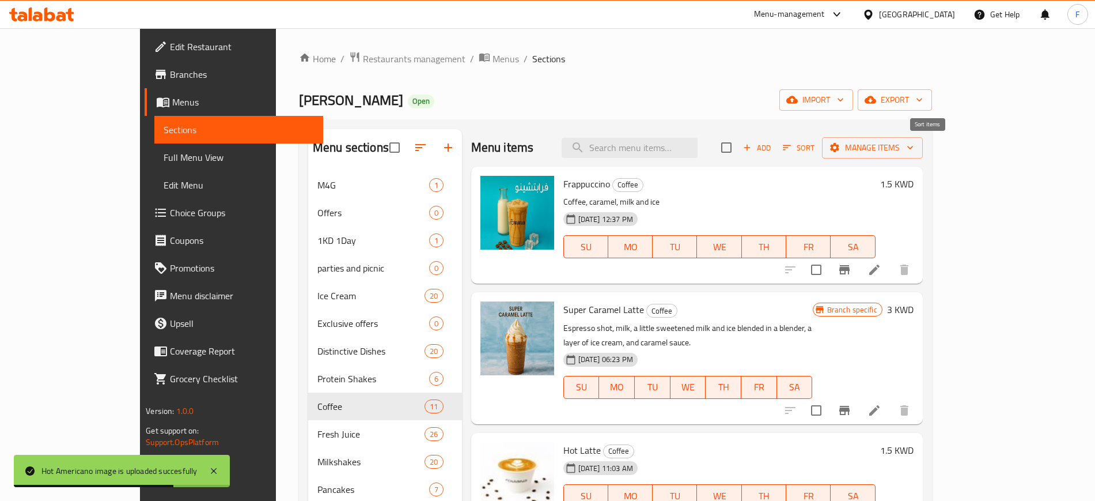
click at [815, 153] on span "Sort" at bounding box center [799, 147] width 32 height 13
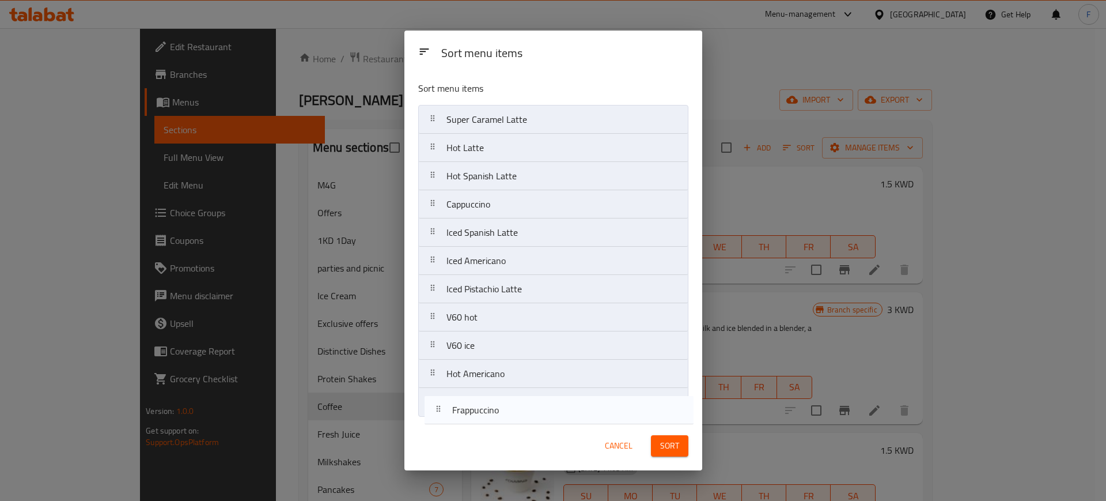
drag, startPoint x: 453, startPoint y: 116, endPoint x: 464, endPoint y: 321, distance: 205.4
click at [459, 408] on nav "Frappuccino Super Caramel Latte Hot Latte Hot Spanish Latte Cappuccino Iced Spa…" at bounding box center [553, 261] width 270 height 312
drag, startPoint x: 498, startPoint y: 126, endPoint x: 495, endPoint y: 408, distance: 282.9
click at [495, 408] on nav "Super Caramel Latte Hot Latte Hot Spanish Latte Cappuccino Iced Spanish Latte I…" at bounding box center [553, 261] width 270 height 312
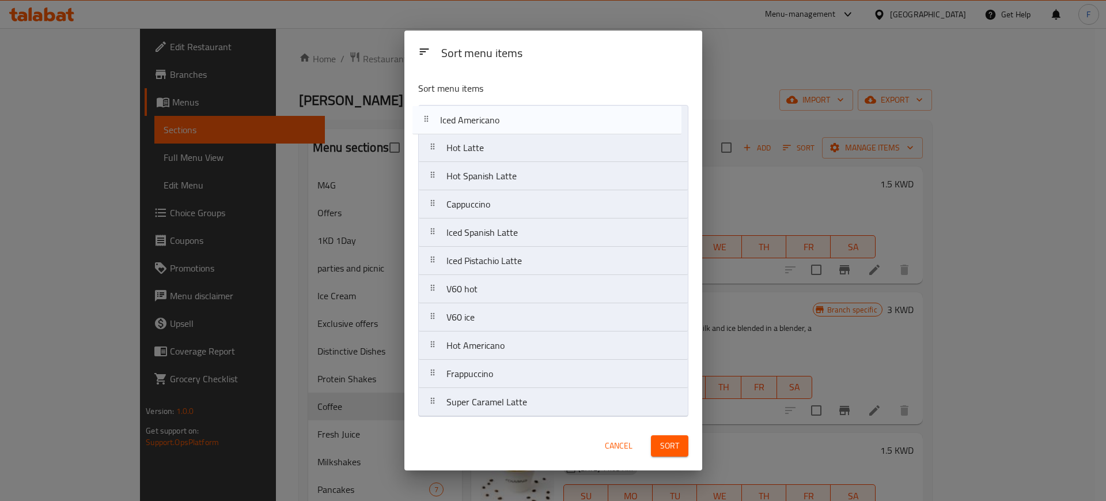
drag, startPoint x: 496, startPoint y: 243, endPoint x: 490, endPoint y: 127, distance: 116.0
click at [490, 127] on nav "Hot Latte Hot Spanish Latte Cappuccino Iced Spanish Latte Iced Americano Iced P…" at bounding box center [553, 261] width 270 height 312
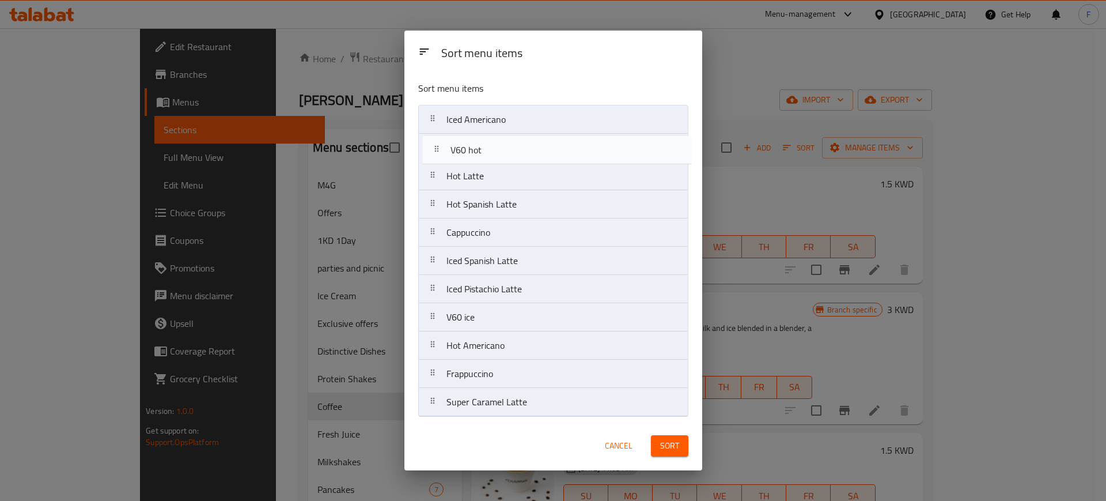
drag, startPoint x: 491, startPoint y: 297, endPoint x: 495, endPoint y: 156, distance: 141.8
click at [495, 156] on nav "Iced Americano Hot Latte Hot Spanish Latte Cappuccino Iced Spanish Latte Iced P…" at bounding box center [553, 261] width 270 height 312
drag, startPoint x: 482, startPoint y: 311, endPoint x: 482, endPoint y: 139, distance: 171.1
click at [482, 139] on nav "Iced Americano V60 hot Hot Latte Hot Spanish Latte Cappuccino Iced Spanish Latt…" at bounding box center [553, 261] width 270 height 312
drag, startPoint x: 500, startPoint y: 340, endPoint x: 493, endPoint y: 147, distance: 193.1
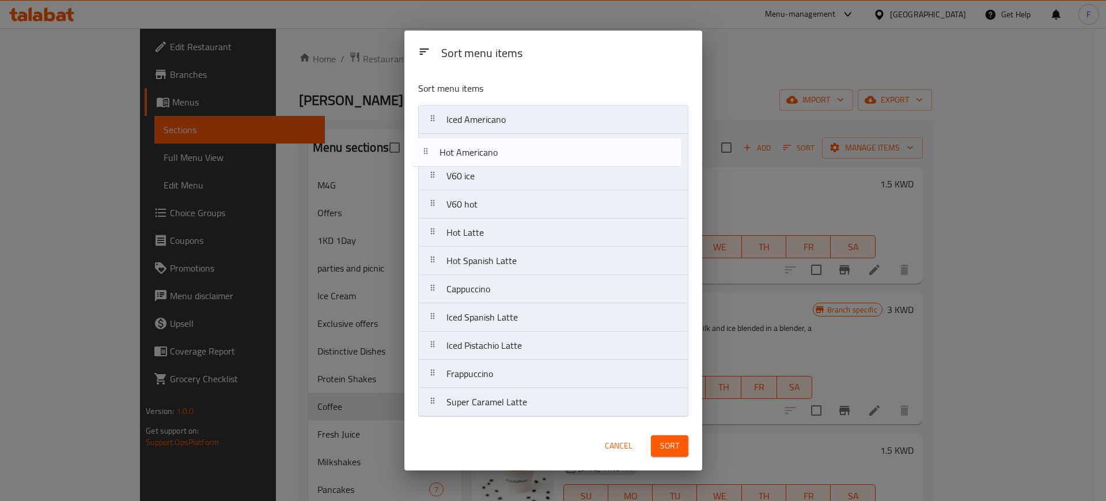
click at [493, 147] on nav "Iced Americano V60 ice V60 hot Hot Latte Hot Spanish Latte Cappuccino Iced Span…" at bounding box center [553, 261] width 270 height 312
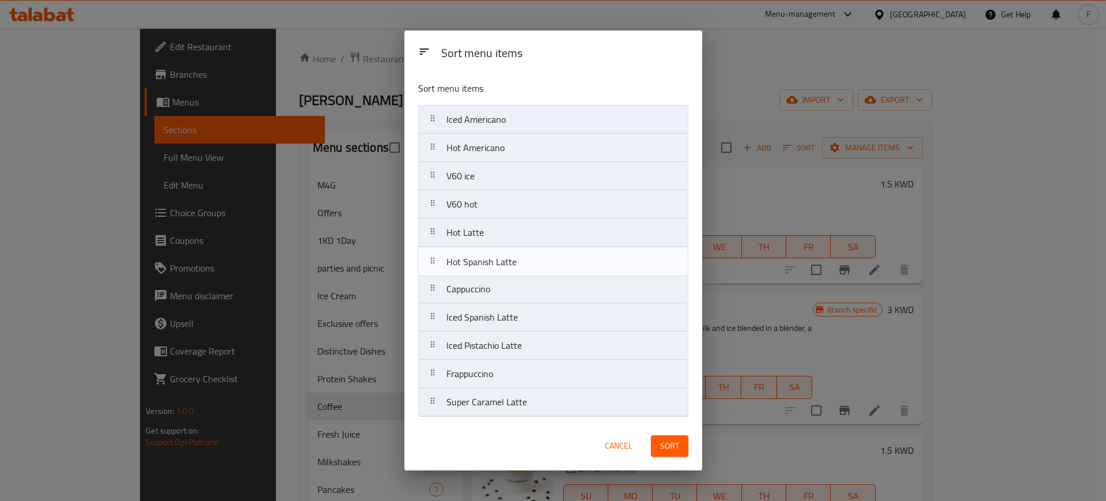
drag, startPoint x: 506, startPoint y: 260, endPoint x: 506, endPoint y: 253, distance: 6.4
click at [506, 253] on nav "Iced Americano Hot Americano V60 ice V60 hot Hot Latte Hot Spanish Latte Cappuc…" at bounding box center [553, 261] width 270 height 312
drag, startPoint x: 521, startPoint y: 320, endPoint x: 517, endPoint y: 259, distance: 61.2
click at [517, 259] on nav "Iced Americano Hot Americano V60 ice V60 hot Hot Latte Hot Spanish Latte Cappuc…" at bounding box center [553, 261] width 270 height 312
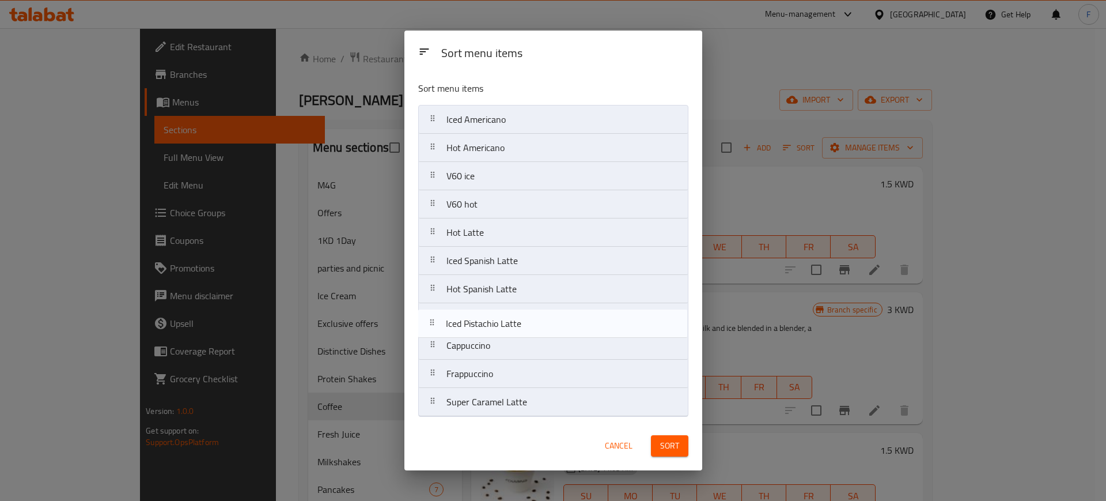
drag, startPoint x: 525, startPoint y: 345, endPoint x: 523, endPoint y: 319, distance: 26.6
click at [523, 319] on nav "Iced Americano Hot Americano V60 ice V60 hot Hot Latte Iced Spanish Latte Hot S…" at bounding box center [553, 261] width 270 height 312
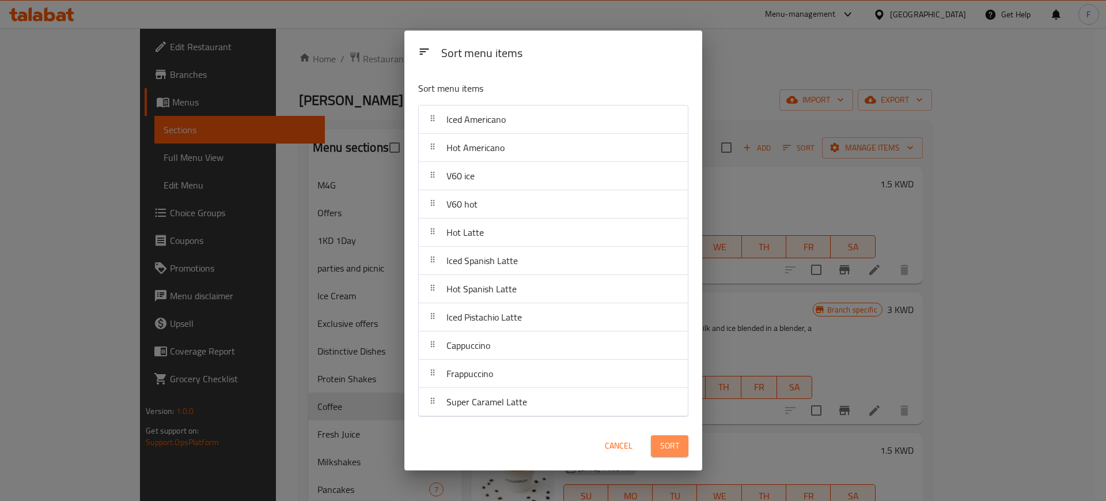
click at [679, 445] on span "Sort" at bounding box center [669, 445] width 19 height 14
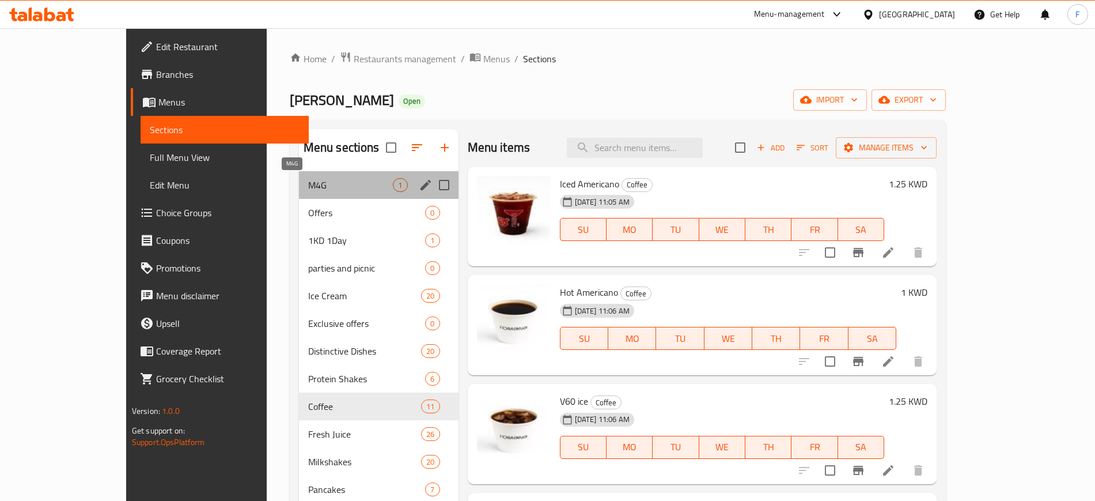
click at [309, 190] on span "M4G" at bounding box center [350, 185] width 85 height 14
